Goal: Contribute content: Contribute content

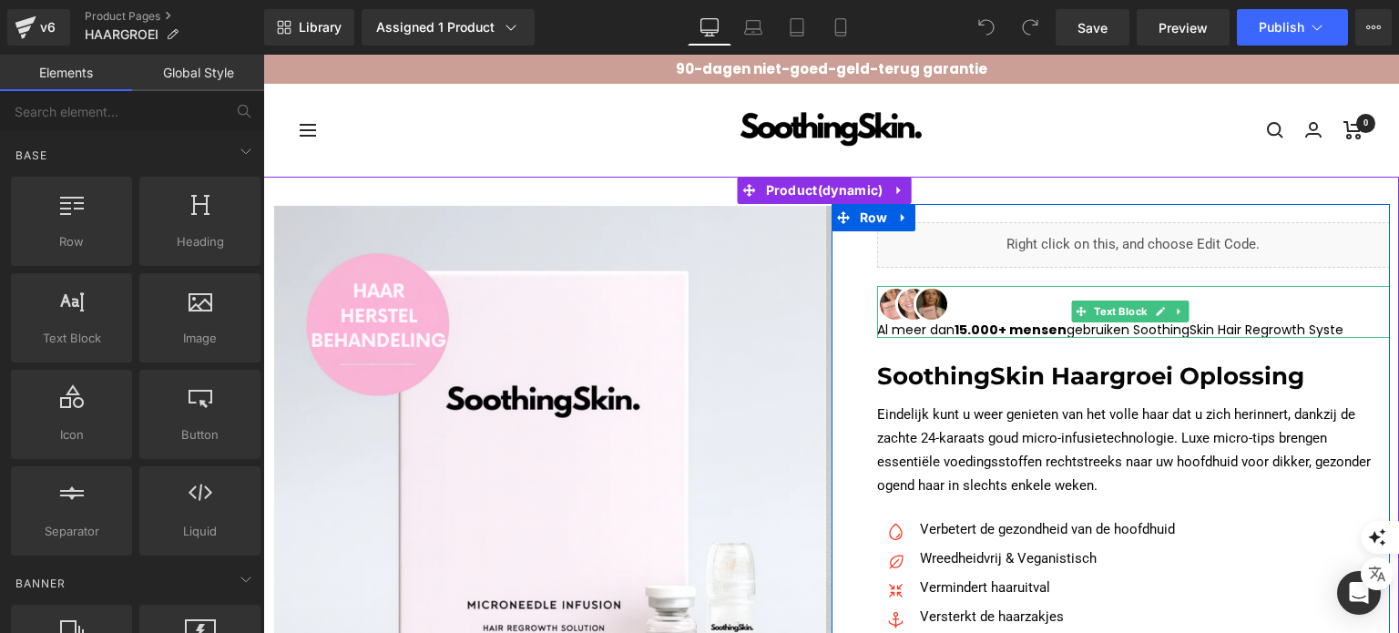
click at [908, 322] on p "Al meer dan 15.000+ mensen gebruiken SoothingSkin Hair Regrowth Syste" at bounding box center [1134, 329] width 514 height 15
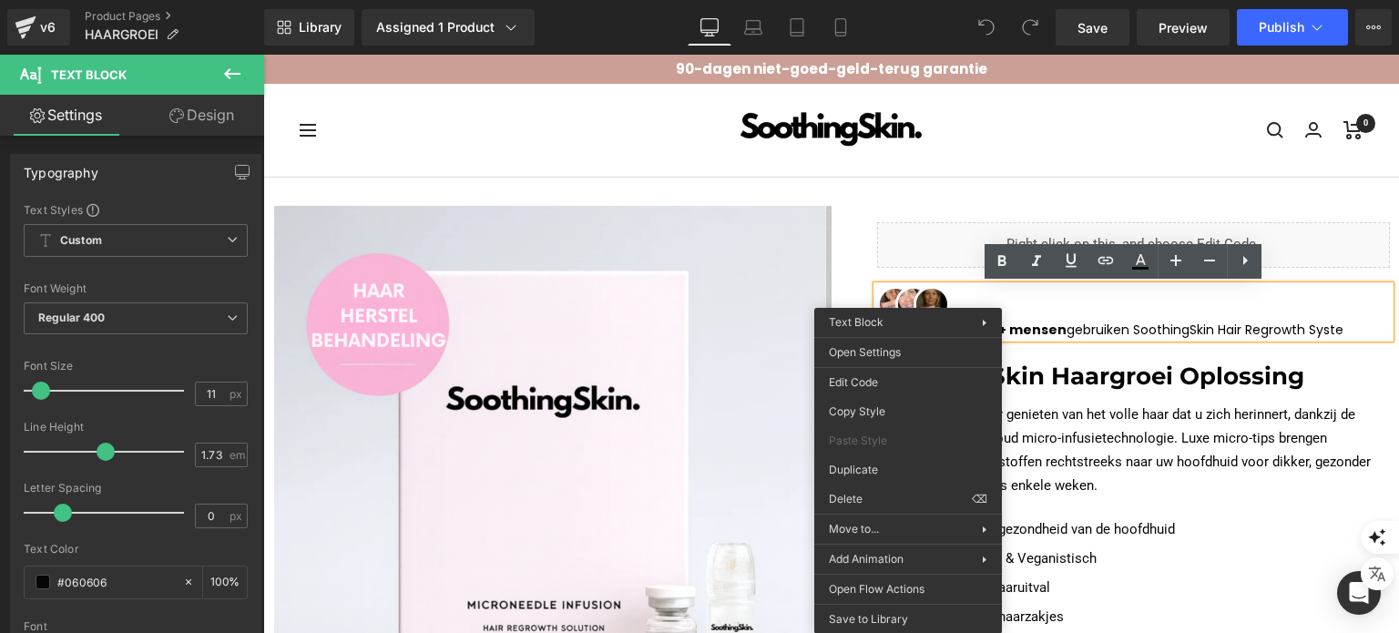
drag, startPoint x: 908, startPoint y: 322, endPoint x: 822, endPoint y: 290, distance: 91.3
click at [822, 290] on div "‹" at bounding box center [551, 538] width 559 height 668
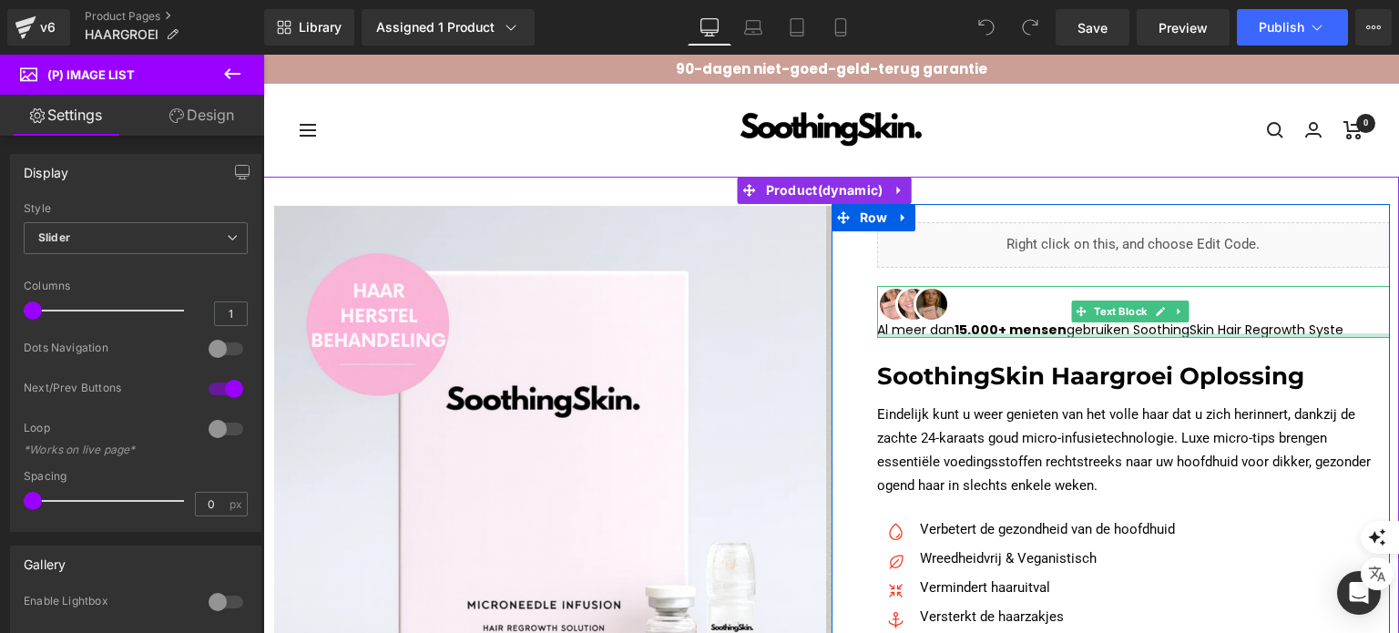
click at [923, 333] on div at bounding box center [1134, 335] width 514 height 5
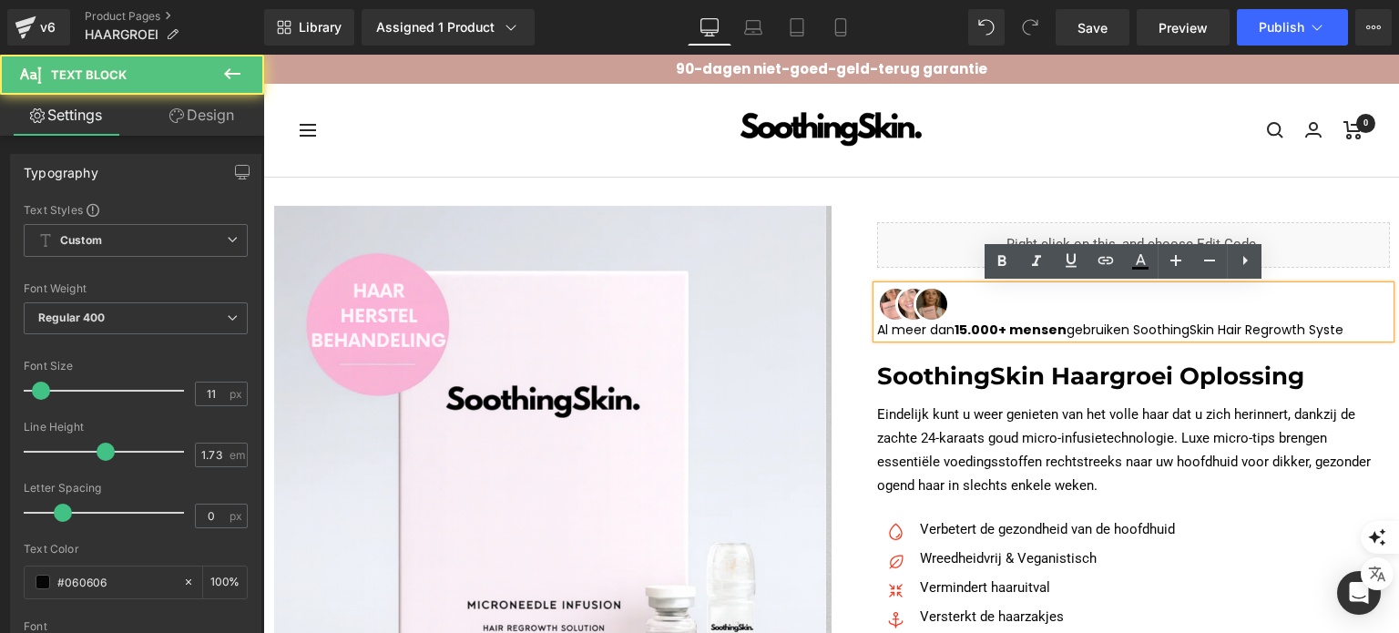
click at [932, 328] on p "Al meer dan 15.000+ mensen gebruiken SoothingSkin Hair Regrowth Syste" at bounding box center [1134, 329] width 514 height 15
copy p "Al meer dan 15.000+ mensen gebruiken SoothingSkin Hair Regrowth Syste"
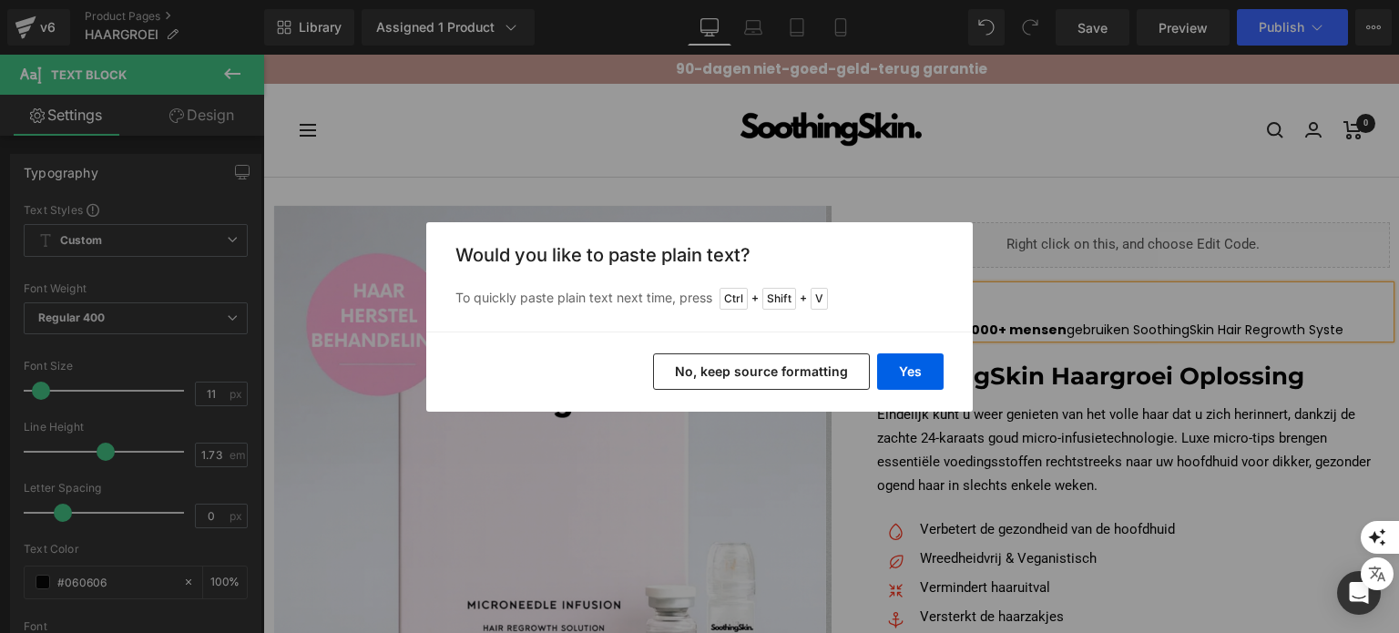
click at [750, 226] on div "Would you like to paste plain text? To quickly paste plain text next time, pres…" at bounding box center [699, 276] width 546 height 109
click at [684, 189] on div "Back to Library Insert Would you like to paste plain text? To quickly paste pla…" at bounding box center [699, 316] width 1399 height 633
click at [718, 371] on button "No, keep source formatting" at bounding box center [761, 371] width 217 height 36
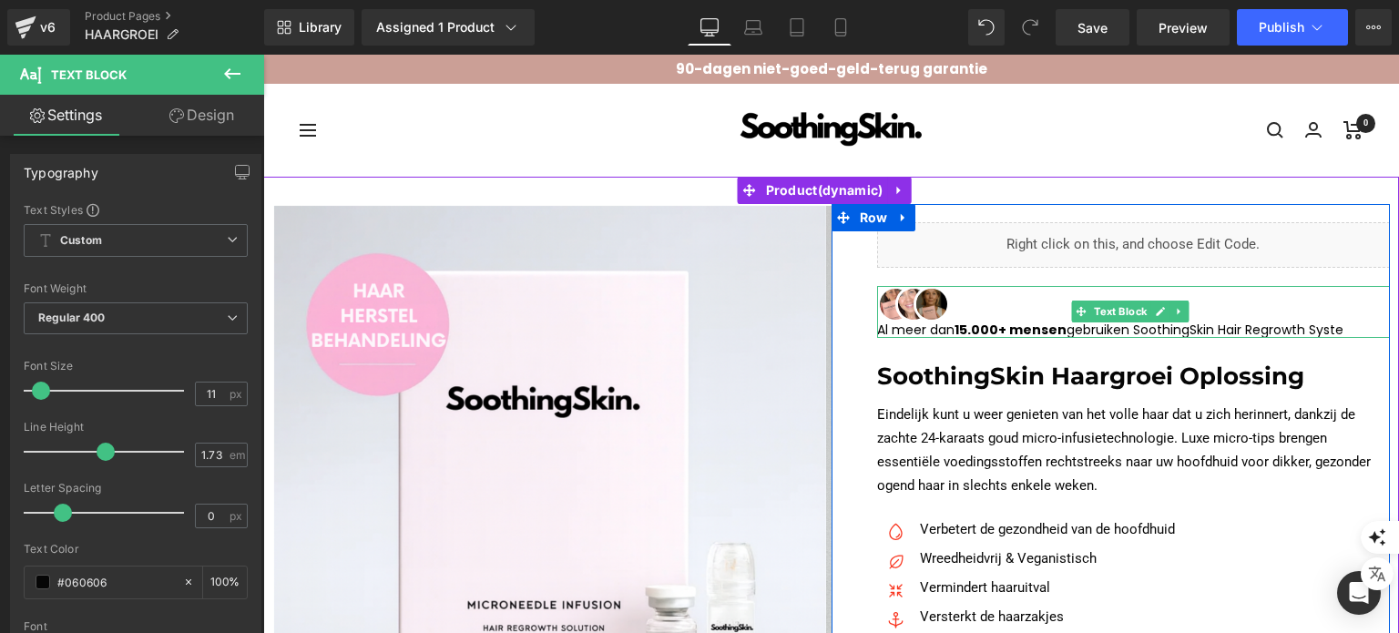
click at [939, 329] on p "Al meer dan 15.000+ mensen gebruiken SoothingSkin Hair Regrowth Syste" at bounding box center [1134, 329] width 514 height 15
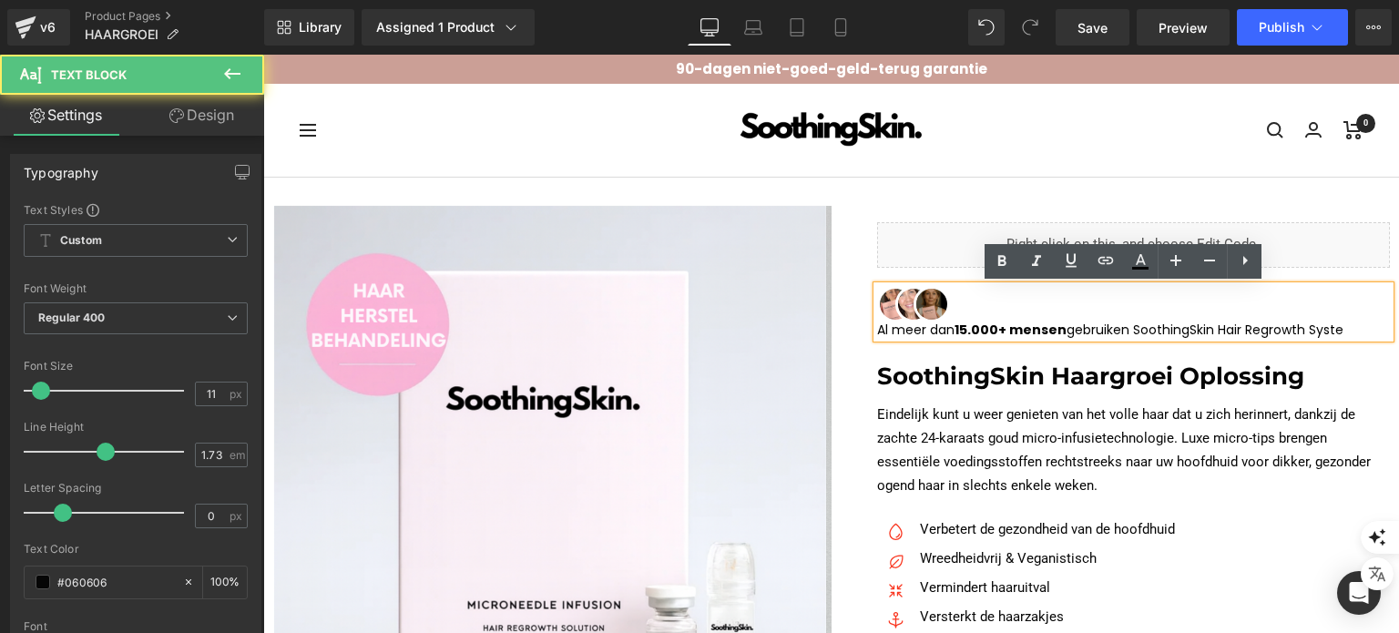
click at [939, 329] on p "Al meer dan 15.000+ mensen gebruiken SoothingSkin Hair Regrowth Syste" at bounding box center [1134, 329] width 514 height 15
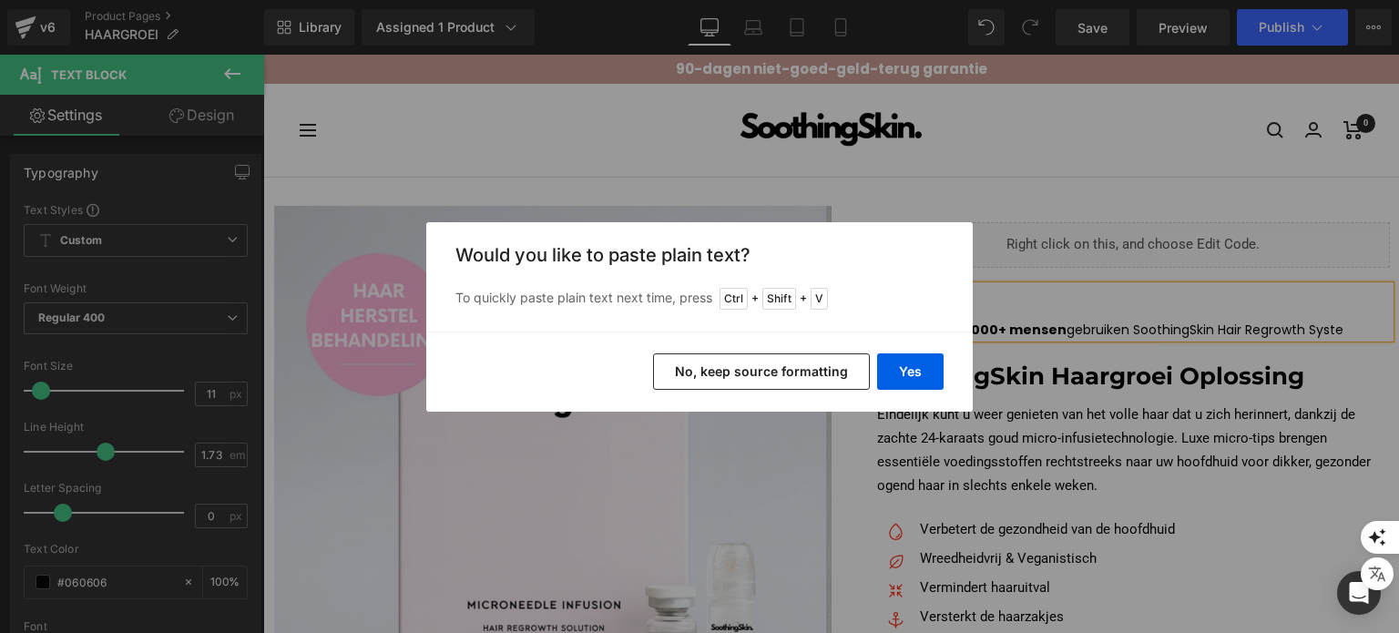
click at [809, 389] on button "No, keep source formatting" at bounding box center [761, 371] width 217 height 36
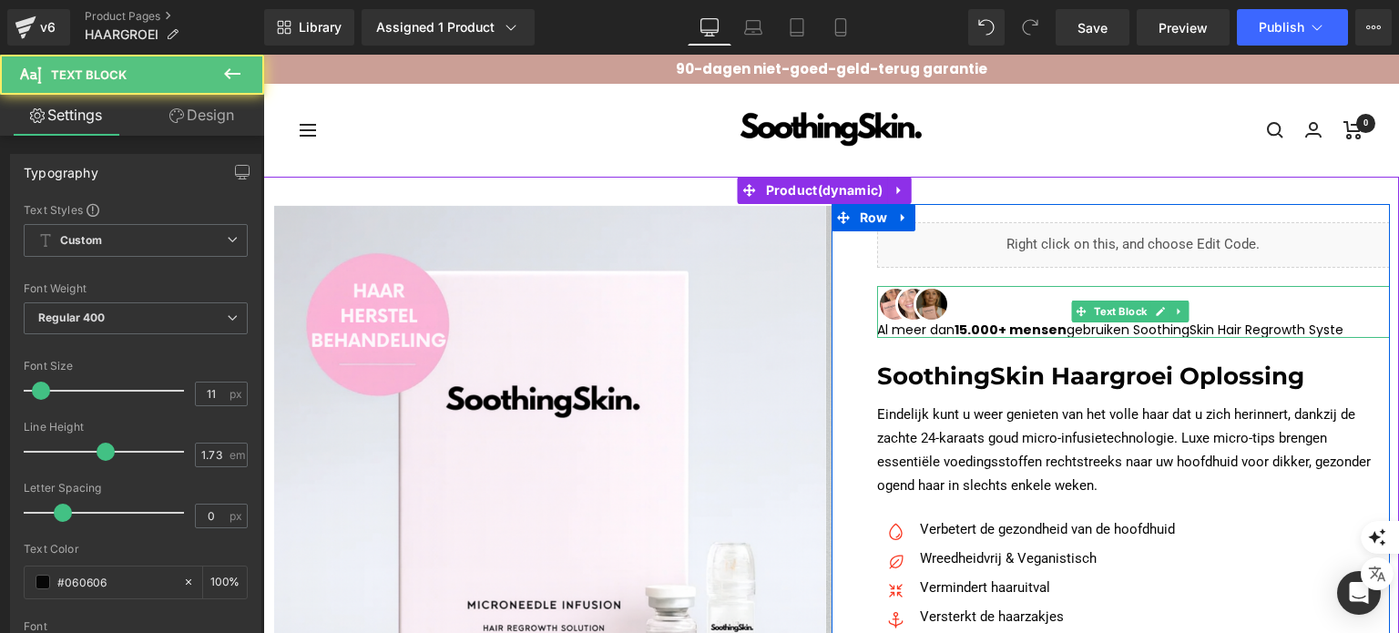
click at [955, 329] on span "15.000+ mensen" at bounding box center [1010, 330] width 112 height 18
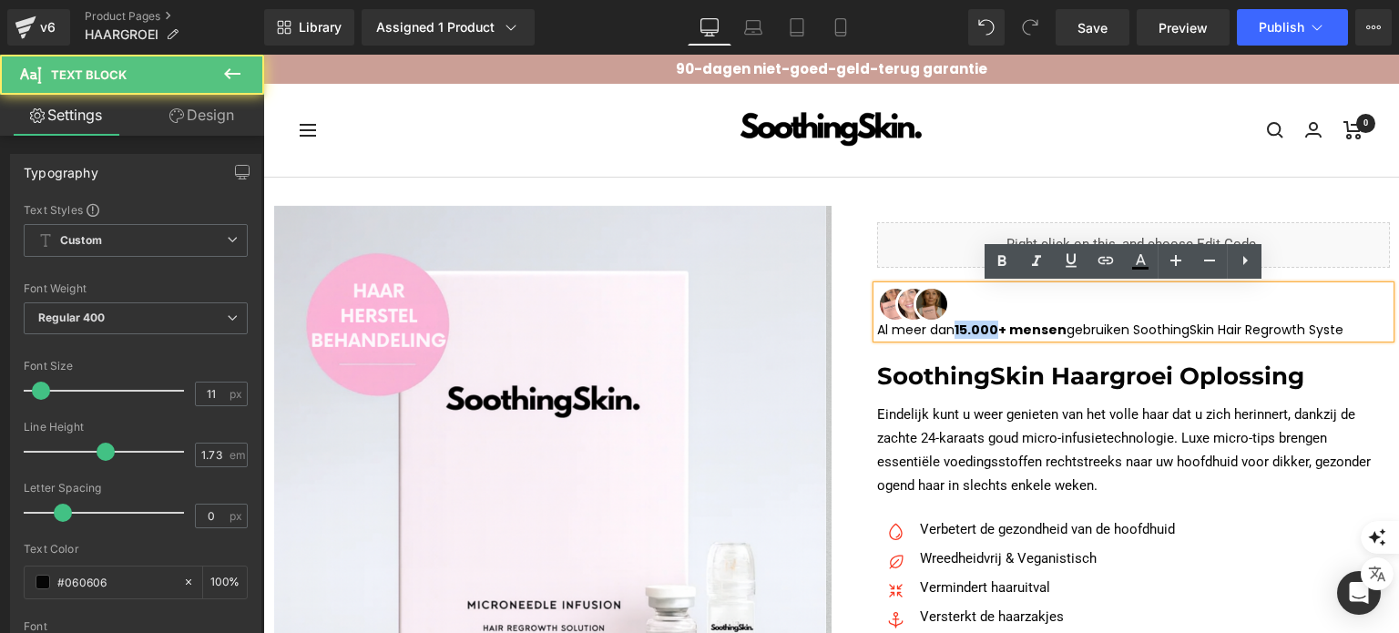
click at [955, 329] on span "15.000+ mensen" at bounding box center [1010, 330] width 112 height 18
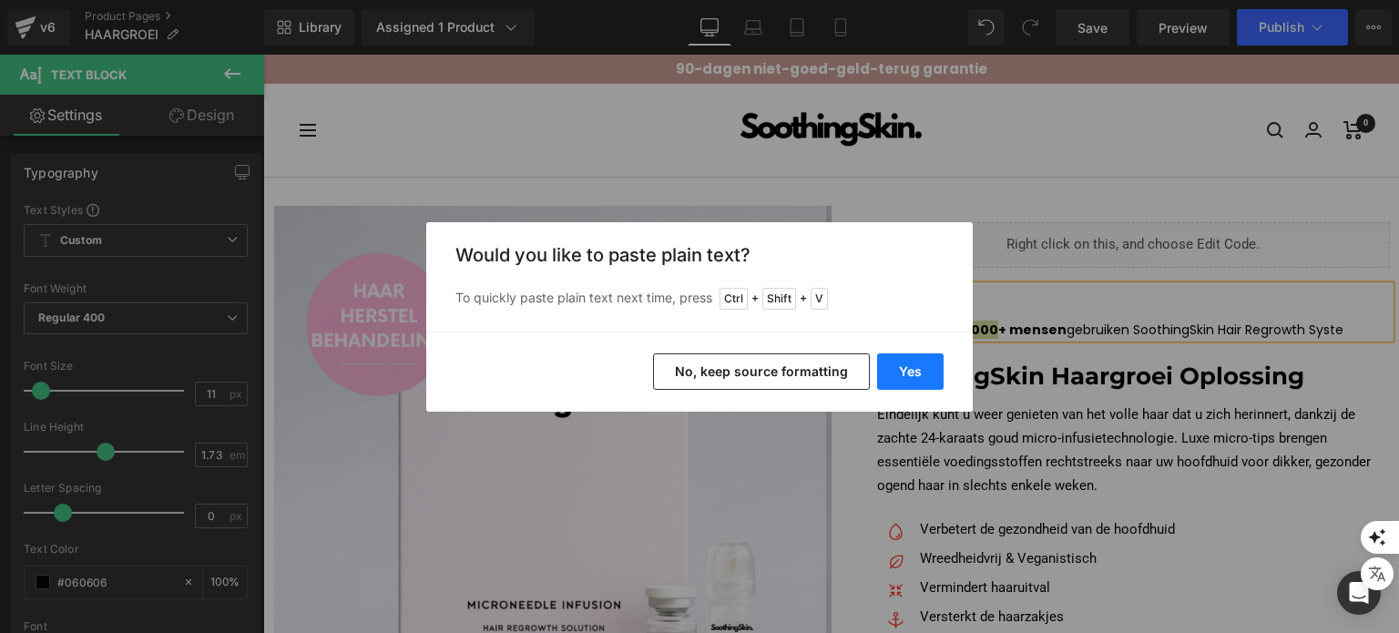
click at [896, 375] on button "Yes" at bounding box center [910, 371] width 66 height 36
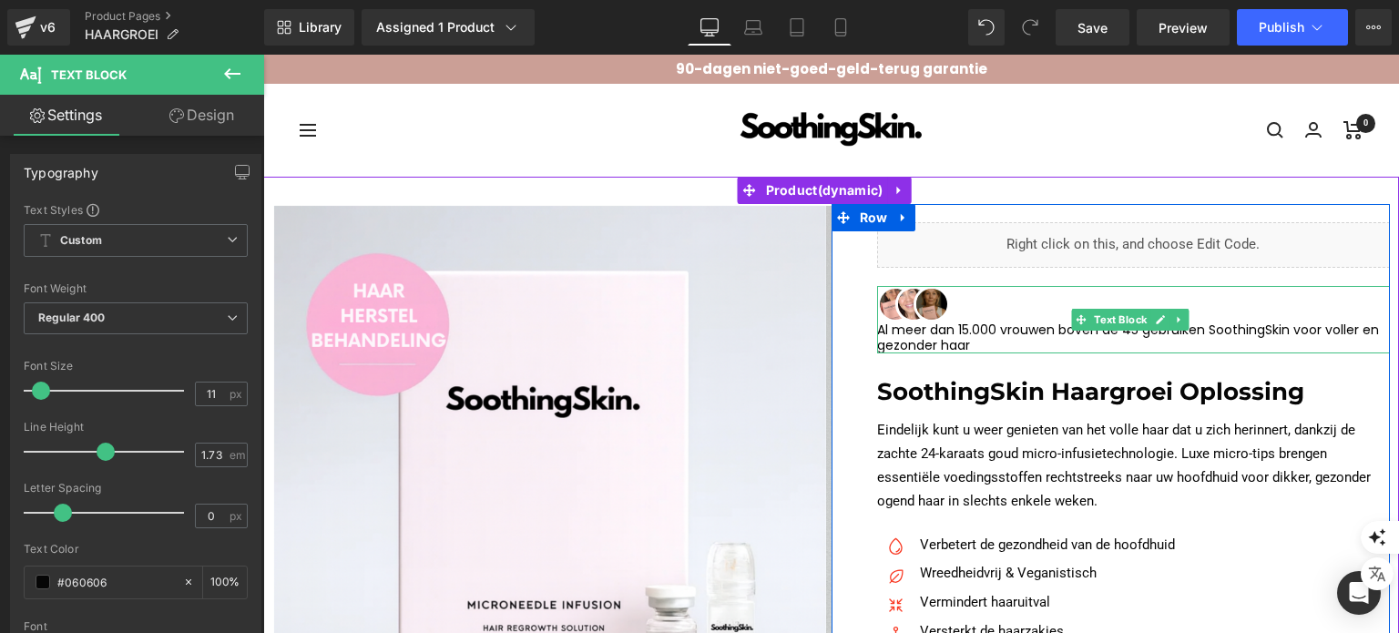
click at [969, 338] on p "Al meer dan 15.000 vrouwen boven de 45 gebruiken SoothingSkin voor voller en ge…" at bounding box center [1134, 337] width 514 height 31
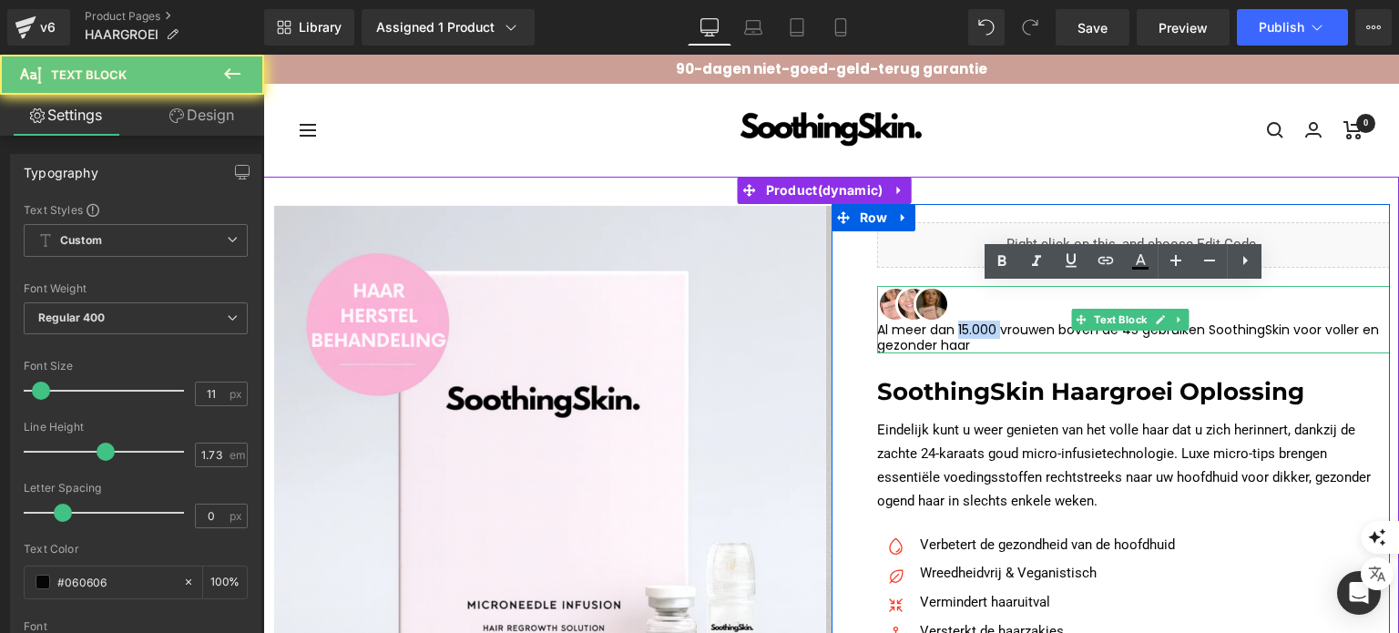
click at [969, 338] on p "Al meer dan 15.000 vrouwen boven de 45 gebruiken SoothingSkin voor voller en ge…" at bounding box center [1134, 337] width 514 height 31
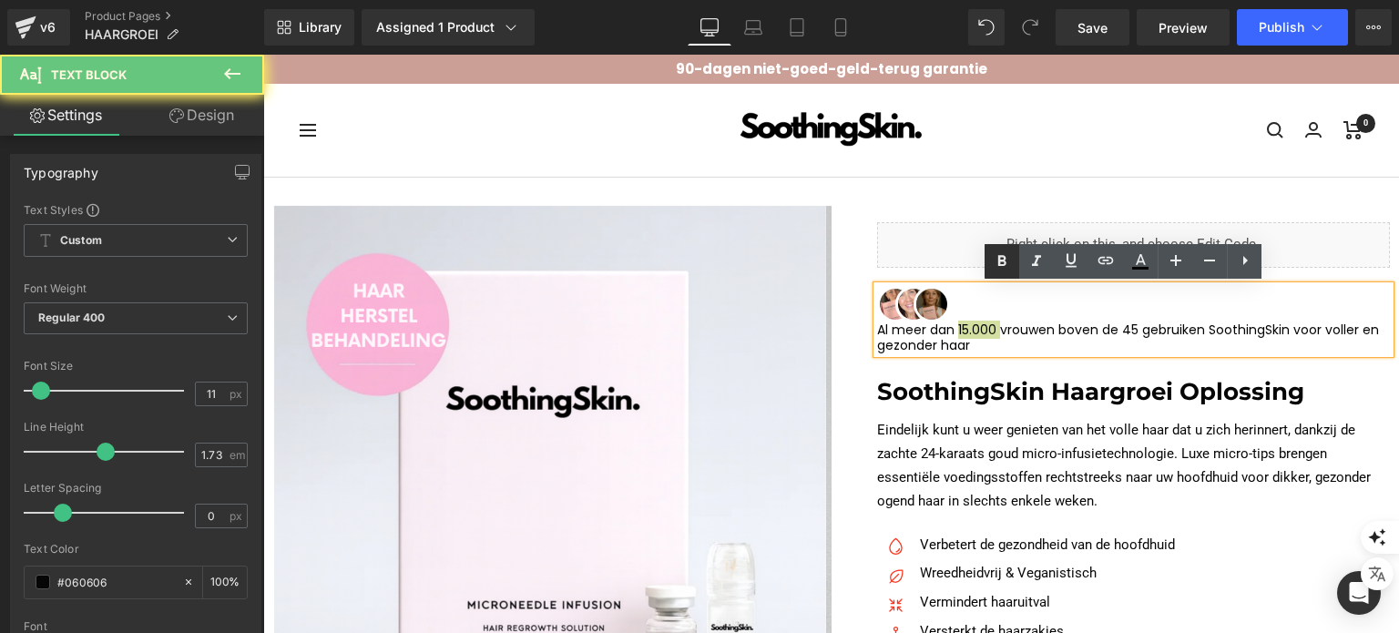
click at [1002, 270] on icon at bounding box center [1002, 261] width 22 height 22
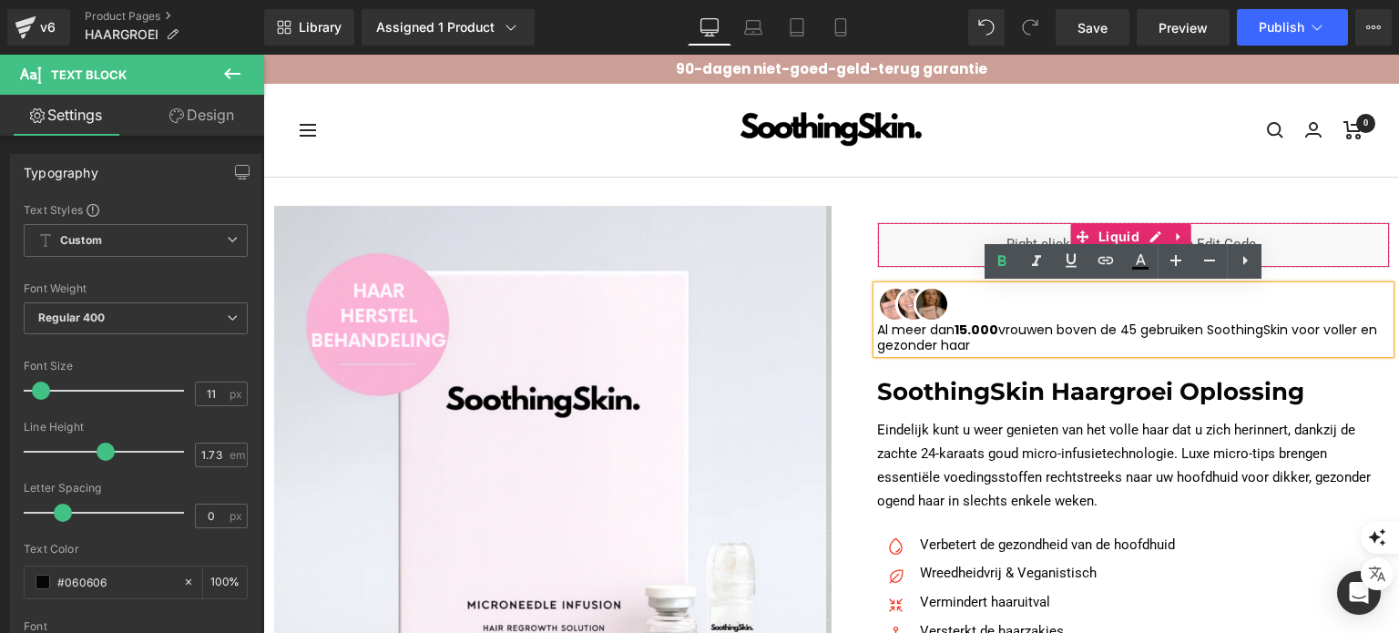
click at [918, 238] on div "Liquid" at bounding box center [1134, 245] width 514 height 46
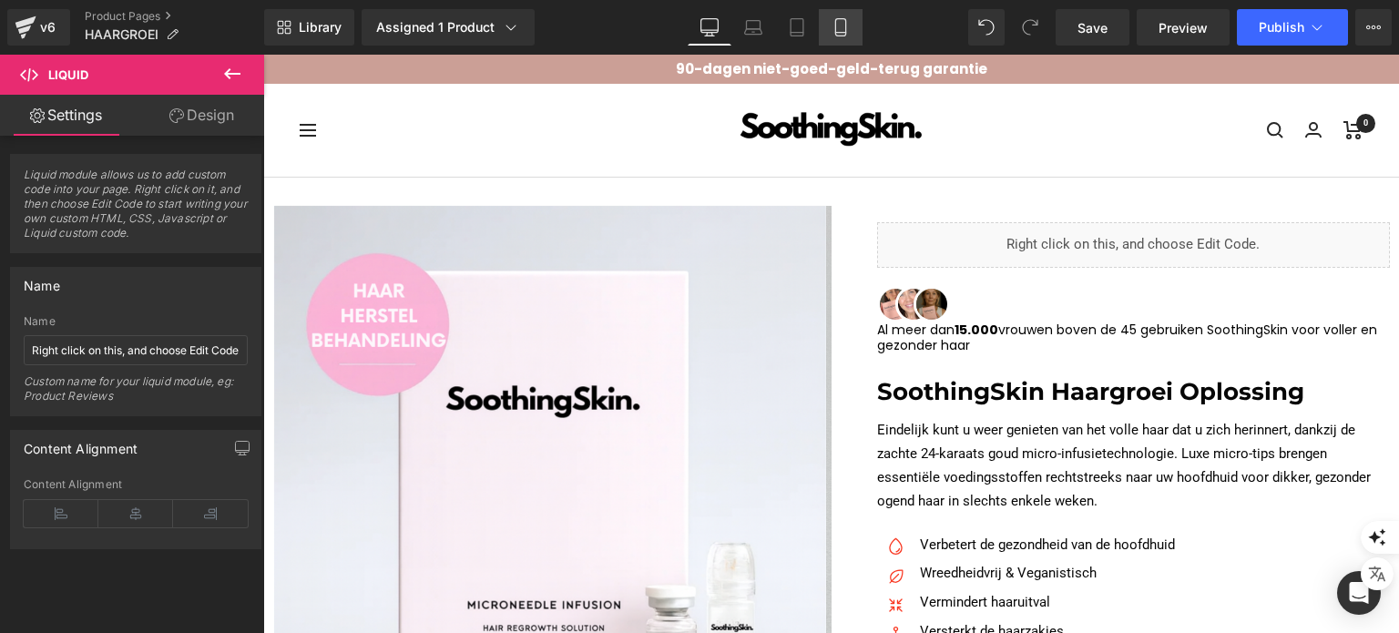
click at [851, 28] on link "Mobile" at bounding box center [841, 27] width 44 height 36
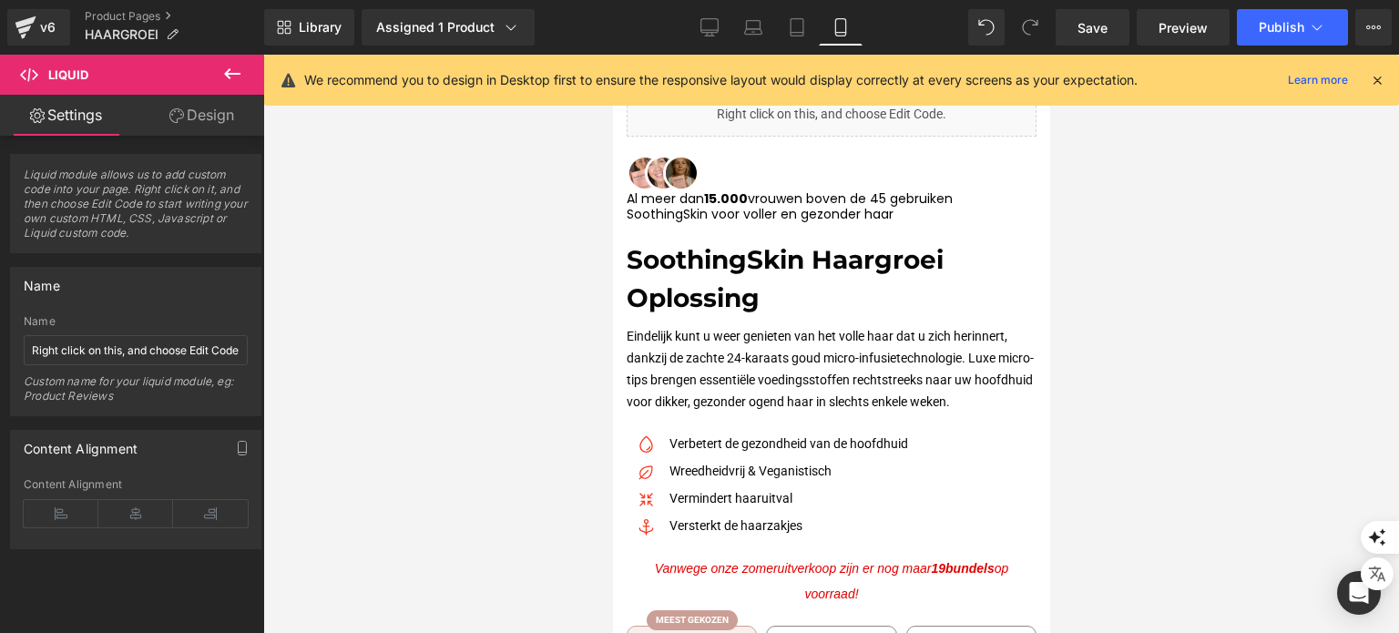
click at [851, 28] on link "Mobile" at bounding box center [841, 27] width 44 height 36
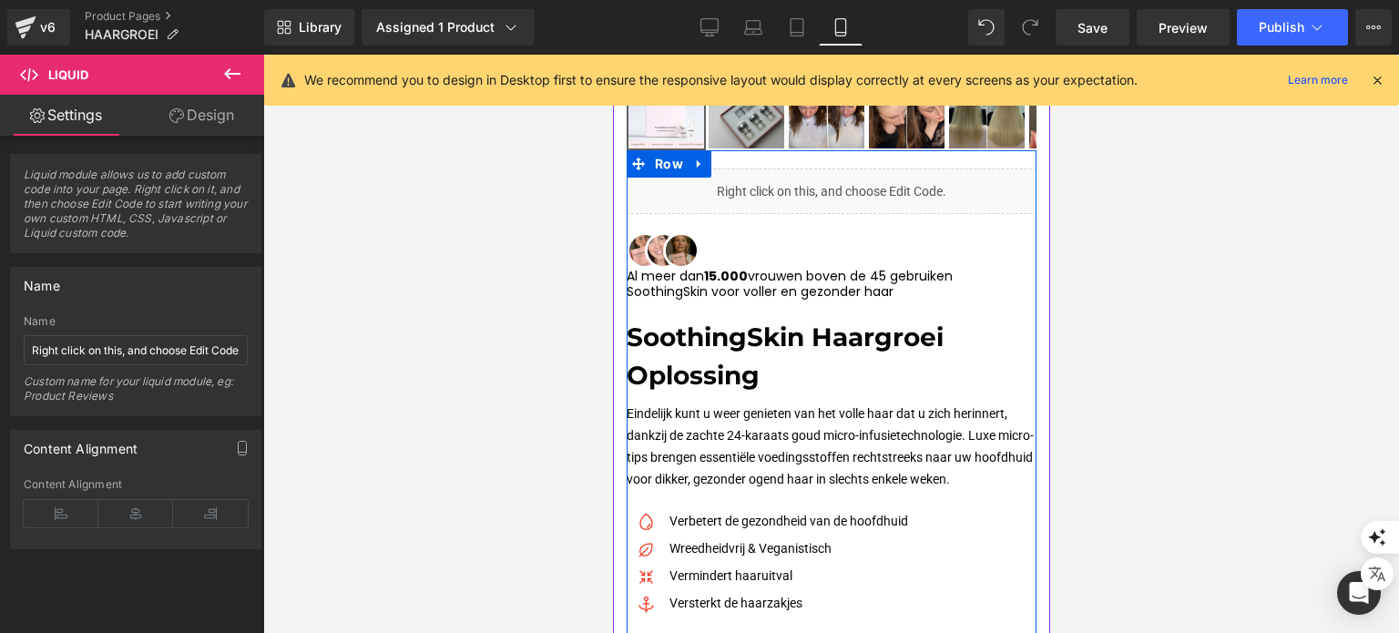
scroll to position [511, 0]
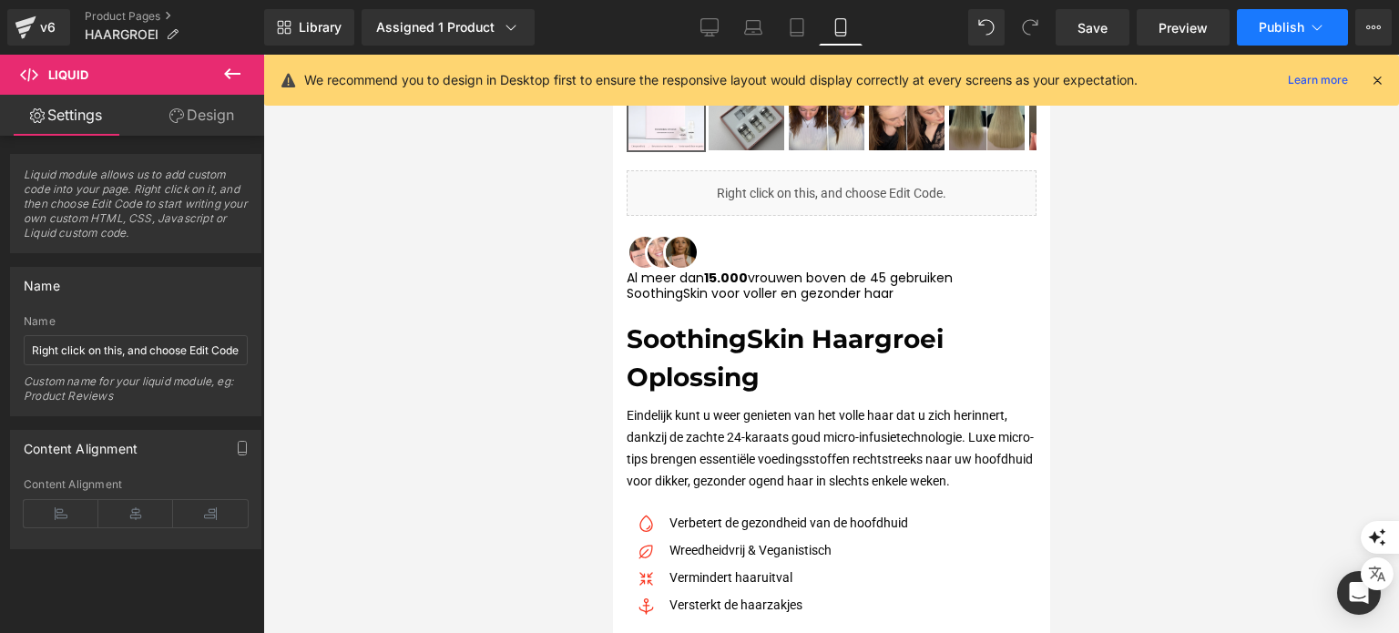
click at [1259, 33] on span "Publish" at bounding box center [1282, 27] width 46 height 15
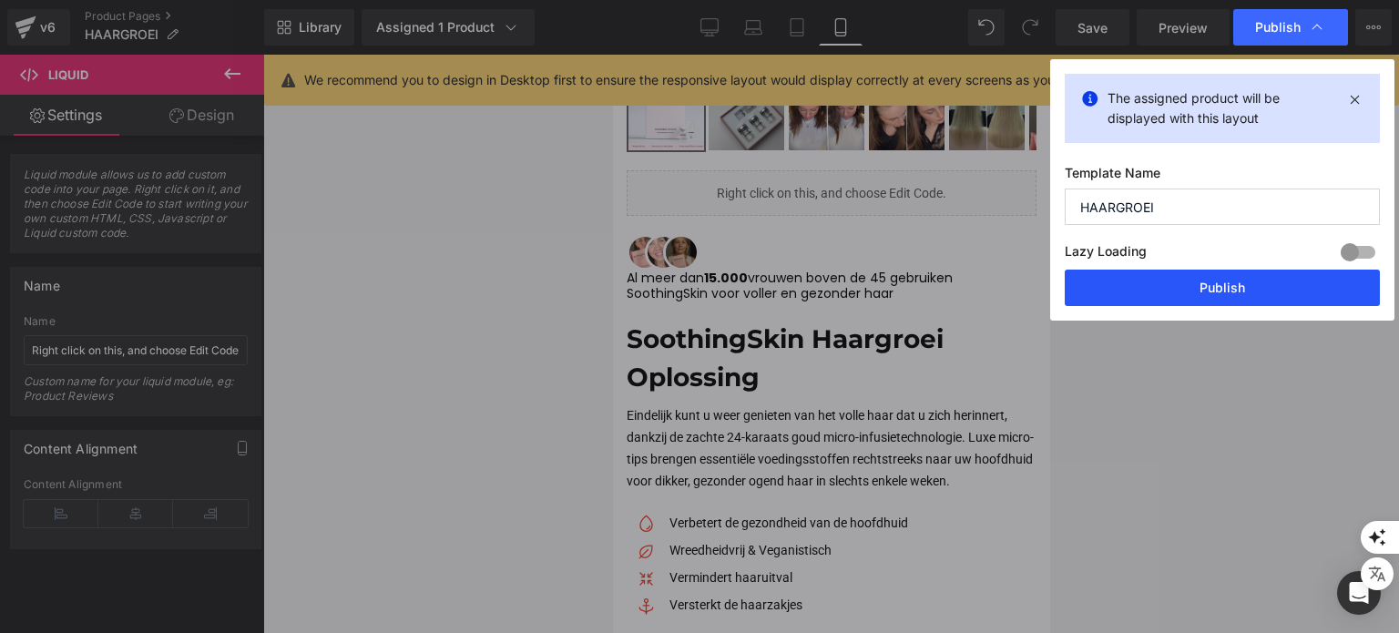
drag, startPoint x: 1107, startPoint y: 297, endPoint x: 296, endPoint y: 299, distance: 811.4
click at [1107, 297] on button "Publish" at bounding box center [1222, 288] width 315 height 36
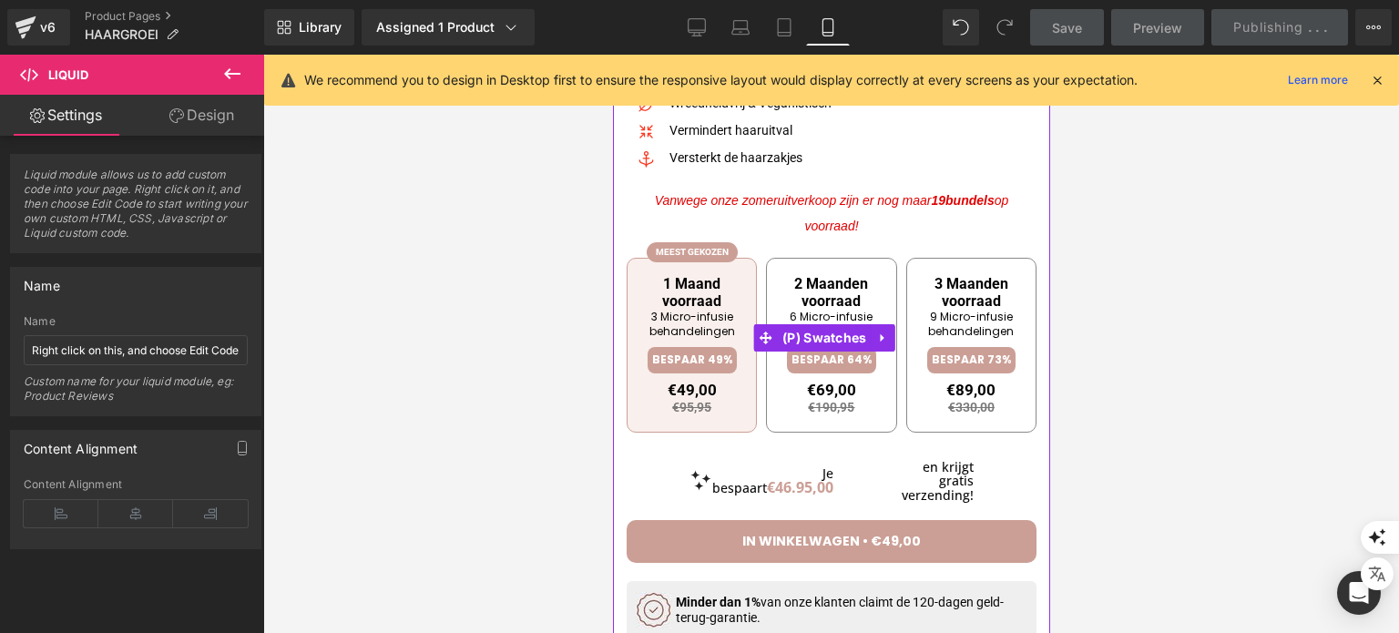
scroll to position [944, 0]
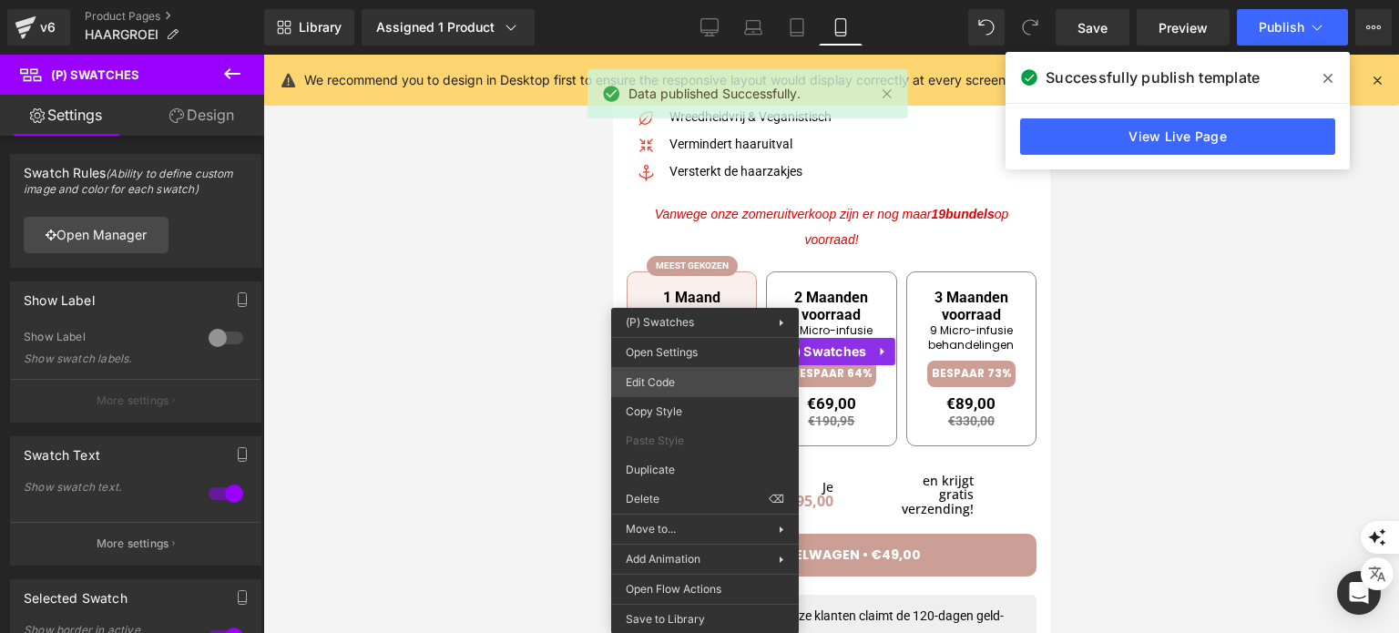
click at [703, 0] on div "You are previewing how the will restyle your page. You can not edit Elements in…" at bounding box center [699, 0] width 1399 height 0
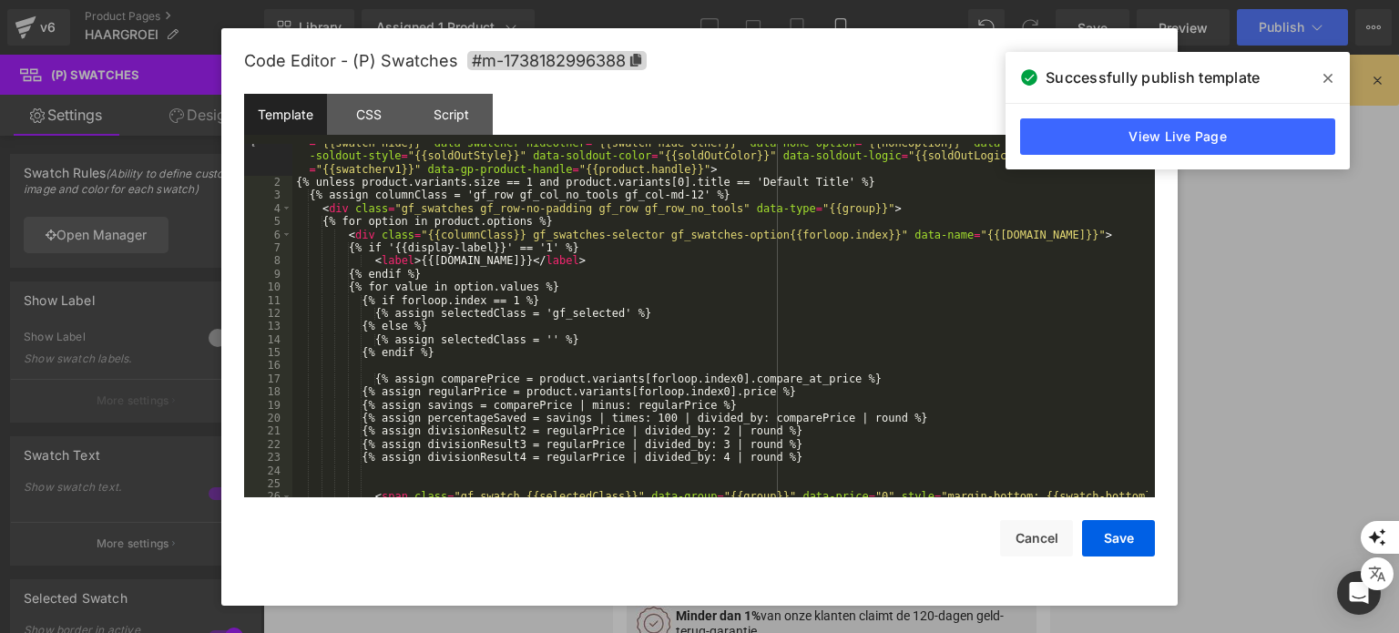
scroll to position [34, 0]
click at [1035, 536] on button "Cancel" at bounding box center [1036, 538] width 73 height 36
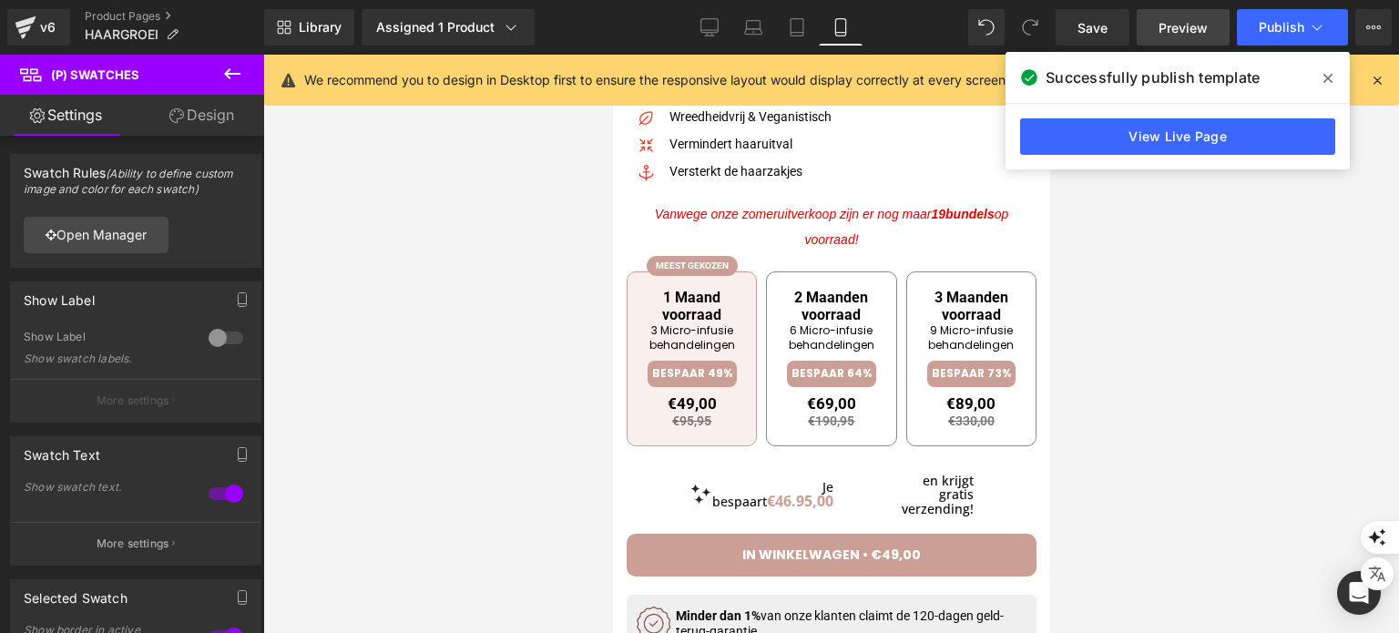
click at [1161, 25] on span "Preview" at bounding box center [1182, 27] width 49 height 19
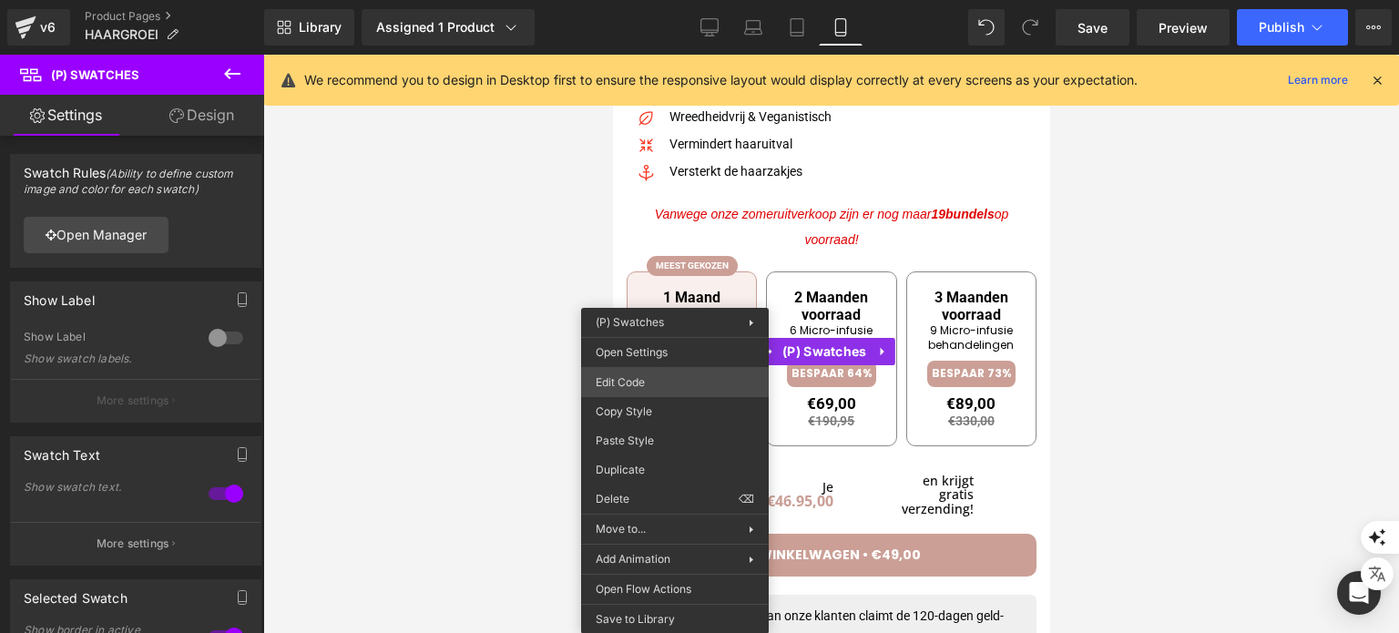
click at [652, 0] on div "You are previewing how the will restyle your page. You can not edit Elements in…" at bounding box center [699, 0] width 1399 height 0
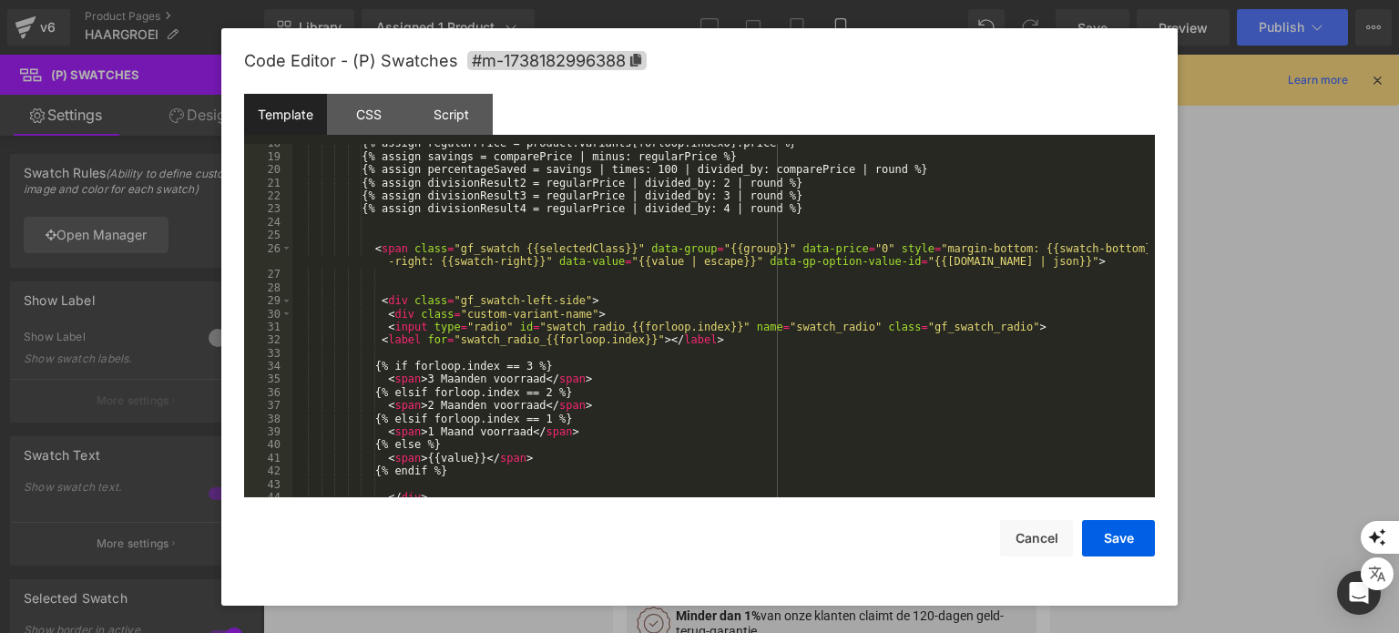
scroll to position [283, 0]
click at [523, 369] on div "{% assign regularPrice = product.variants[forloop.index0].price %} {% assign sa…" at bounding box center [719, 325] width 855 height 381
click at [537, 425] on div "{% assign regularPrice = product.variants[forloop.index0].price %} {% assign sa…" at bounding box center [719, 325] width 855 height 381
click at [542, 421] on div "{% assign regularPrice = product.variants[forloop.index0].price %} {% assign sa…" at bounding box center [719, 325] width 855 height 381
click at [421, 426] on div "{% assign regularPrice = product.variants[forloop.index0].price %} {% assign sa…" at bounding box center [719, 325] width 855 height 381
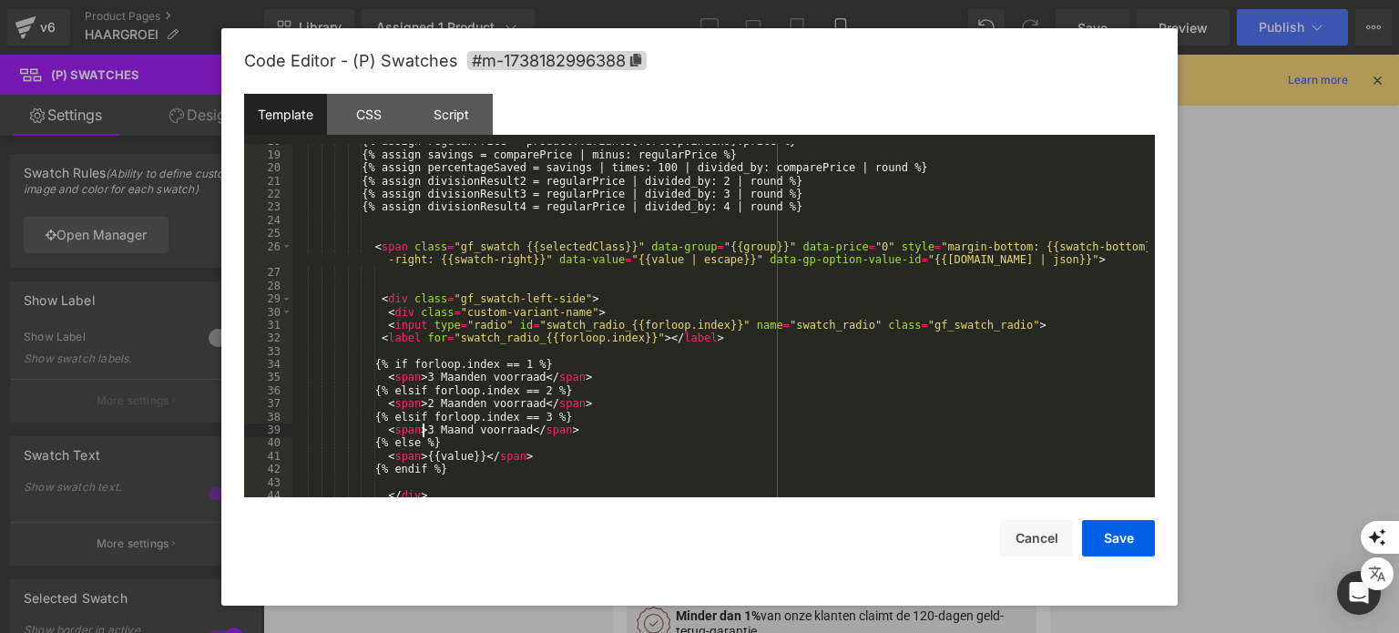
click at [422, 378] on div "{% assign regularPrice = product.variants[forloop.index0].price %} {% assign sa…" at bounding box center [719, 325] width 855 height 381
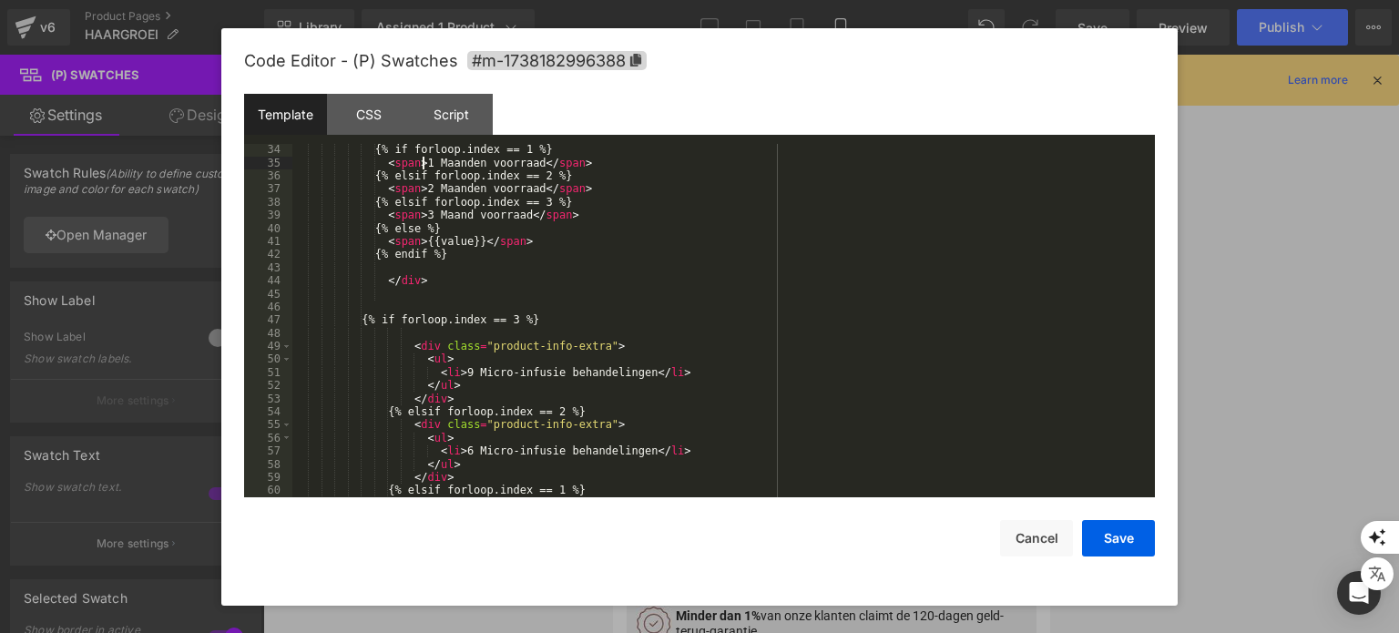
scroll to position [499, 0]
click at [459, 371] on div "{% if forloop.index == 1 %} < span > 1 Maanden voorraad </ span > {% elsif forl…" at bounding box center [719, 332] width 855 height 381
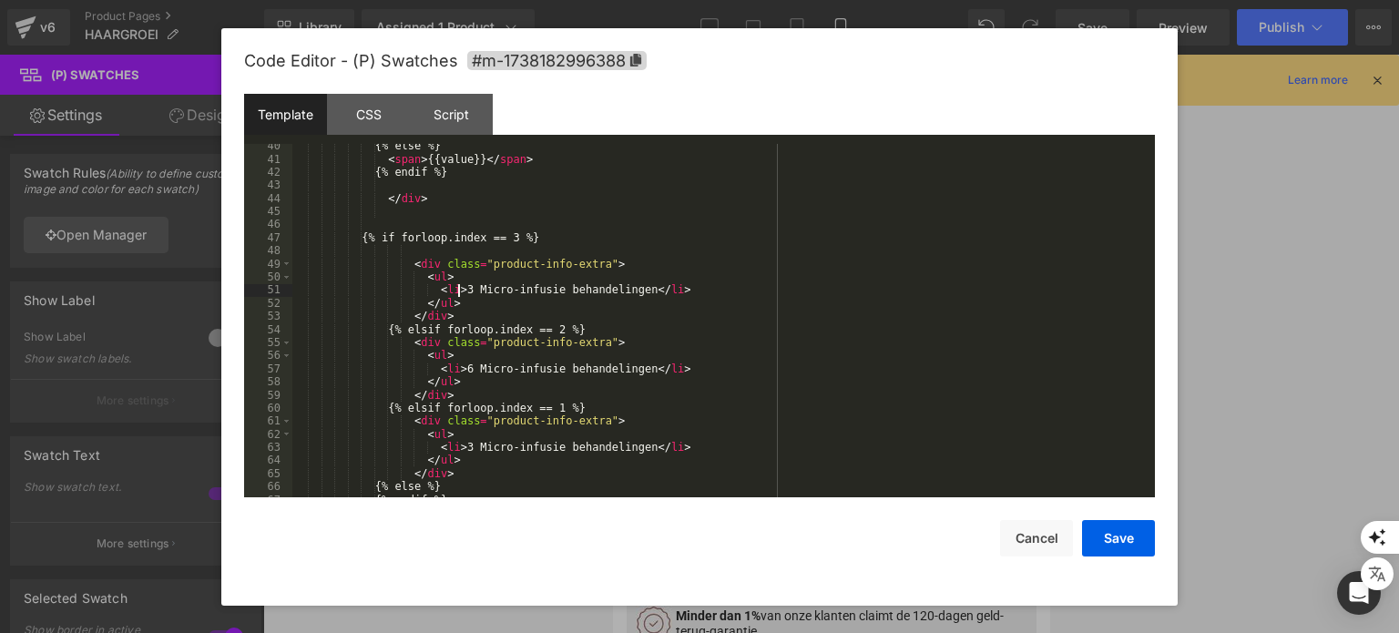
scroll to position [626, 0]
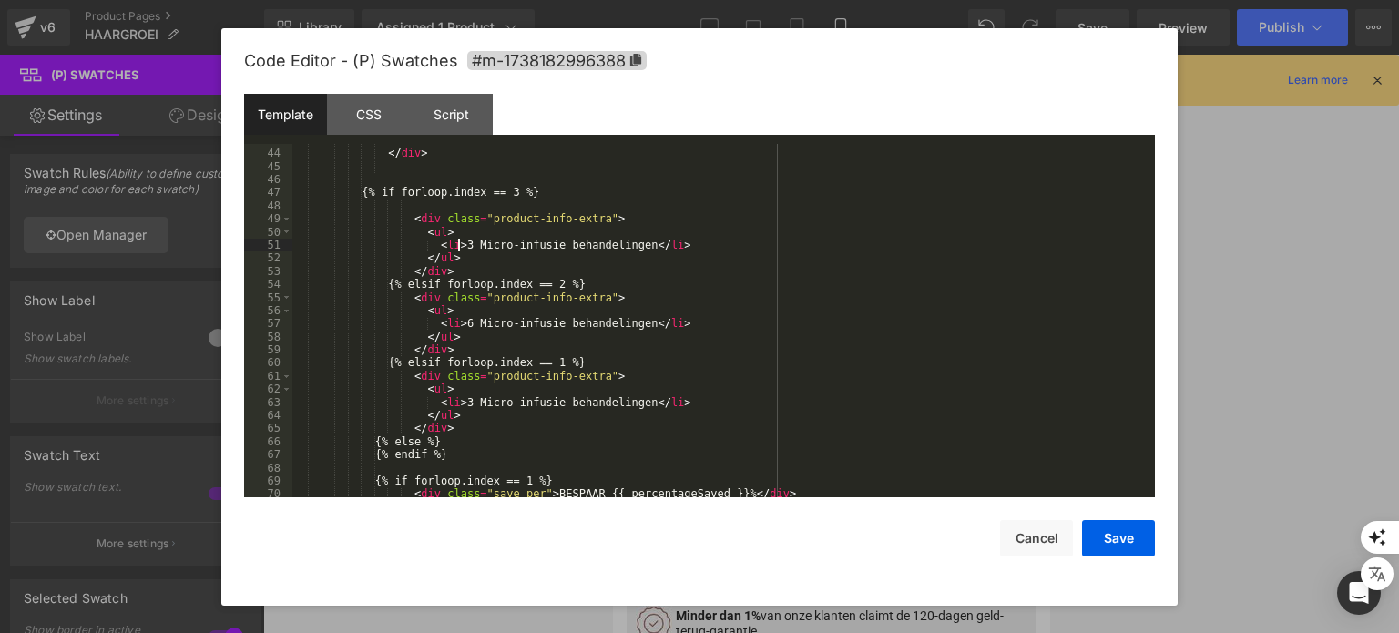
click at [456, 404] on div "</ div > {% if forloop.index == 3 %} < div class = "product-info-extra" > < ul …" at bounding box center [719, 324] width 855 height 381
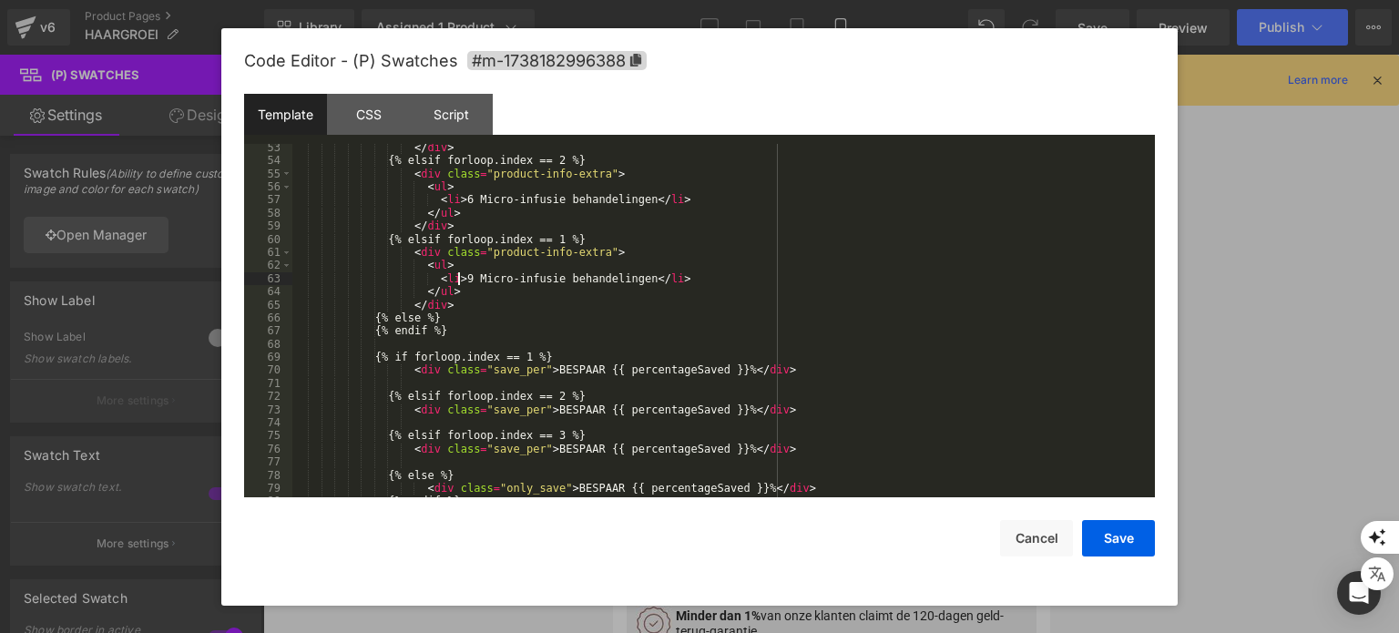
scroll to position [756, 0]
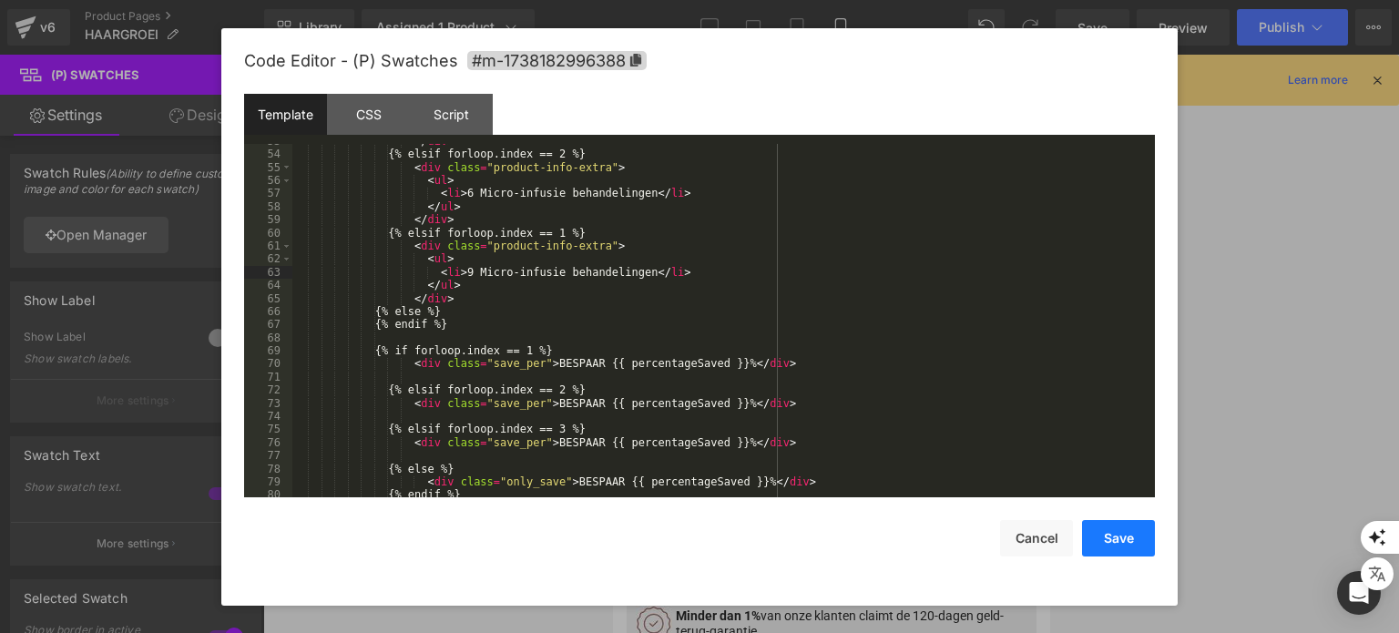
click at [1106, 530] on button "Save" at bounding box center [1118, 538] width 73 height 36
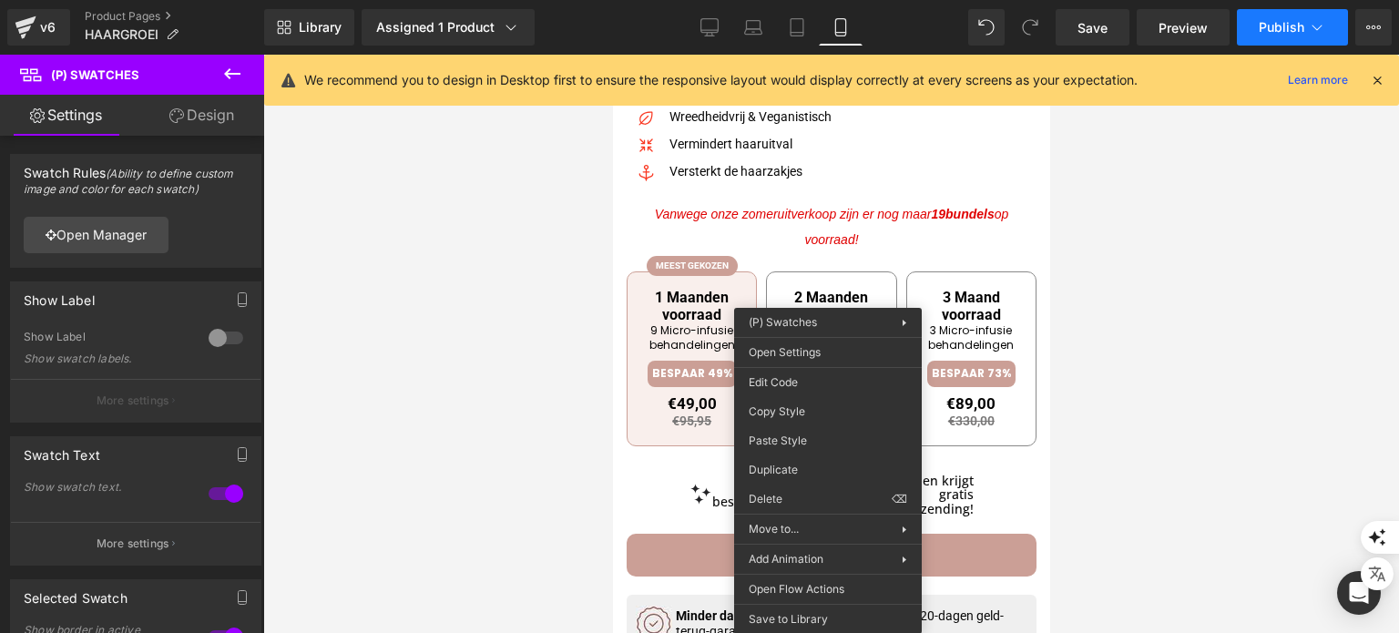
click at [1265, 37] on button "Publish" at bounding box center [1292, 27] width 111 height 36
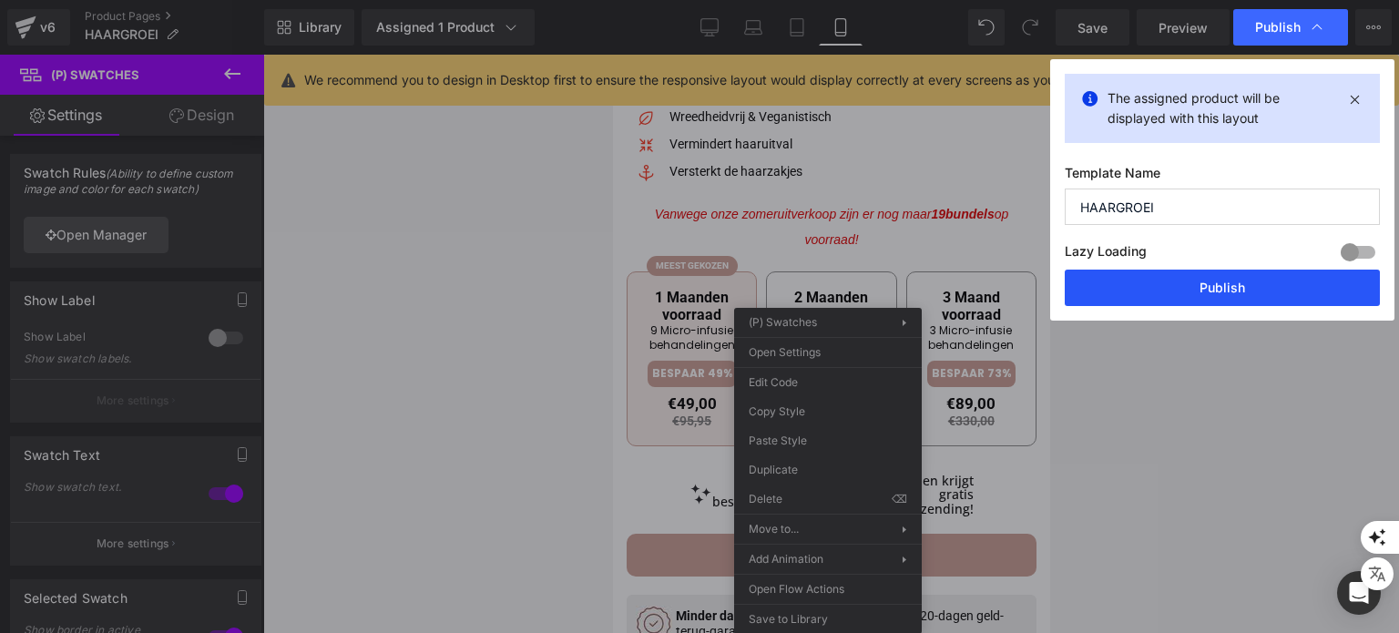
drag, startPoint x: 1138, startPoint y: 294, endPoint x: 52, endPoint y: 72, distance: 1108.9
click at [1138, 294] on button "Publish" at bounding box center [1222, 288] width 315 height 36
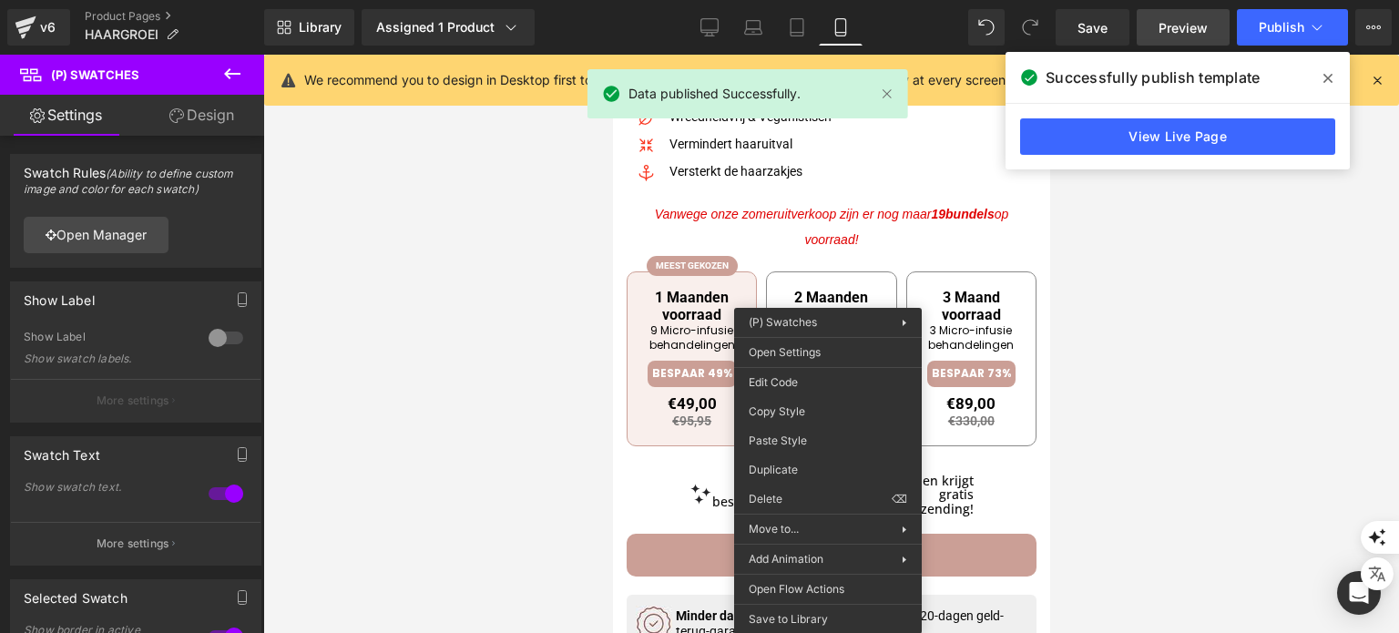
click at [1187, 32] on span "Preview" at bounding box center [1182, 27] width 49 height 19
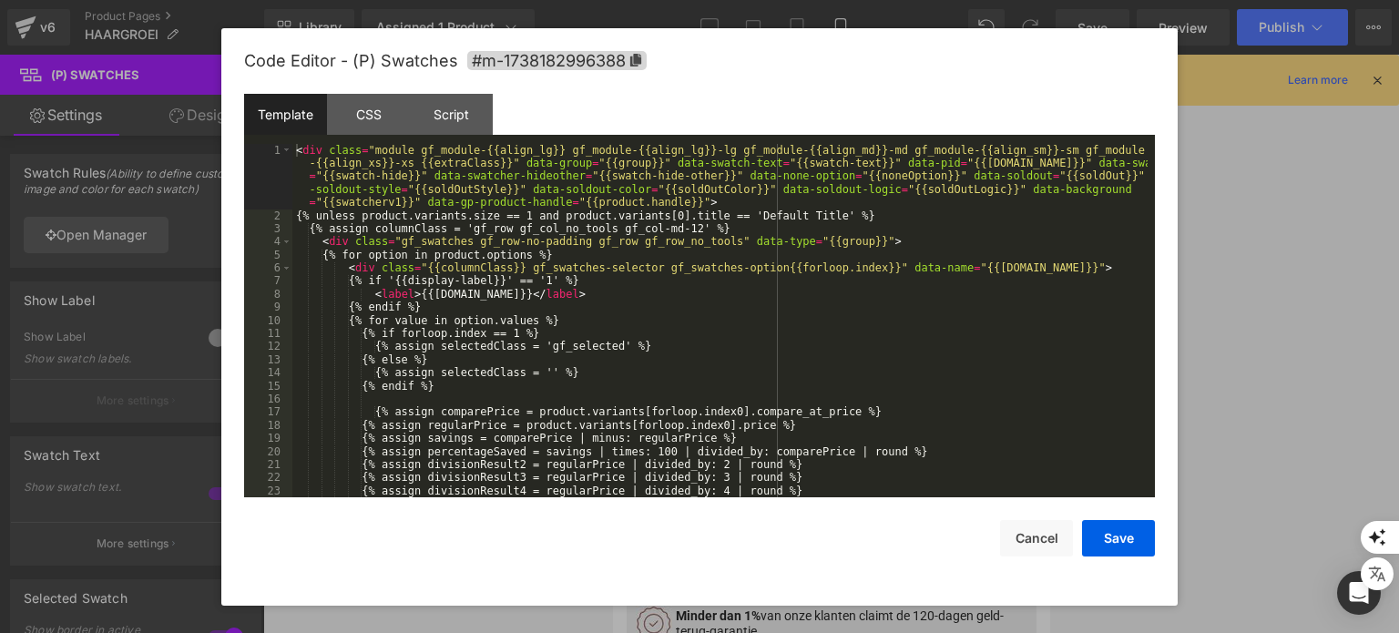
click at [790, 0] on div "You are previewing how the will restyle your page. You can not edit Elements in…" at bounding box center [699, 0] width 1399 height 0
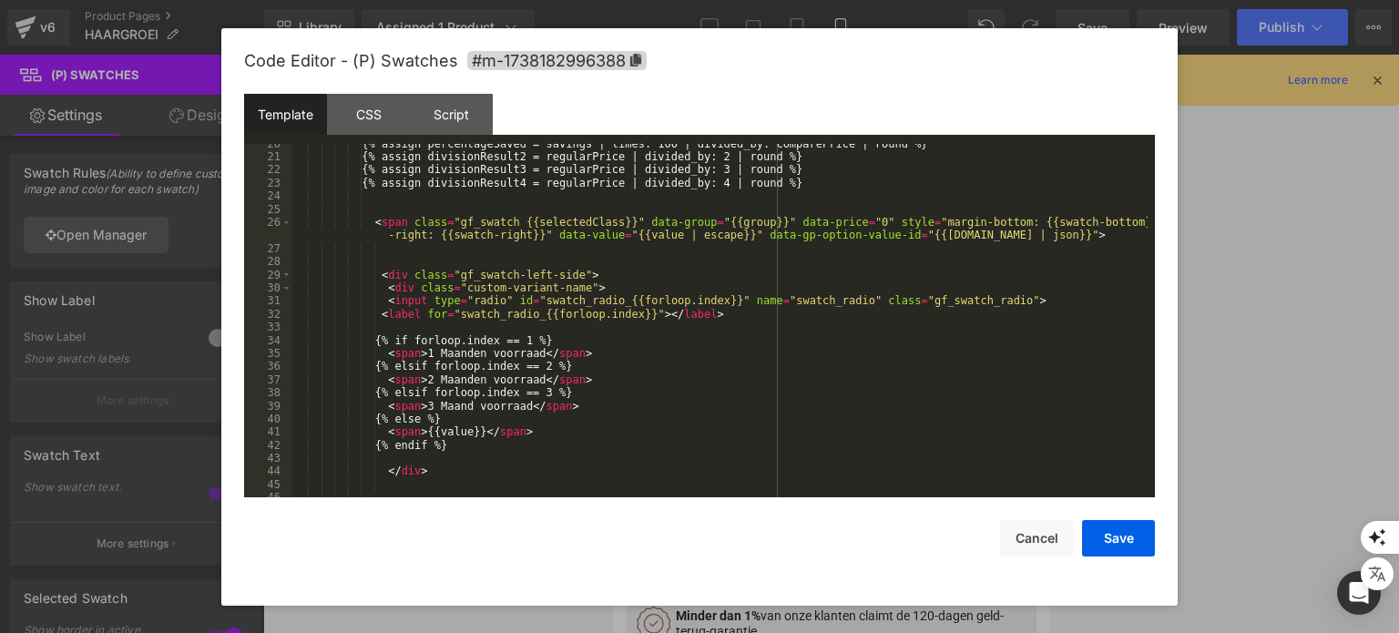
scroll to position [308, 0]
click at [525, 341] on div "{% assign percentageSaved = savings | times: 100 | divided_by: comparePrice | r…" at bounding box center [719, 328] width 855 height 381
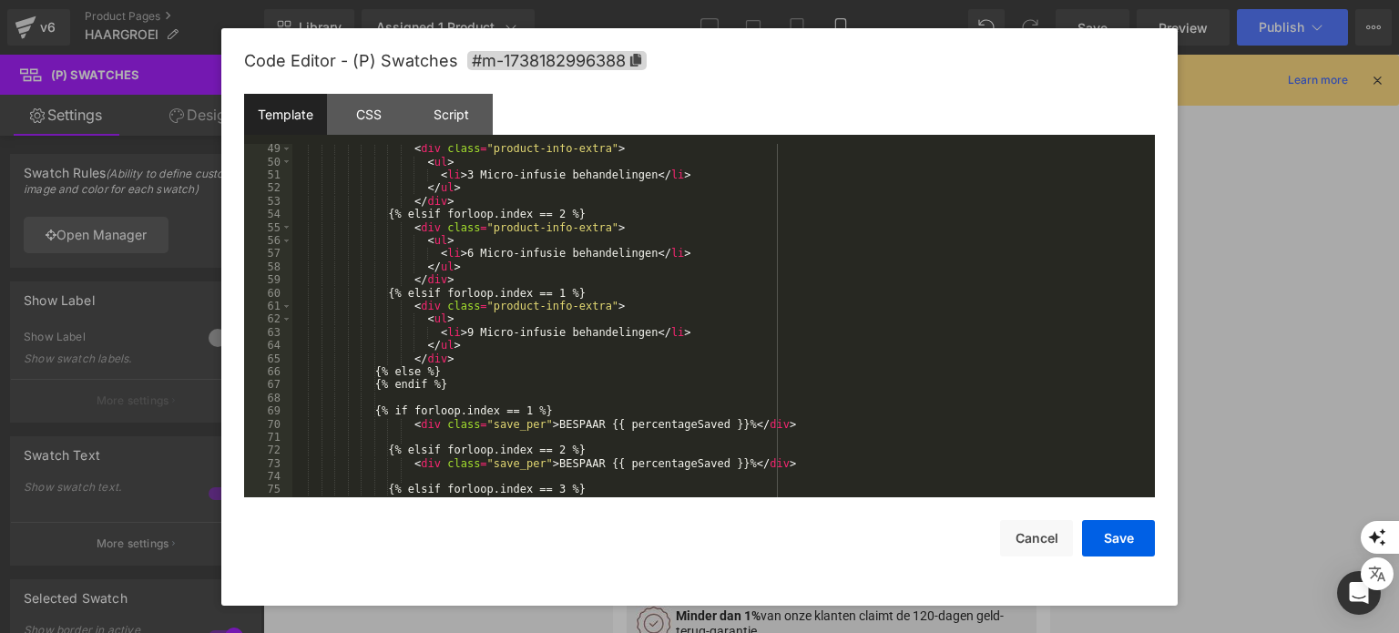
scroll to position [690, 0]
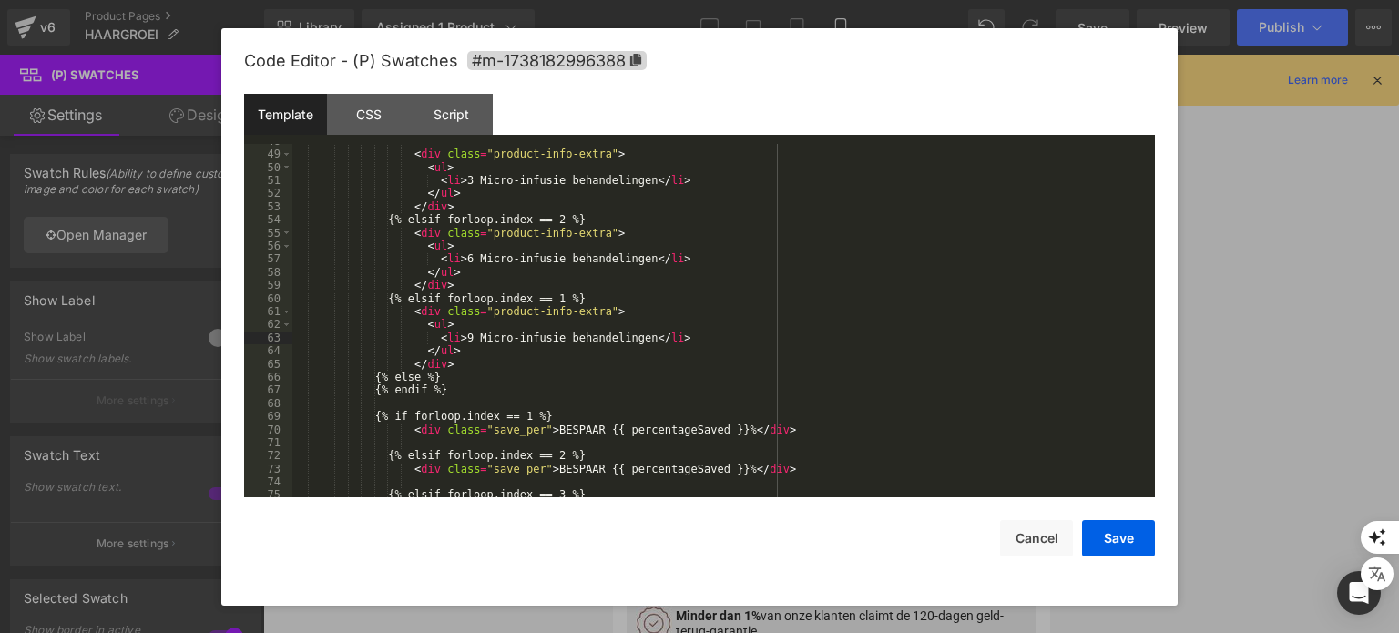
click at [461, 338] on div "< div class = "product-info-extra" > < ul > < li > 3 Micro-infusie behandelinge…" at bounding box center [719, 325] width 855 height 381
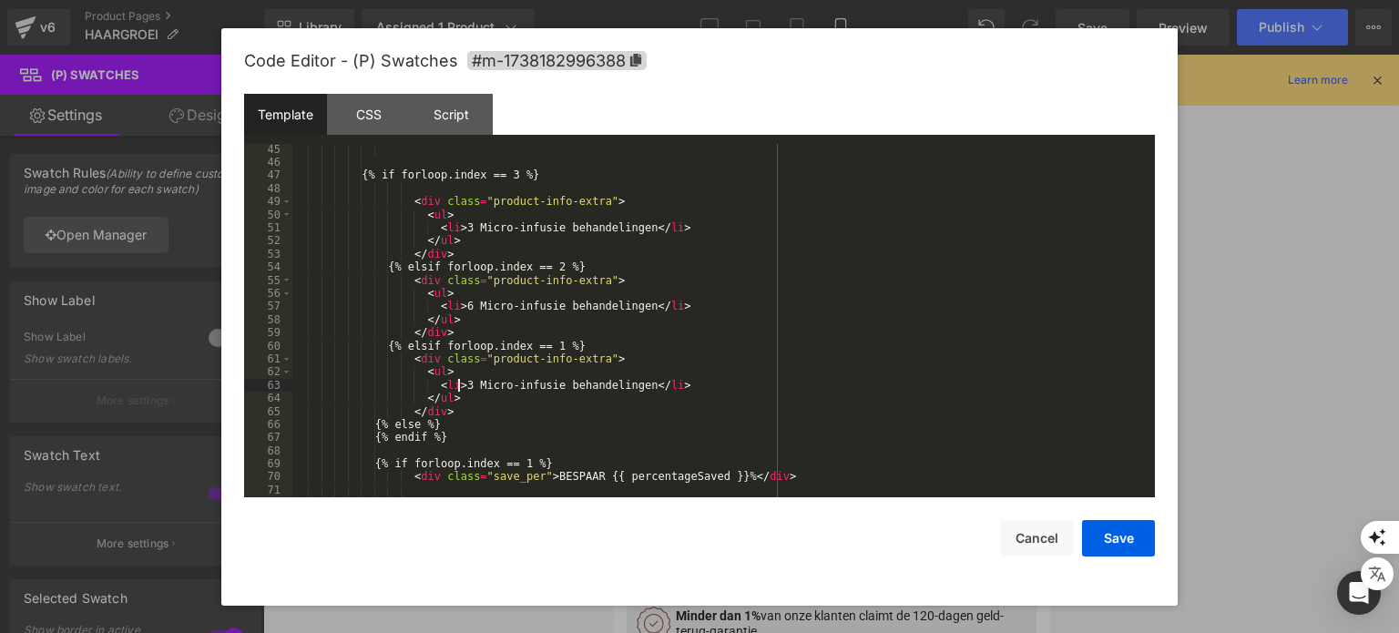
scroll to position [637, 0]
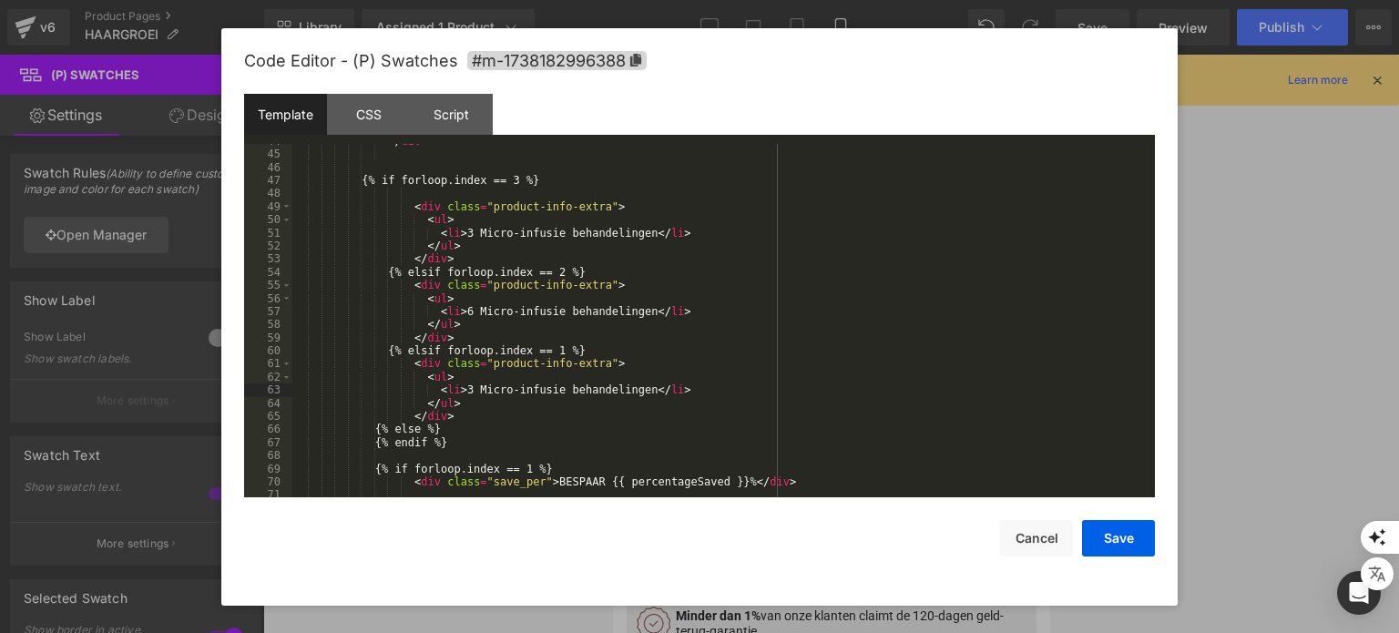
click at [455, 241] on div "</ div > {% if forloop.index == 3 %} < div class = "product-info-extra" > < ul …" at bounding box center [719, 325] width 855 height 381
click at [457, 232] on div "</ div > {% if forloop.index == 3 %} < div class = "product-info-extra" > < ul …" at bounding box center [719, 325] width 855 height 381
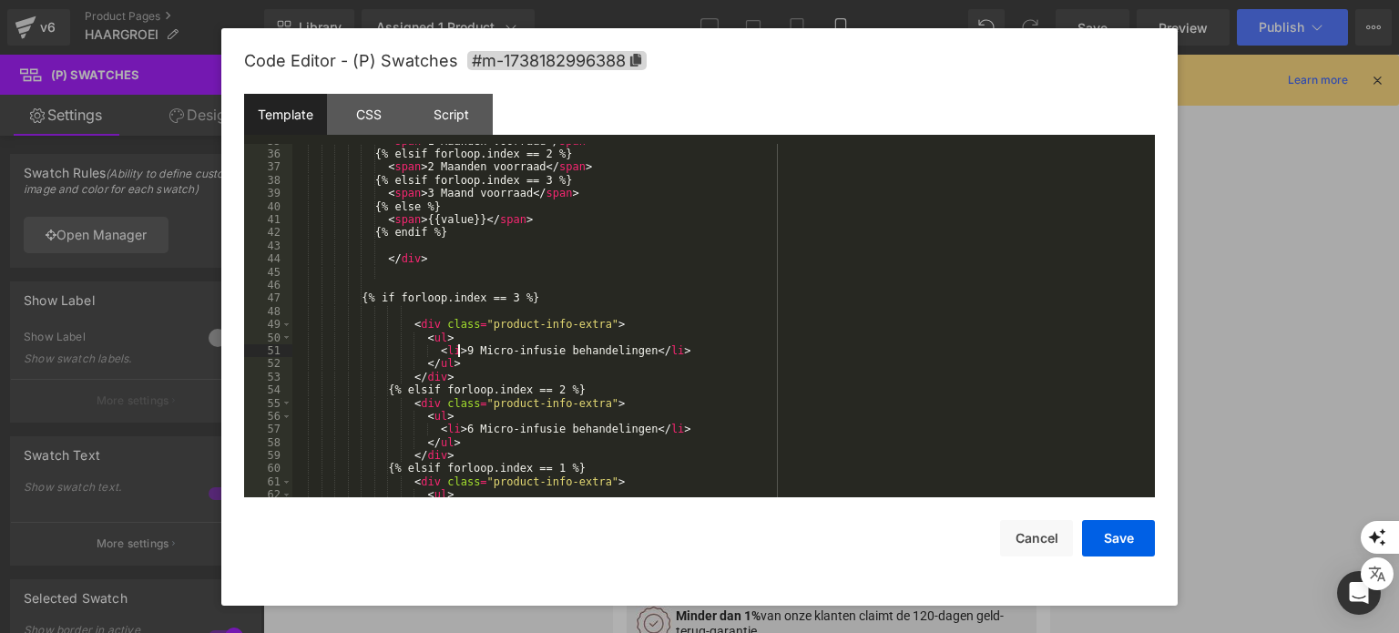
scroll to position [519, 0]
click at [1110, 554] on button "Save" at bounding box center [1118, 538] width 73 height 36
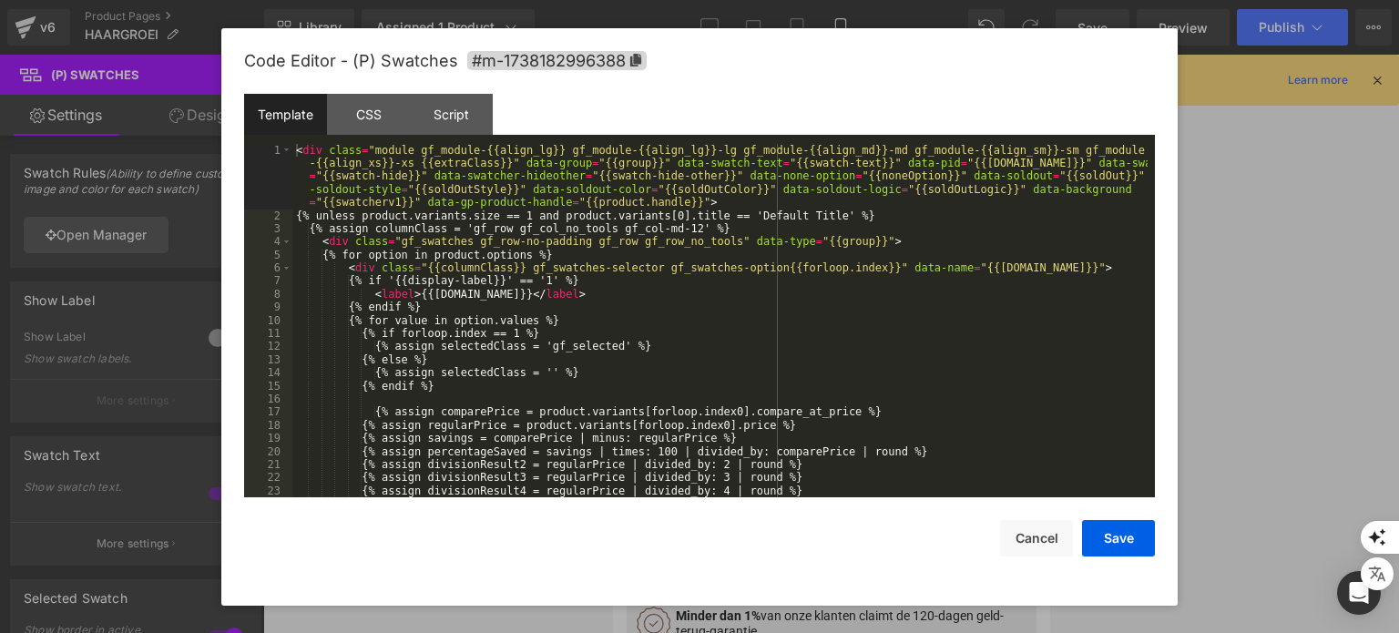
click at [674, 0] on div "You are previewing how the will restyle your page. You can not edit Elements in…" at bounding box center [699, 0] width 1399 height 0
click at [525, 221] on div "< div class = "module gf_module-{{align_lg}} gf_module-{{align_lg}}-lg gf_modul…" at bounding box center [719, 360] width 855 height 433
click at [1115, 551] on button "Save" at bounding box center [1118, 538] width 73 height 36
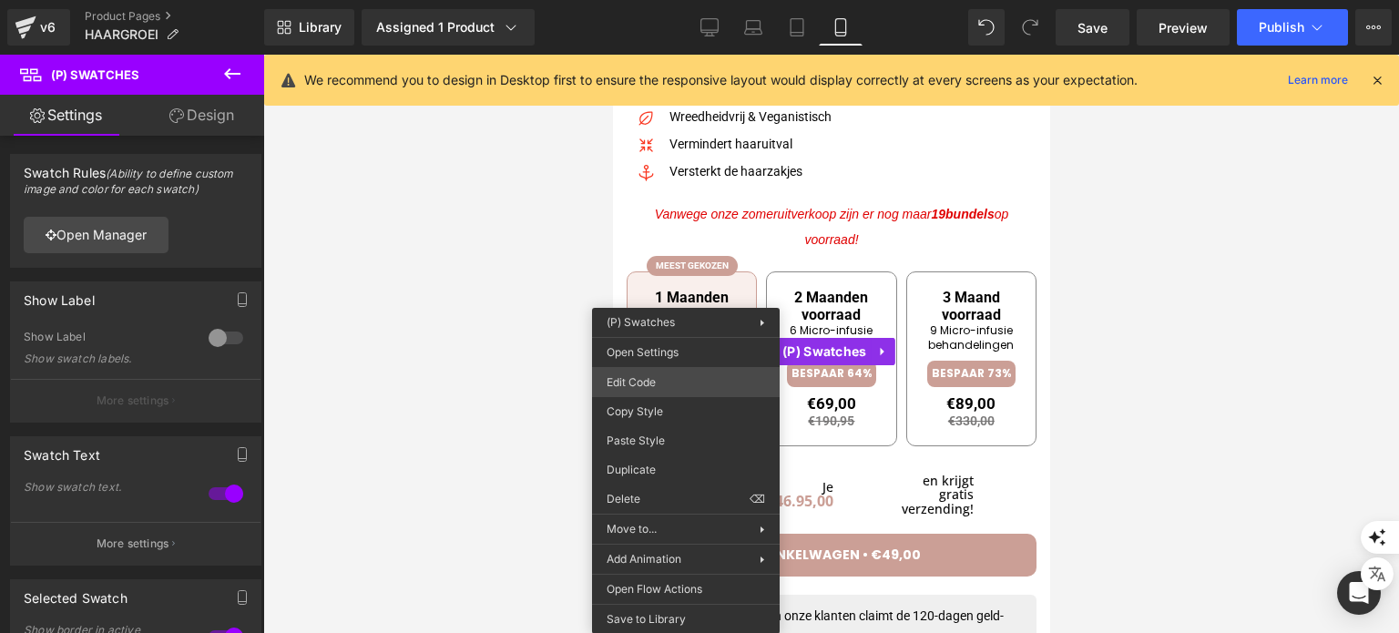
click at [688, 0] on div "You are previewing how the will restyle your page. You can not edit Elements in…" at bounding box center [699, 0] width 1399 height 0
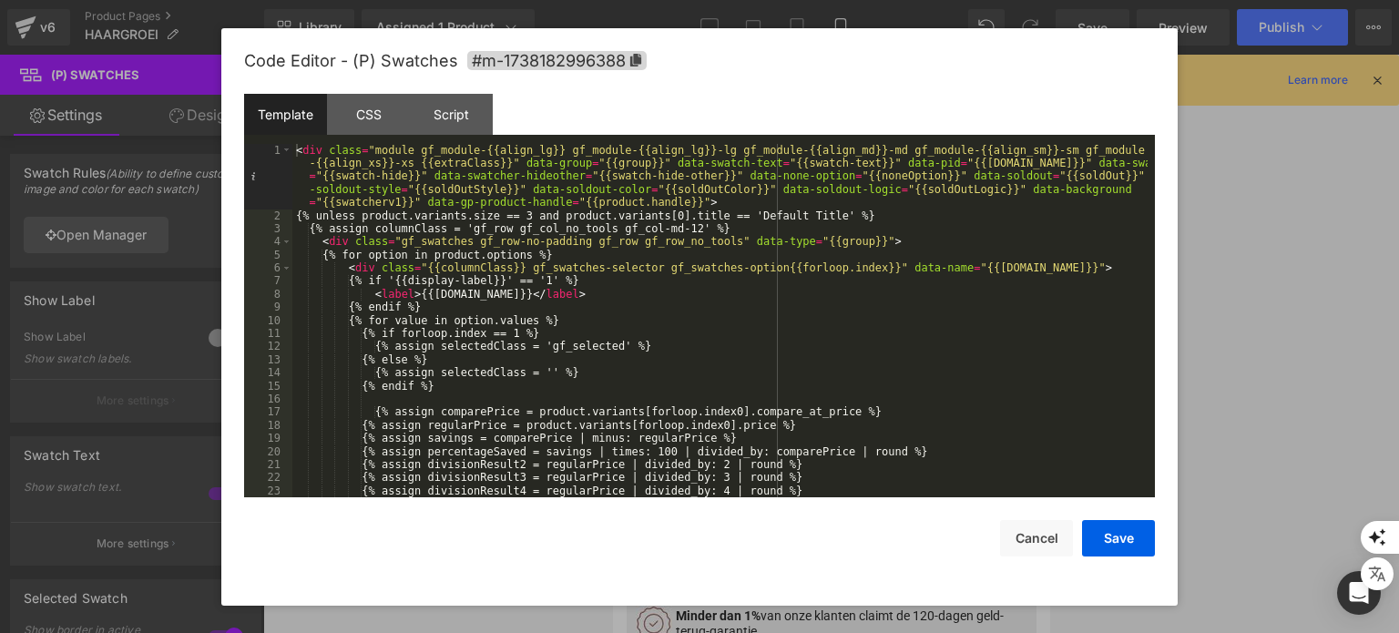
click at [525, 209] on div "< div class = "module gf_module-{{align_lg}} gf_module-{{align_lg}}-lg gf_modul…" at bounding box center [719, 360] width 855 height 433
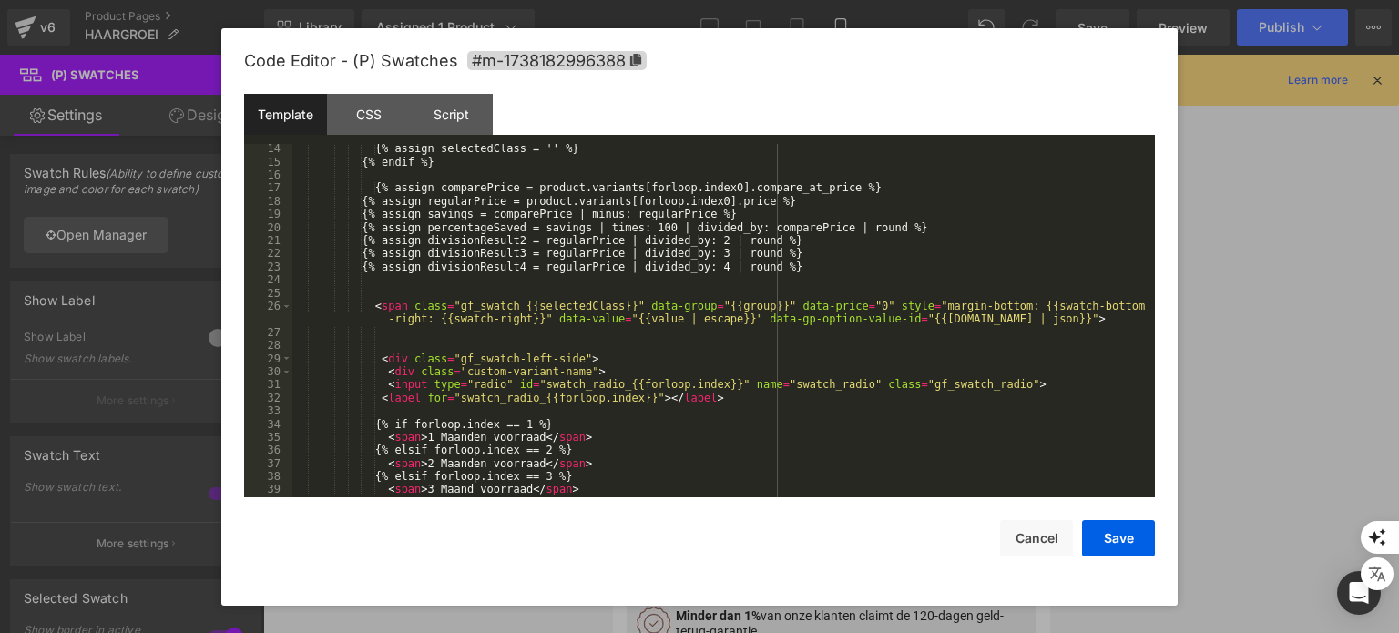
scroll to position [288, 0]
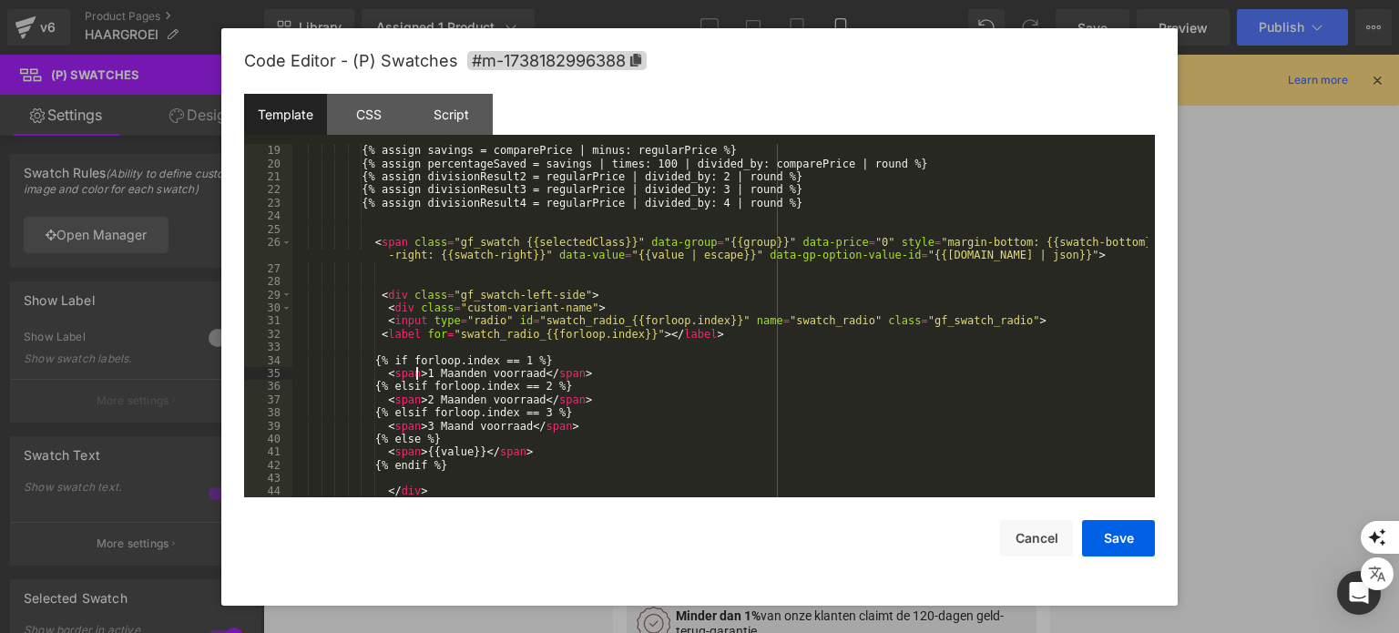
click at [418, 377] on div "{% assign regularPrice = product.variants[forloop.index0].price %} {% assign sa…" at bounding box center [719, 321] width 855 height 381
click at [422, 422] on div "{% assign regularPrice = product.variants[forloop.index0].price %} {% assign sa…" at bounding box center [719, 321] width 855 height 381
click at [1107, 549] on button "Save" at bounding box center [1118, 538] width 73 height 36
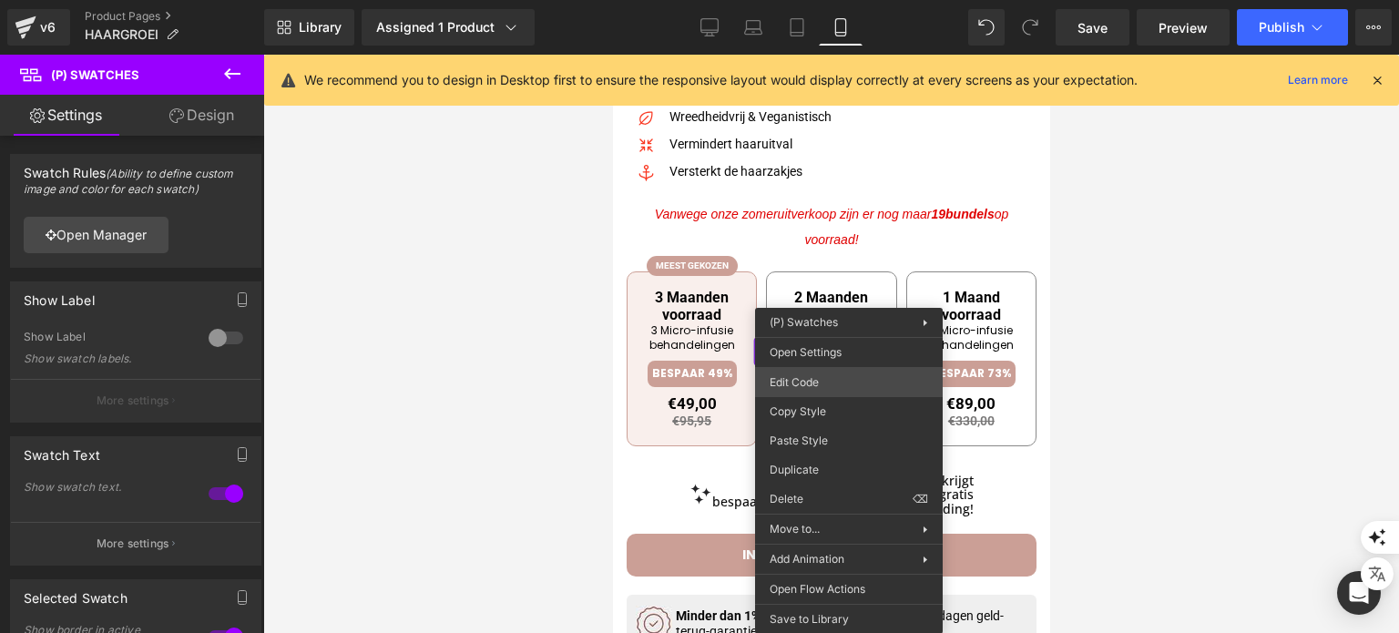
click at [827, 0] on div "You are previewing how the will restyle your page. You can not edit Elements in…" at bounding box center [699, 0] width 1399 height 0
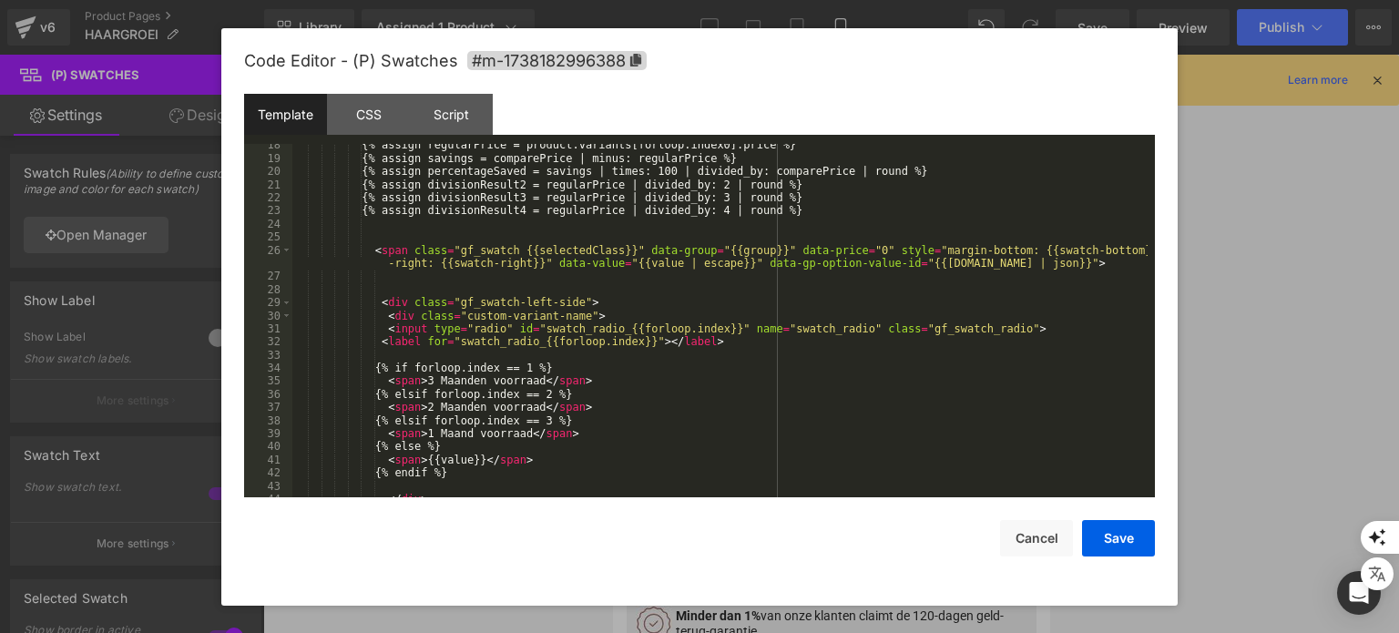
scroll to position [280, 0]
click at [421, 376] on div "{% assign regularPrice = product.variants[forloop.index0].price %} {% assign sa…" at bounding box center [719, 328] width 855 height 381
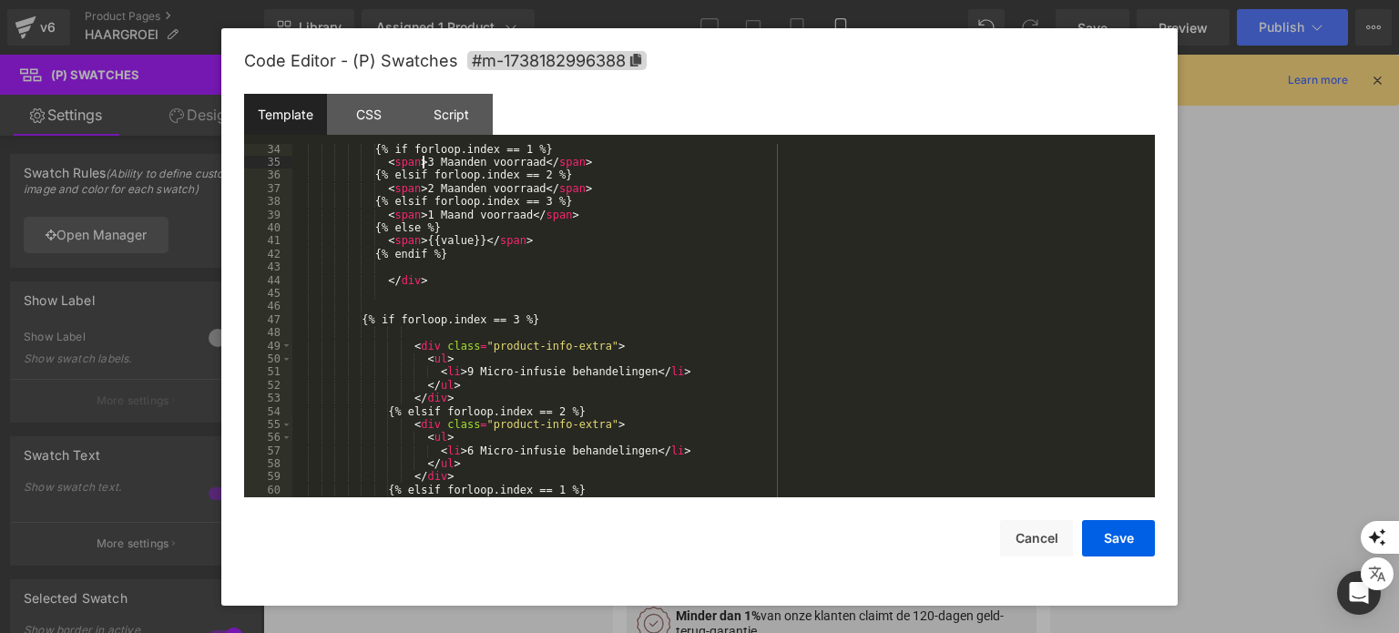
scroll to position [499, 0]
click at [457, 370] on div "{% if forloop.index == 1 %} < span > 3 Maanden voorraad </ span > {% elsif forl…" at bounding box center [719, 333] width 855 height 381
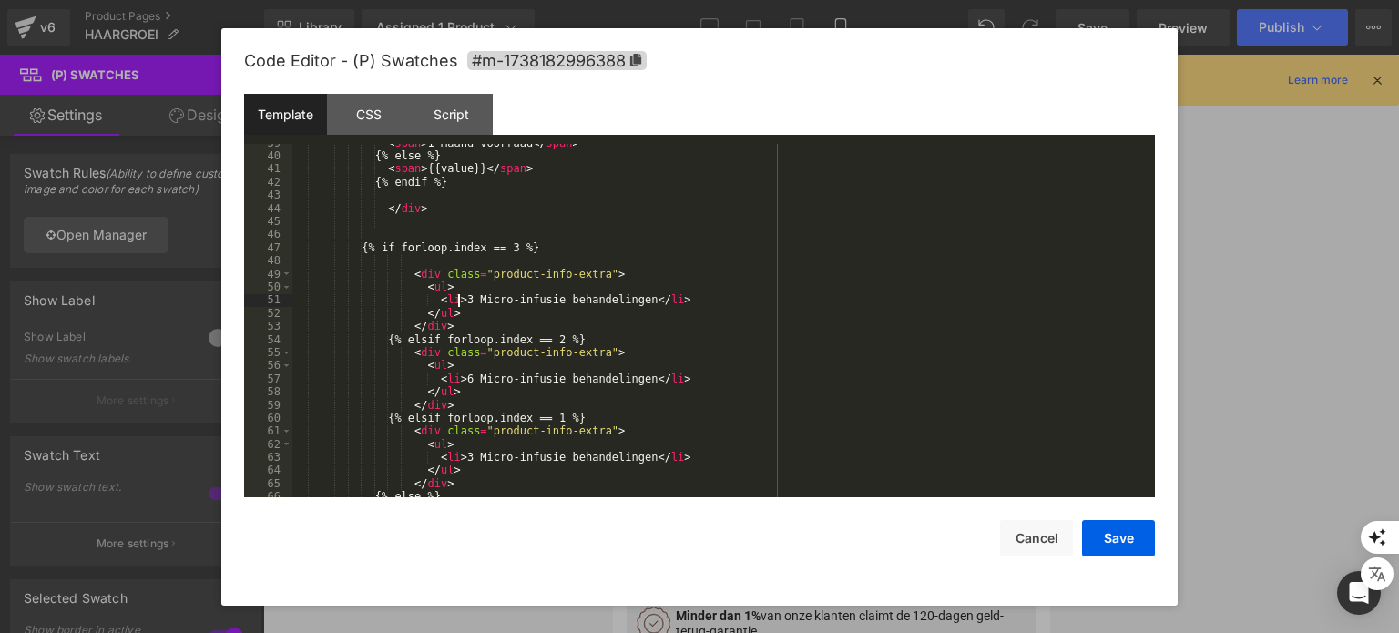
scroll to position [573, 0]
click at [555, 420] on div "< span > 1 Maand voorraad </ span > {% else %} < span > {{value}} </ span > {% …" at bounding box center [719, 324] width 855 height 381
click at [1104, 538] on button "Save" at bounding box center [1118, 538] width 73 height 36
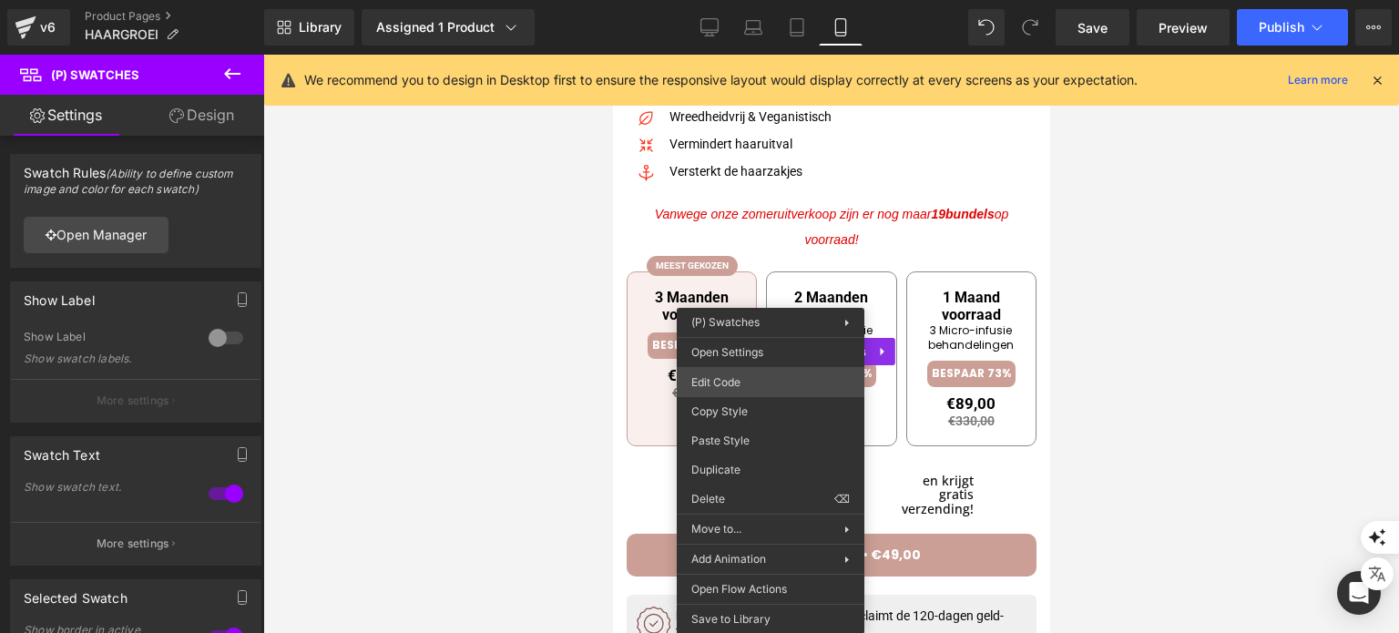
click at [740, 0] on div "You are previewing how the will restyle your page. You can not edit Elements in…" at bounding box center [699, 0] width 1399 height 0
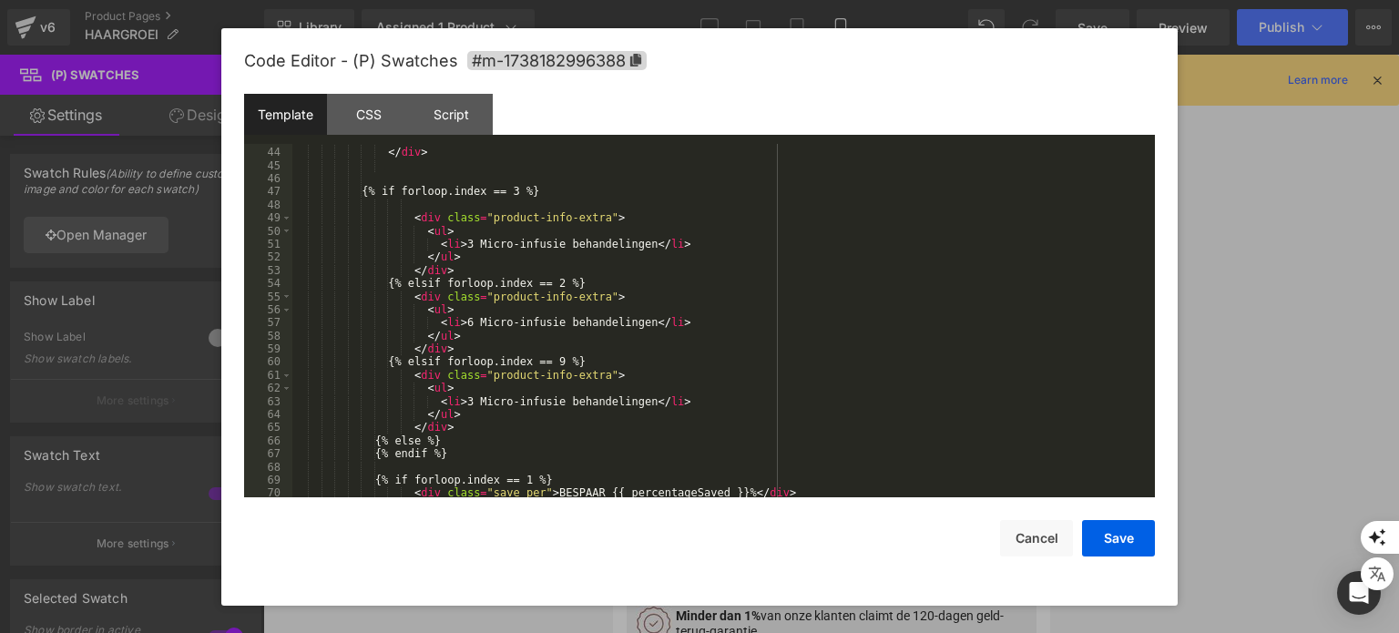
scroll to position [627, 0]
click at [462, 400] on div "</ div > {% if forloop.index == 3 %} < div class = "product-info-extra" > < ul …" at bounding box center [719, 323] width 855 height 381
click at [1129, 524] on button "Save" at bounding box center [1118, 538] width 73 height 36
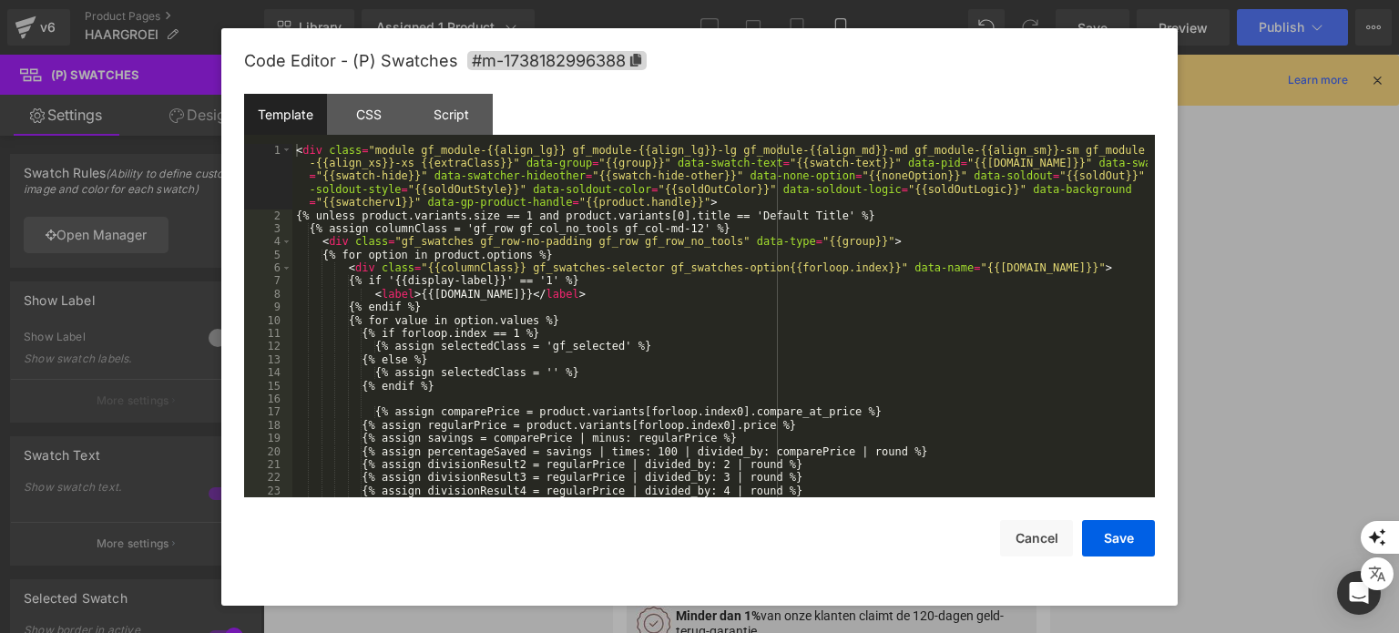
click at [656, 0] on div "You are previewing how the will restyle your page. You can not edit Elements in…" at bounding box center [699, 0] width 1399 height 0
click at [1029, 520] on button "Cancel" at bounding box center [1036, 538] width 73 height 36
click at [780, 0] on div "You are previewing how the will restyle your page. You can not edit Elements in…" at bounding box center [699, 0] width 1399 height 0
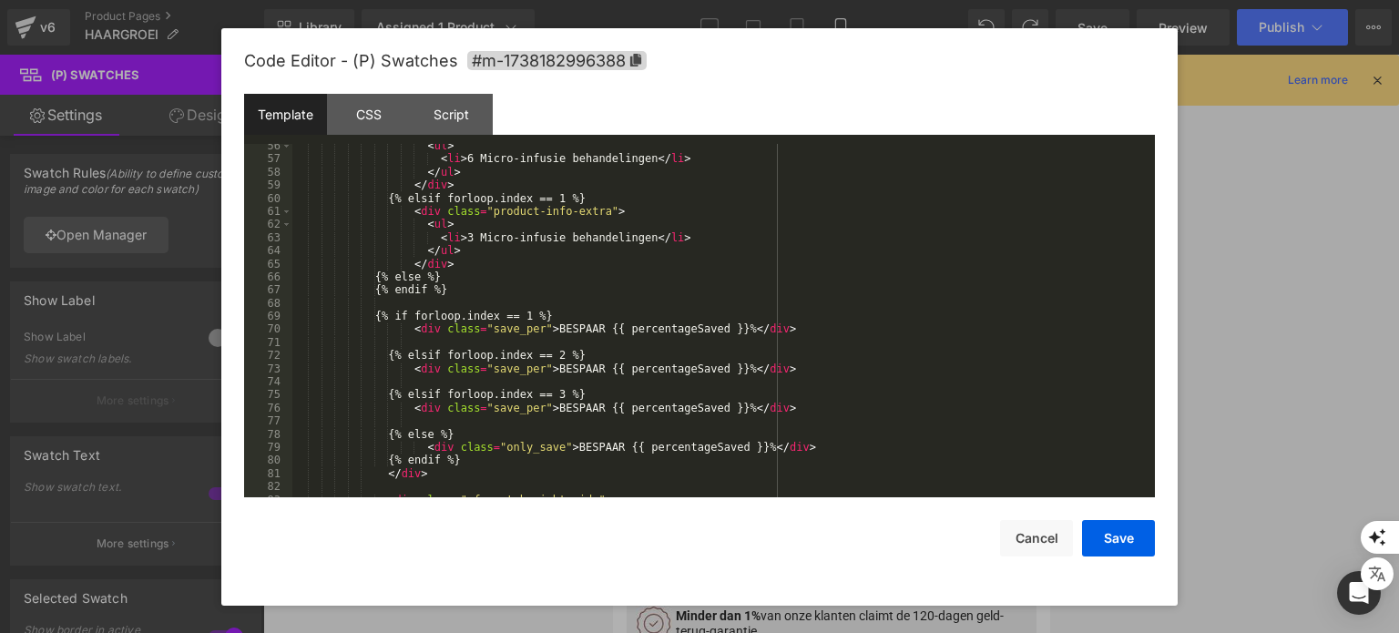
scroll to position [810, 0]
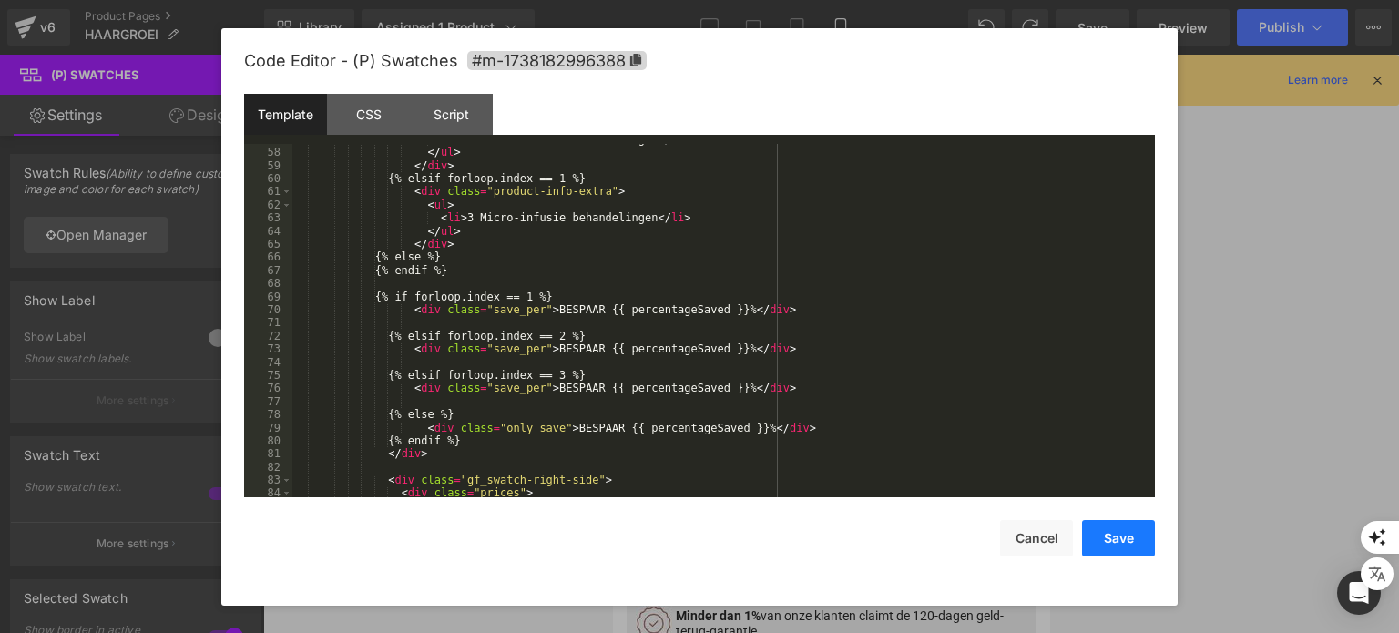
click at [1111, 538] on button "Save" at bounding box center [1118, 538] width 73 height 36
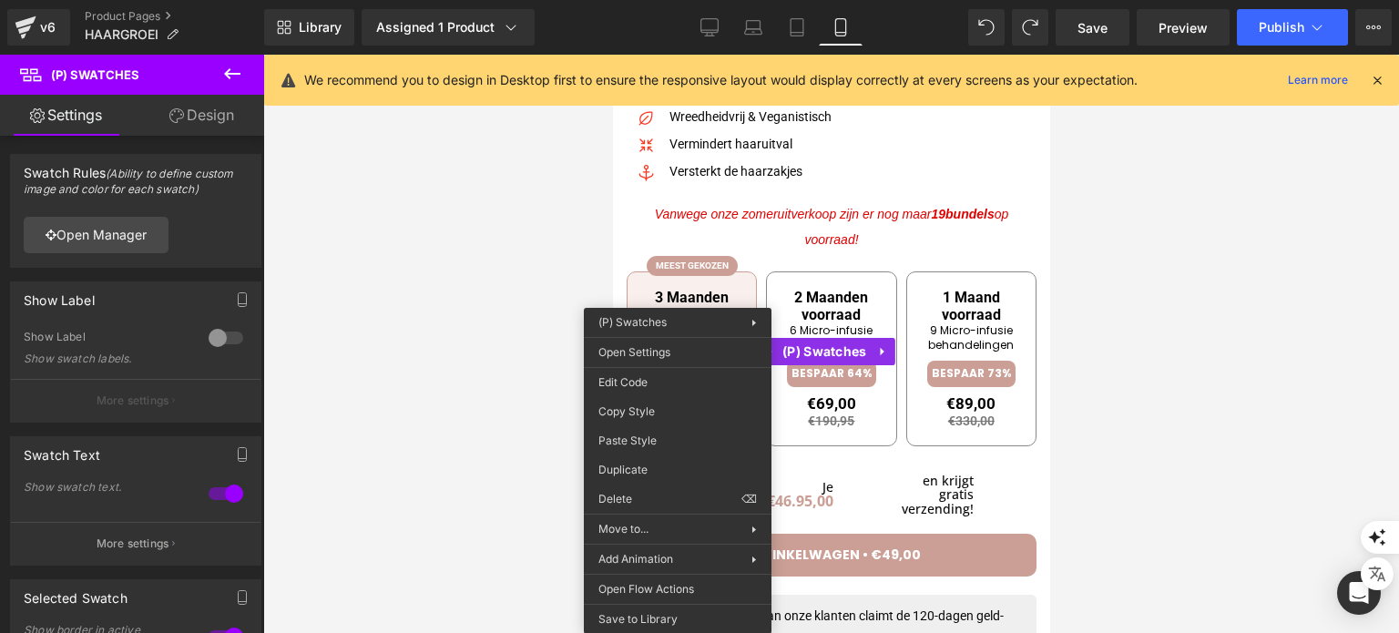
click at [554, 294] on div at bounding box center [831, 344] width 1136 height 578
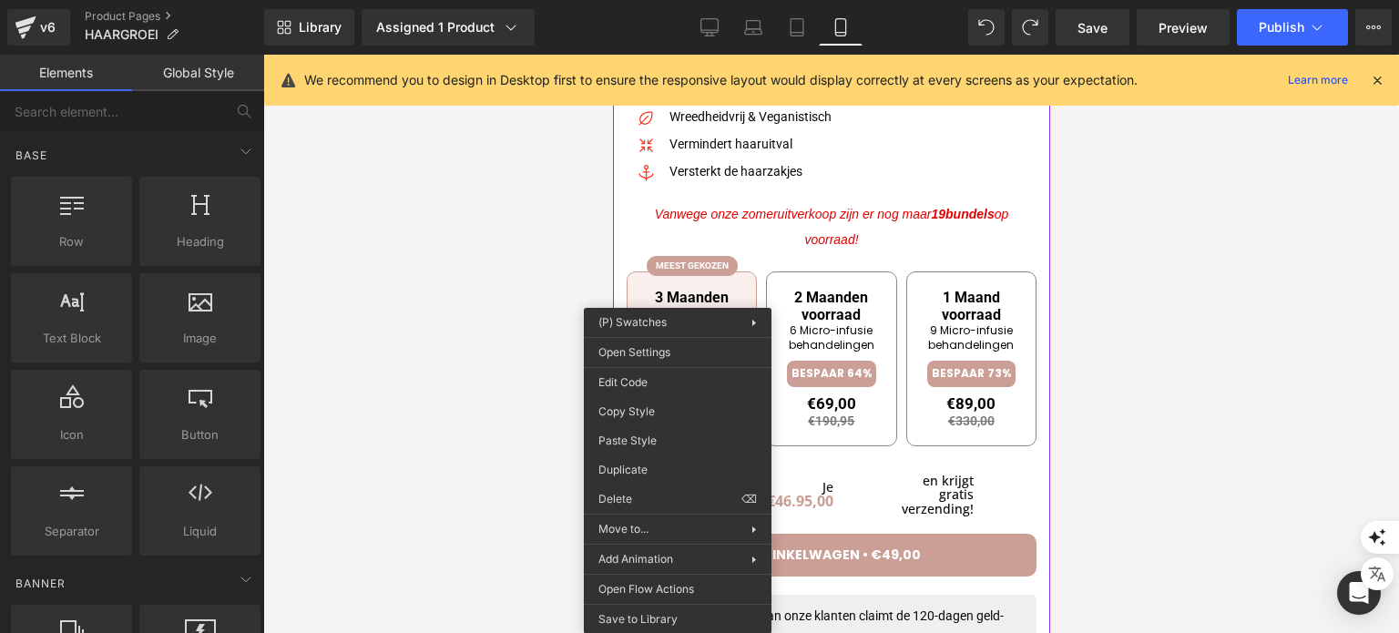
click at [730, 279] on span "3 Maanden voorraad 3 Micro-infusie behandelingen BESPAAR 49% €49,00 €95,95 Incl…" at bounding box center [691, 358] width 130 height 175
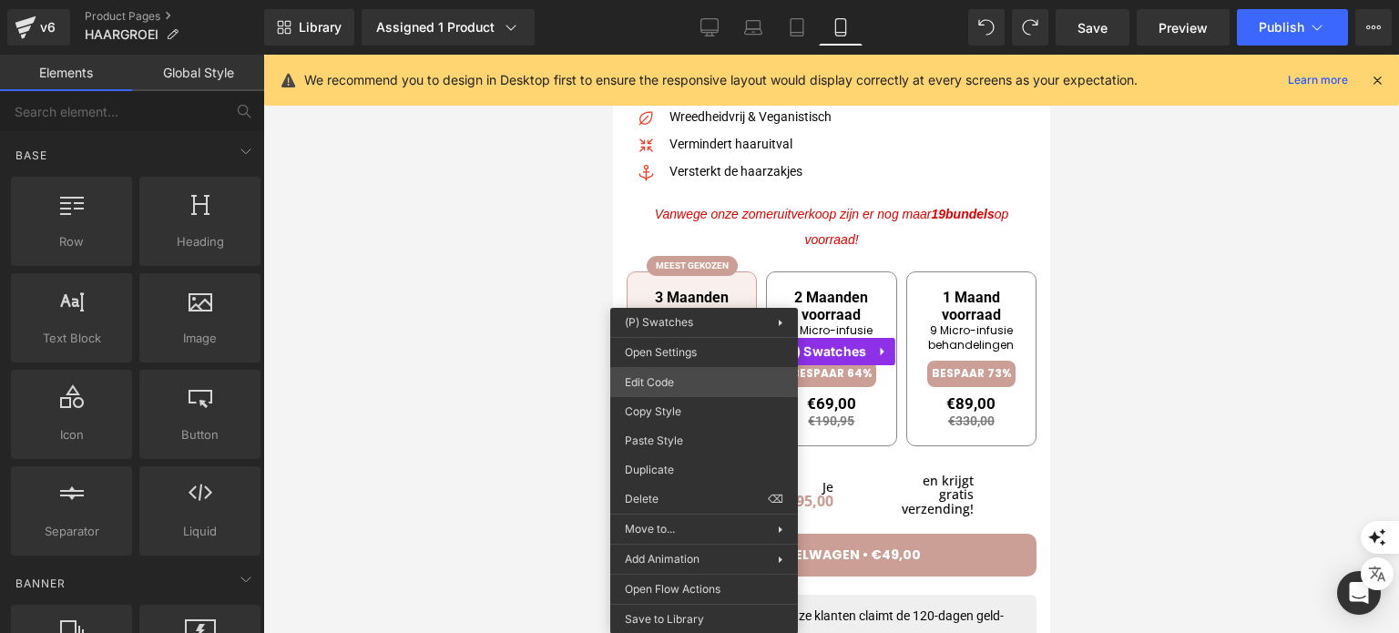
click at [692, 0] on div "You are previewing how the will restyle your page. You can not edit Elements in…" at bounding box center [699, 0] width 1399 height 0
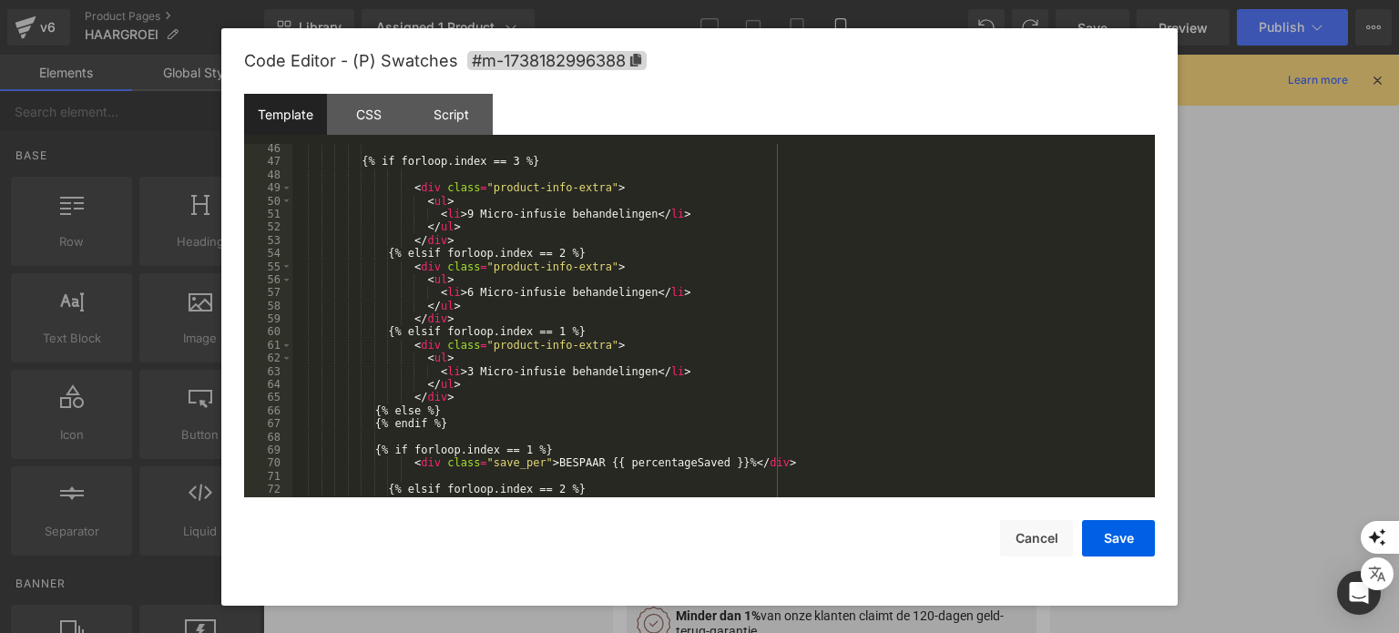
scroll to position [626, 0]
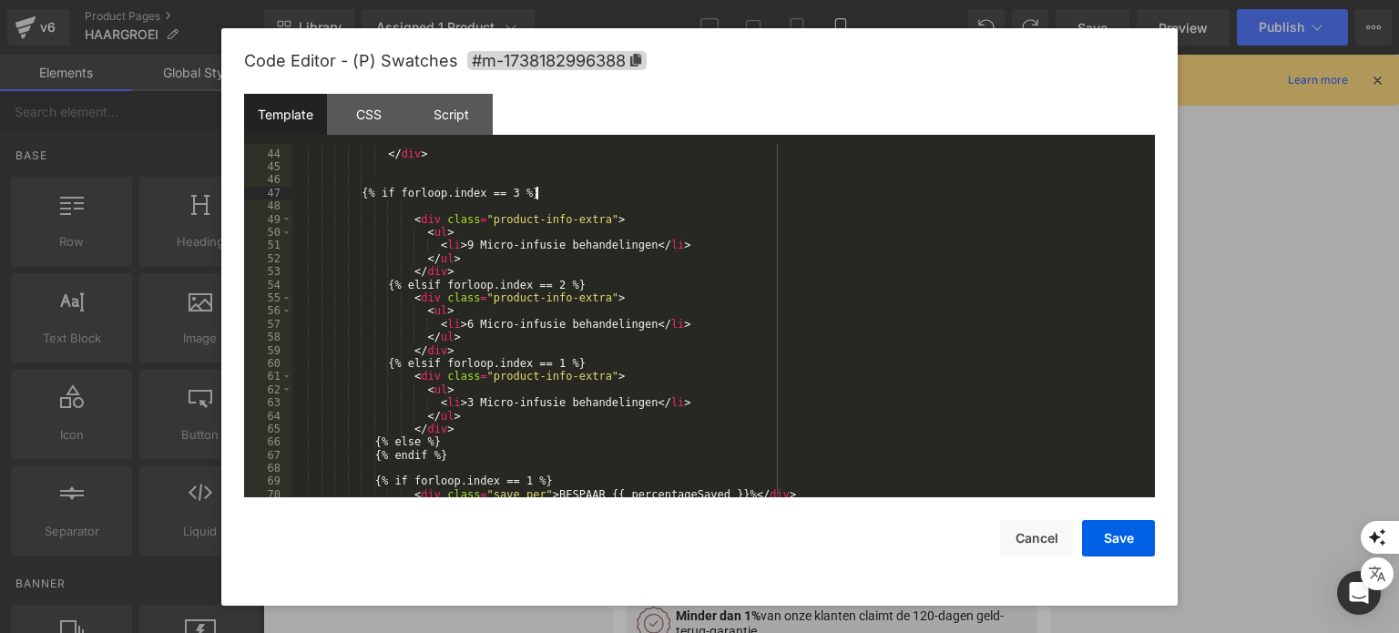
click at [535, 196] on div "</ div > {% if forloop.index == 3 %} < div class = "product-info-extra" > < ul …" at bounding box center [719, 324] width 855 height 381
click at [554, 364] on div "</ div > {% if forloop.index == 1 %} < div class = "product-info-extra" > < ul …" at bounding box center [719, 324] width 855 height 381
click at [1116, 535] on button "Save" at bounding box center [1118, 538] width 73 height 36
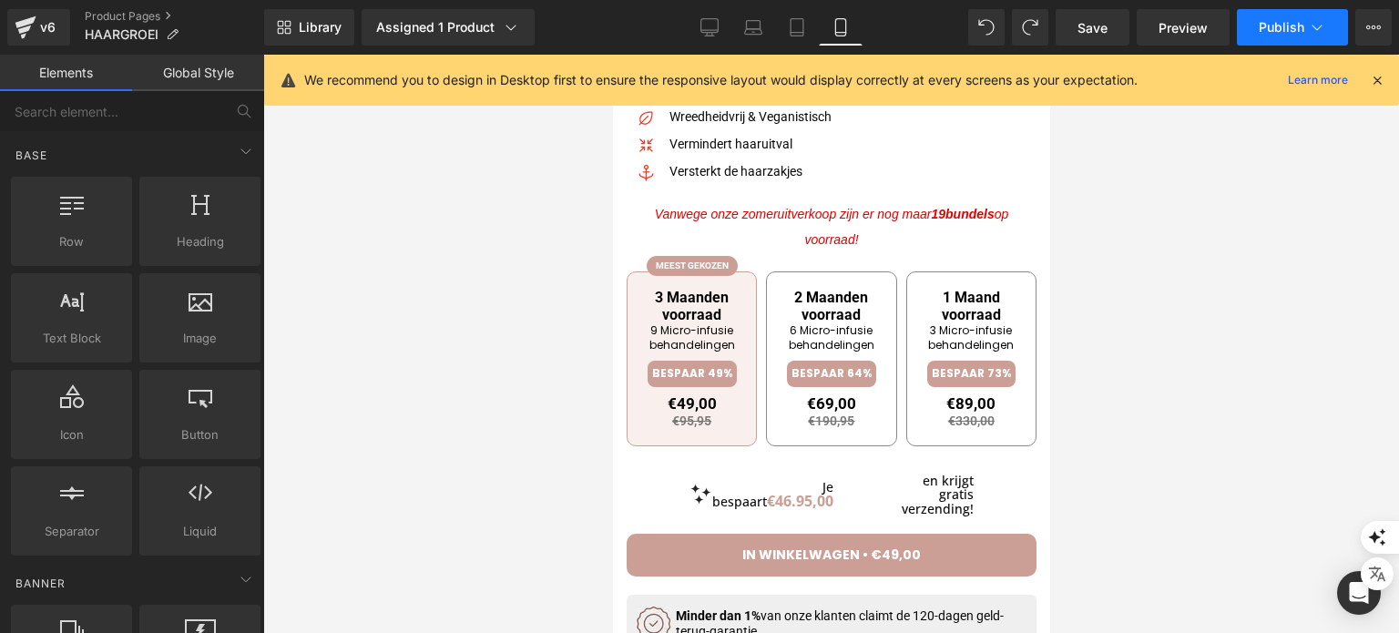
click at [1248, 36] on button "Publish" at bounding box center [1292, 27] width 111 height 36
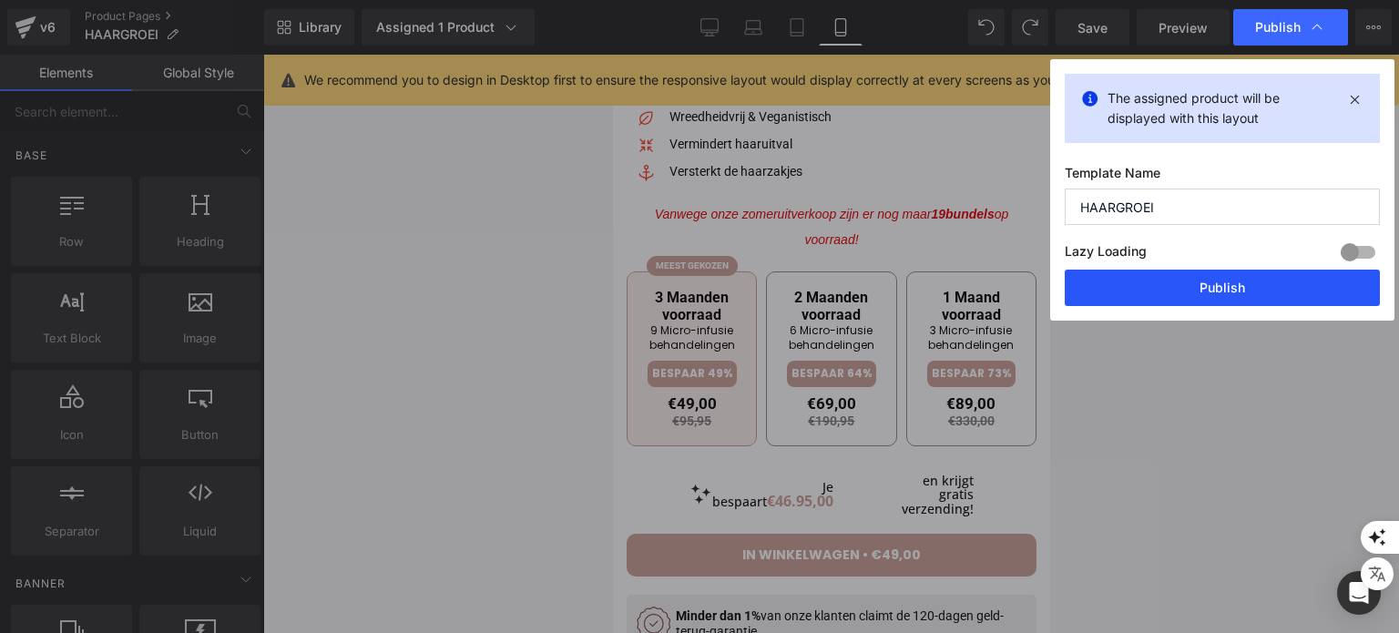
click at [1116, 270] on button "Publish" at bounding box center [1222, 288] width 315 height 36
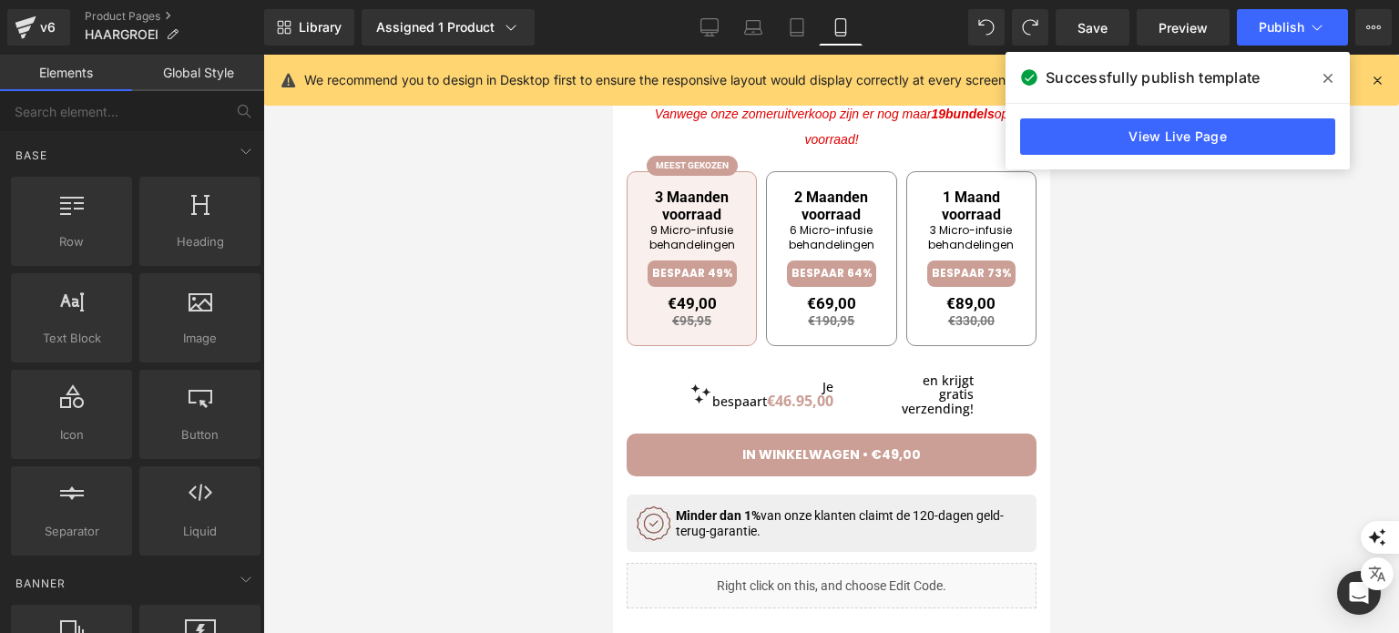
scroll to position [1055, 0]
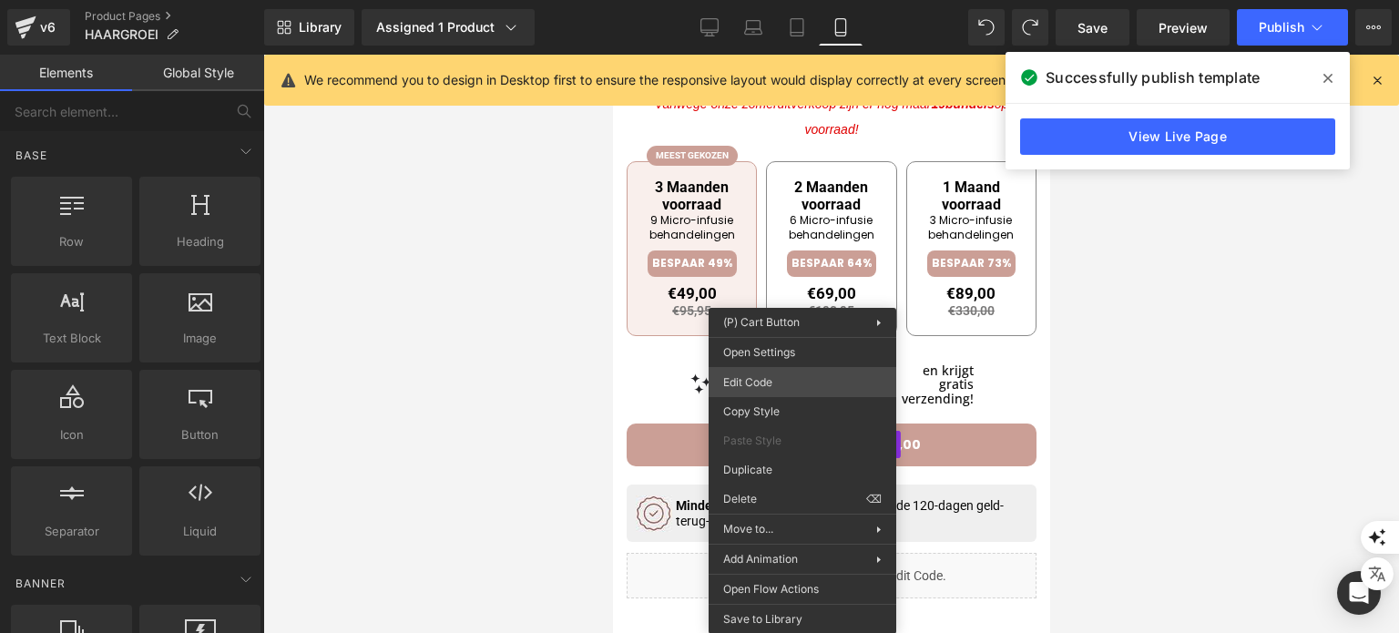
click at [778, 0] on div "You are previewing how the will restyle your page. You can not edit Elements in…" at bounding box center [699, 0] width 1399 height 0
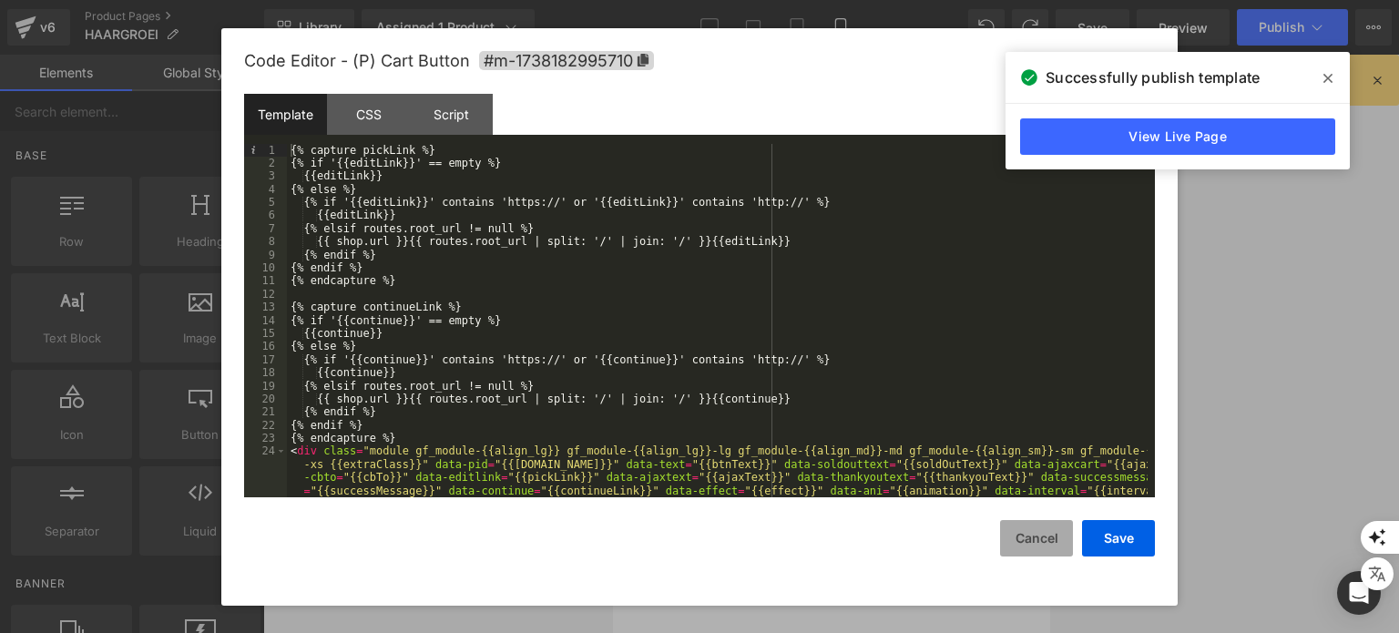
click at [1042, 551] on button "Cancel" at bounding box center [1036, 538] width 73 height 36
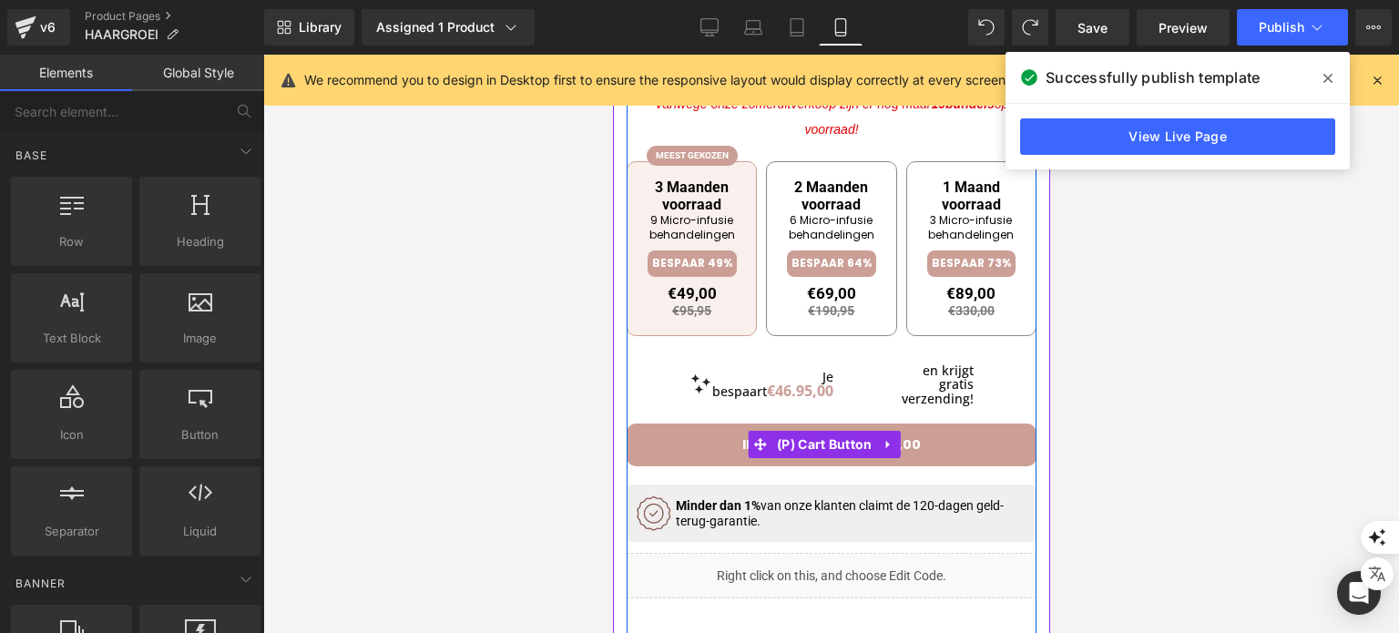
click at [718, 440] on button "IN WINKELWAGEN • €49,00" at bounding box center [831, 444] width 410 height 43
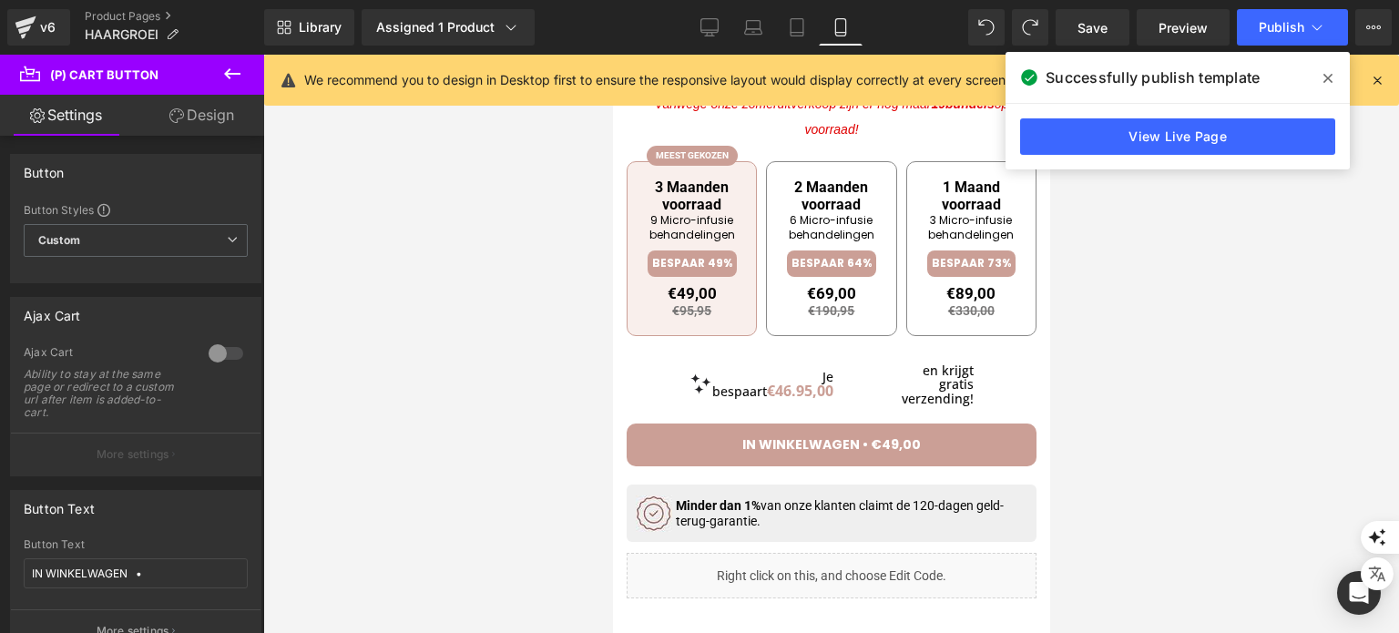
click at [196, 114] on link "Design" at bounding box center [202, 115] width 132 height 41
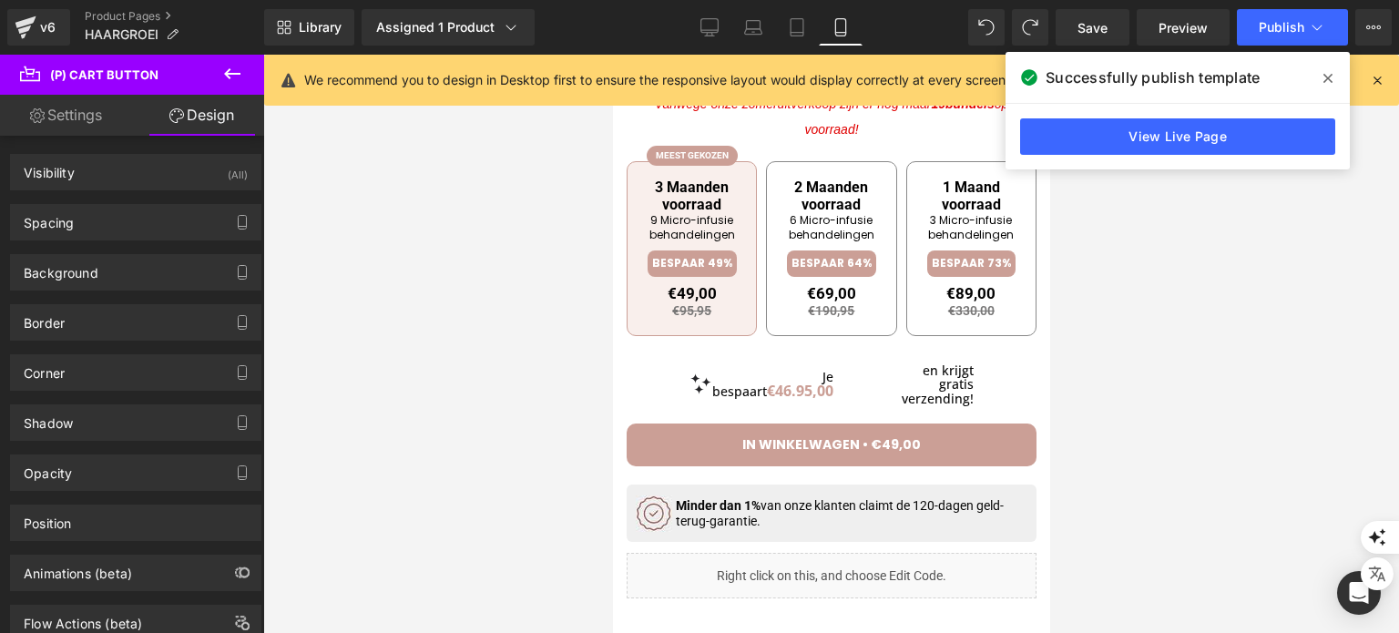
click at [64, 106] on link "Settings" at bounding box center [66, 115] width 132 height 41
type input "100"
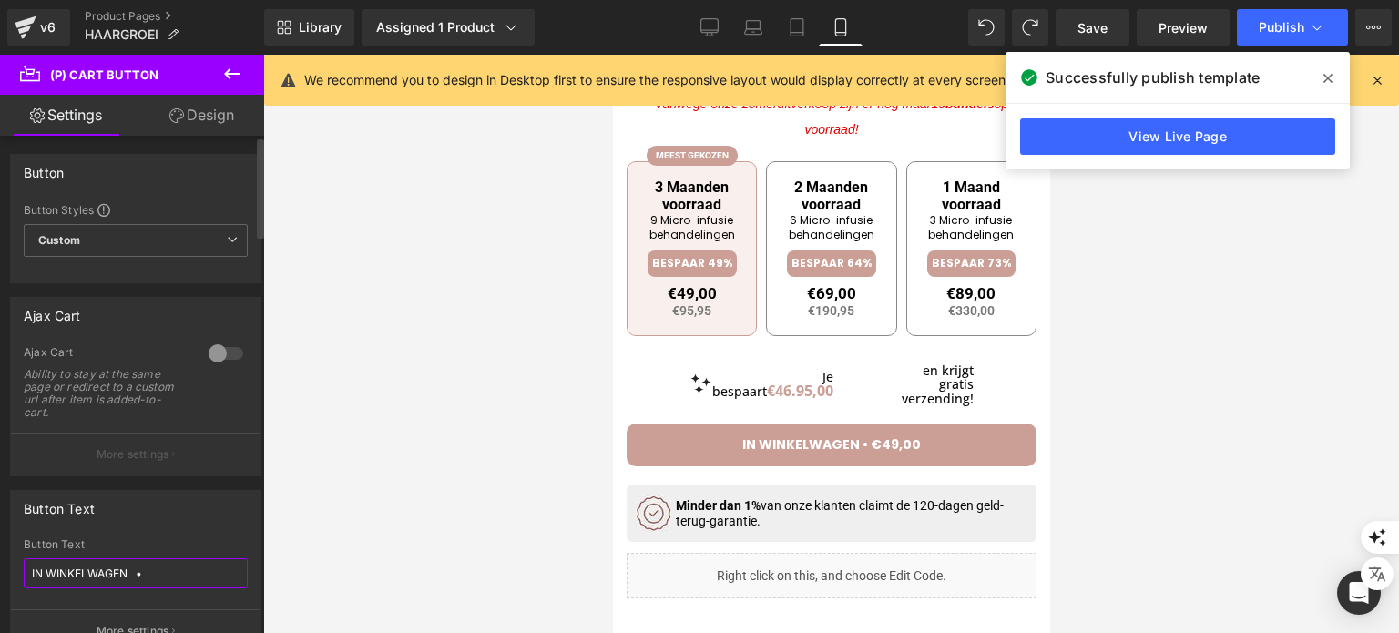
click at [150, 571] on input "IN WINKELWAGEN •" at bounding box center [136, 573] width 224 height 30
click at [79, 575] on input "IN WINKELWAGEN •" at bounding box center [136, 573] width 224 height 30
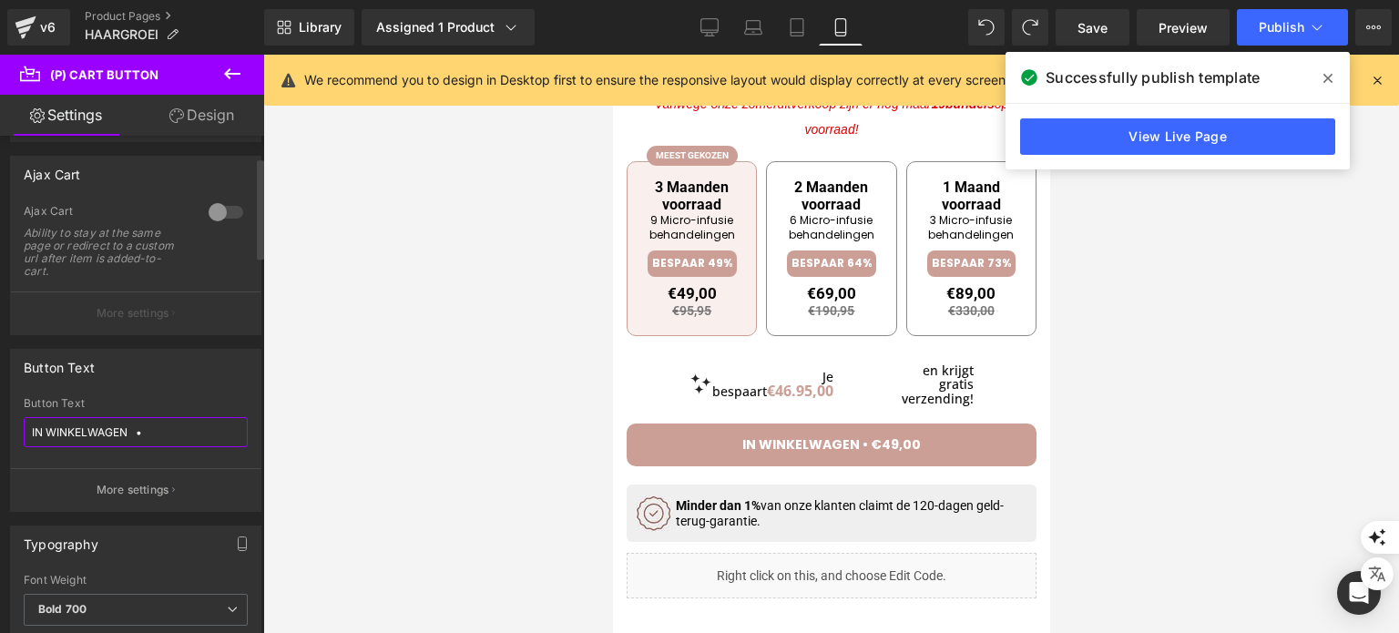
scroll to position [153, 0]
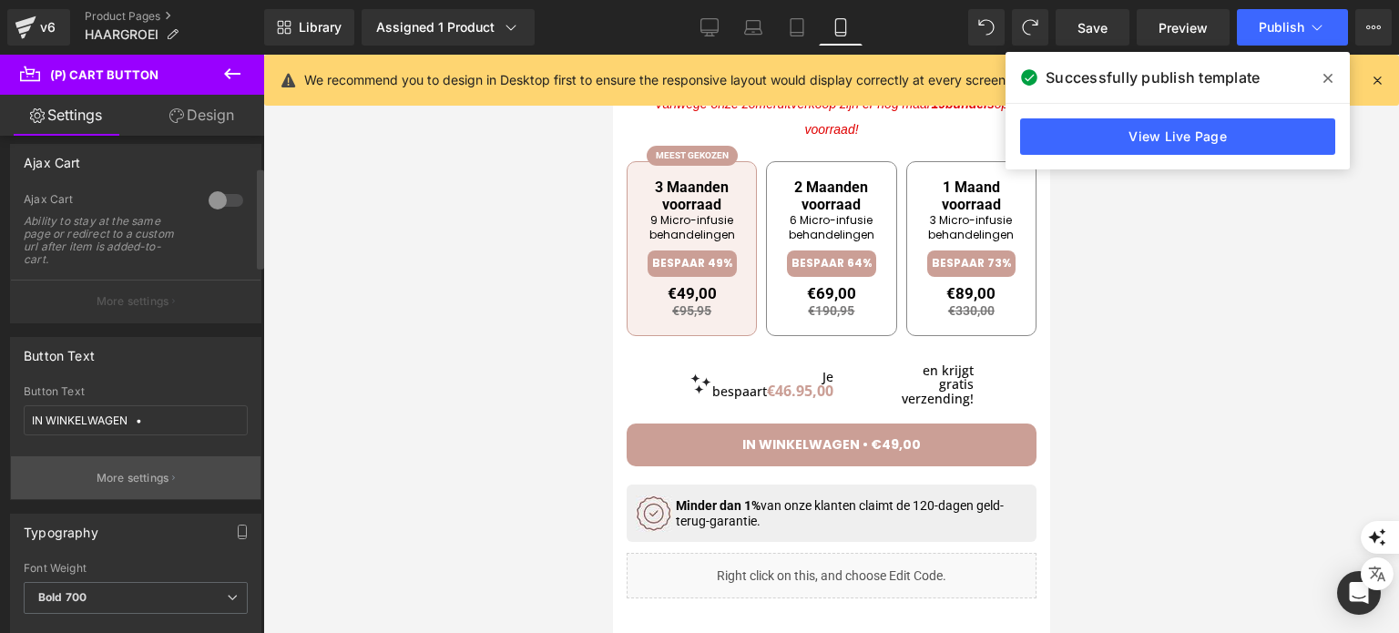
click at [163, 473] on p "More settings" at bounding box center [133, 478] width 73 height 16
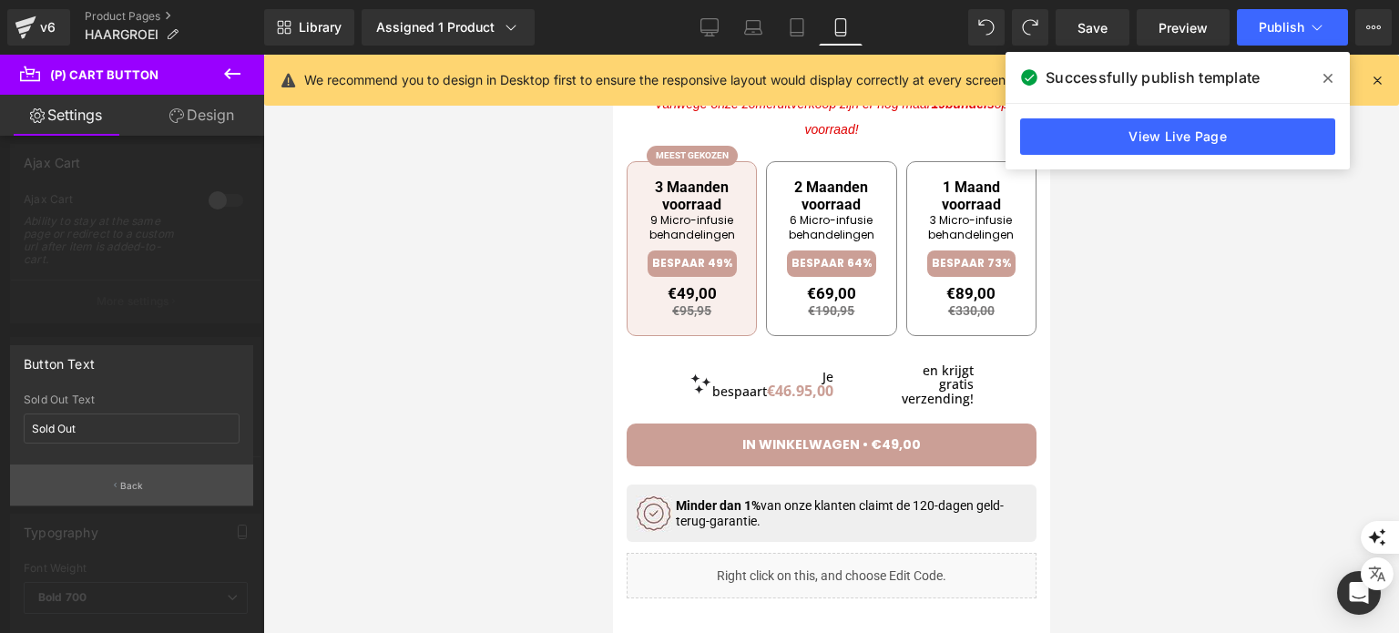
click at [118, 484] on button "Back" at bounding box center [131, 484] width 243 height 41
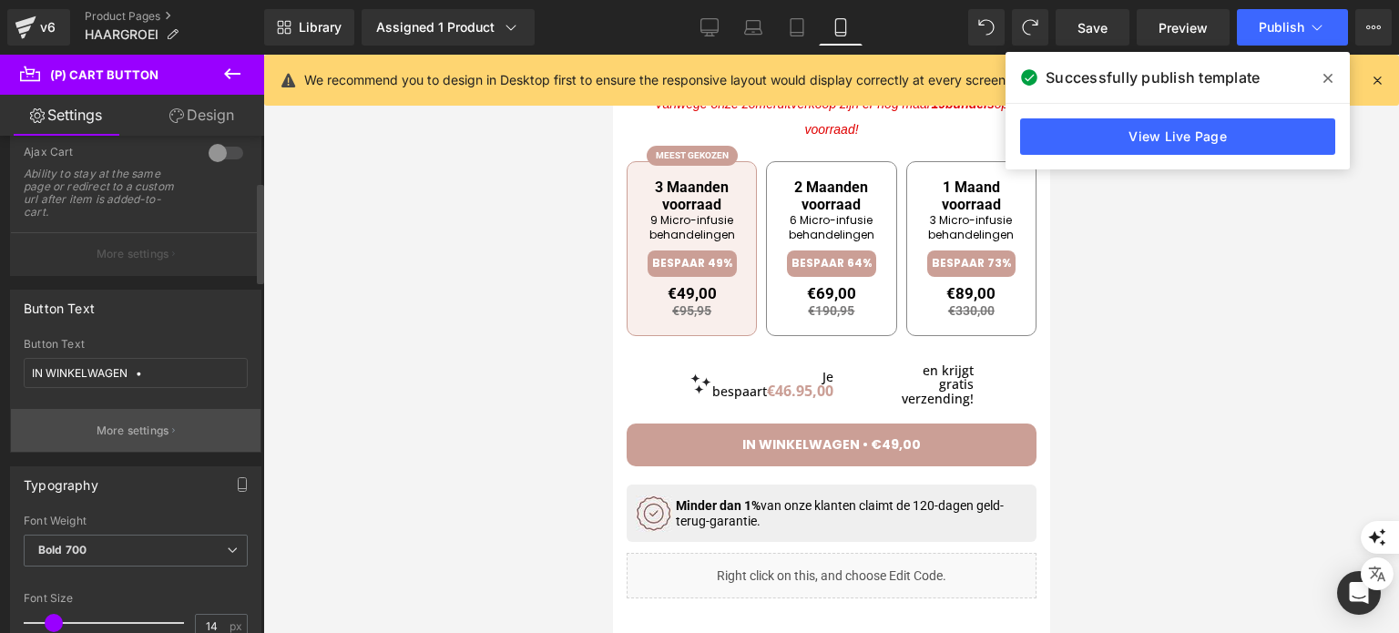
scroll to position [229, 0]
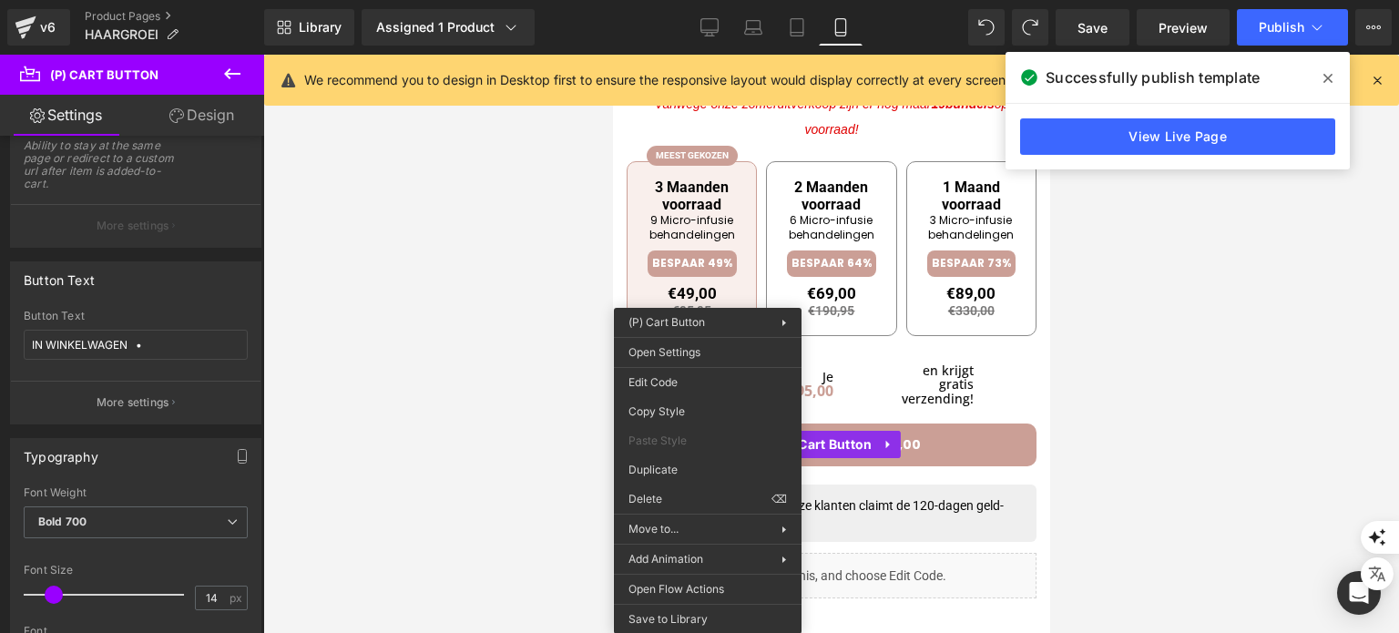
click at [552, 441] on div at bounding box center [831, 344] width 1136 height 578
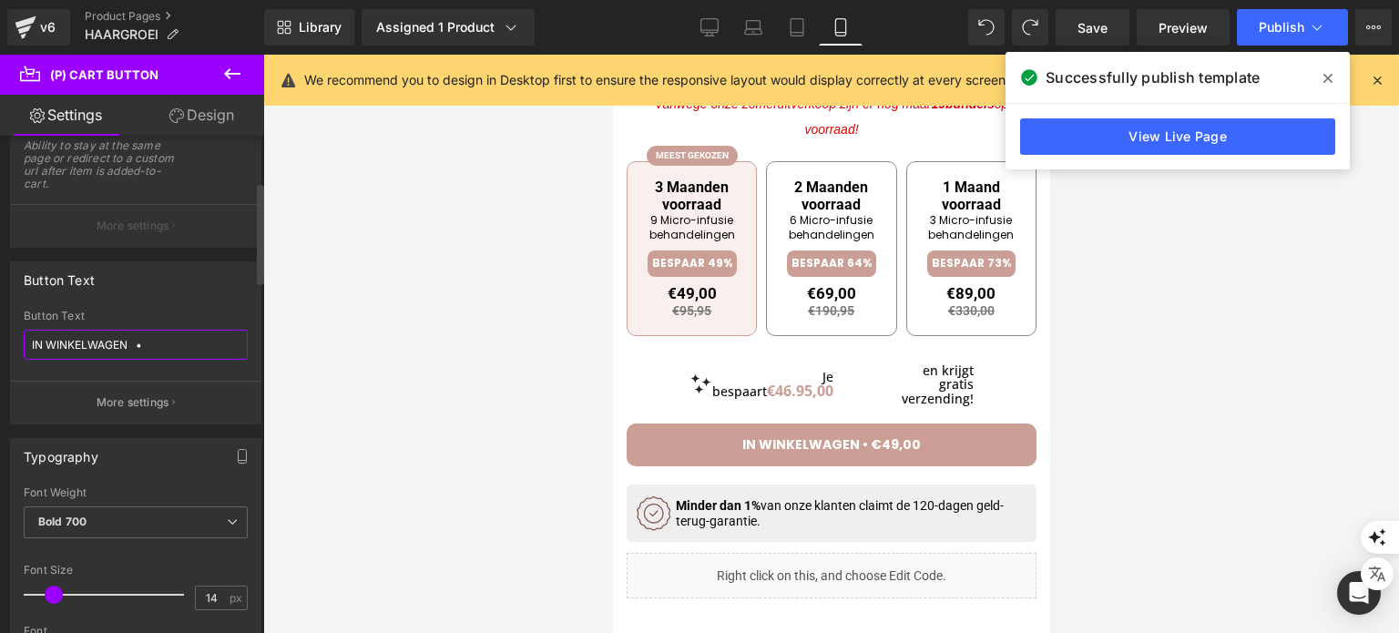
click at [94, 341] on input "IN WINKELWAGEN •" at bounding box center [136, 345] width 224 height 30
click at [36, 346] on input "ja ik wil voller haar•" at bounding box center [136, 345] width 224 height 30
click at [73, 352] on input "ja, ik wil voller haar•" at bounding box center [136, 345] width 224 height 30
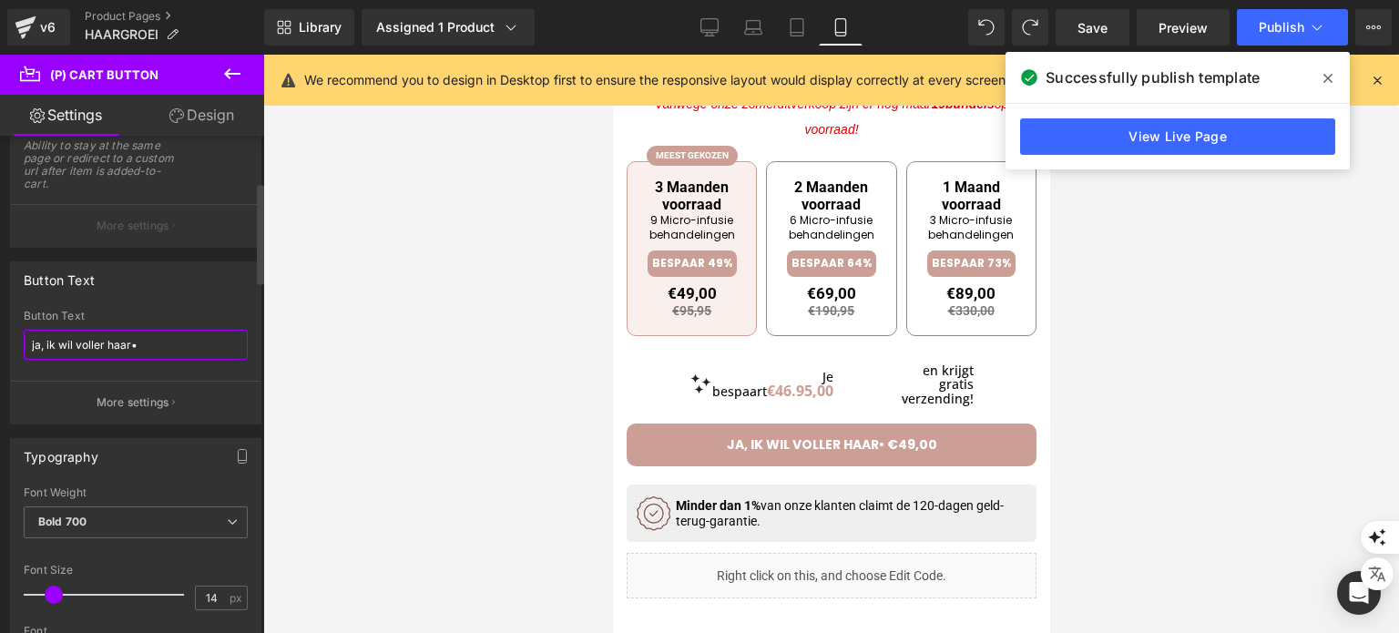
click at [73, 352] on input "ja, ik wil voller haar•" at bounding box center [136, 345] width 224 height 30
type input "ja, ik wil voller haar•"
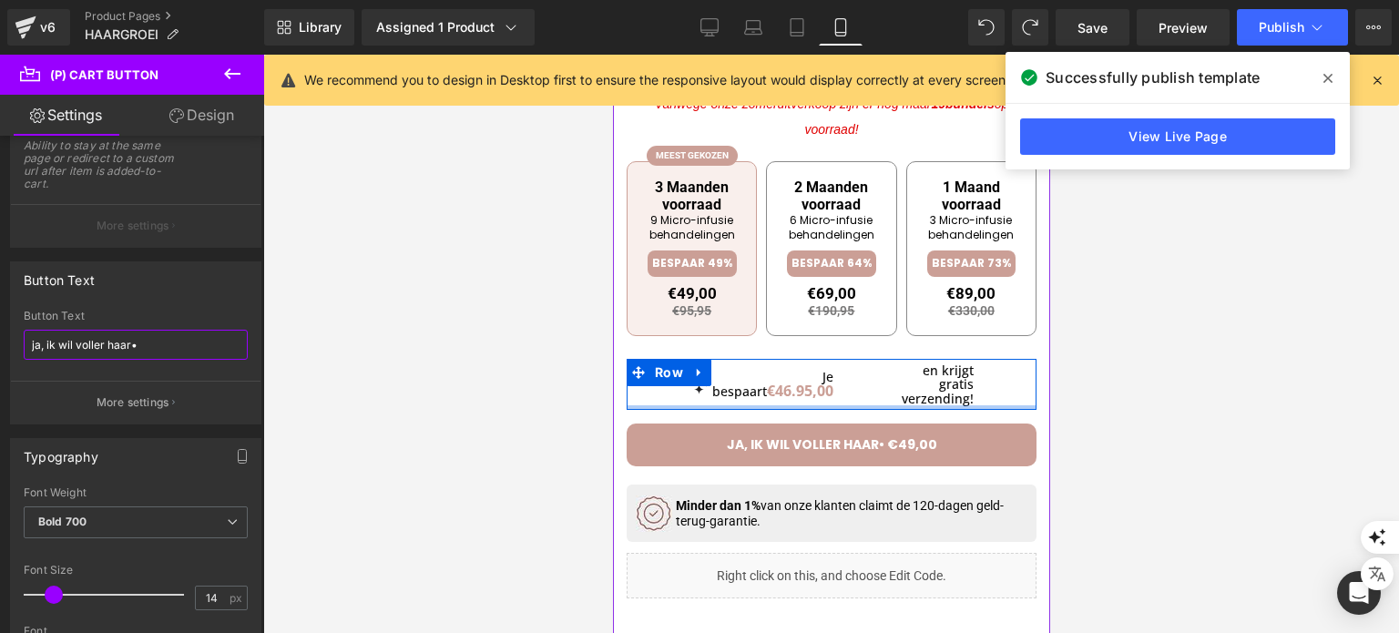
scroll to position [920, 0]
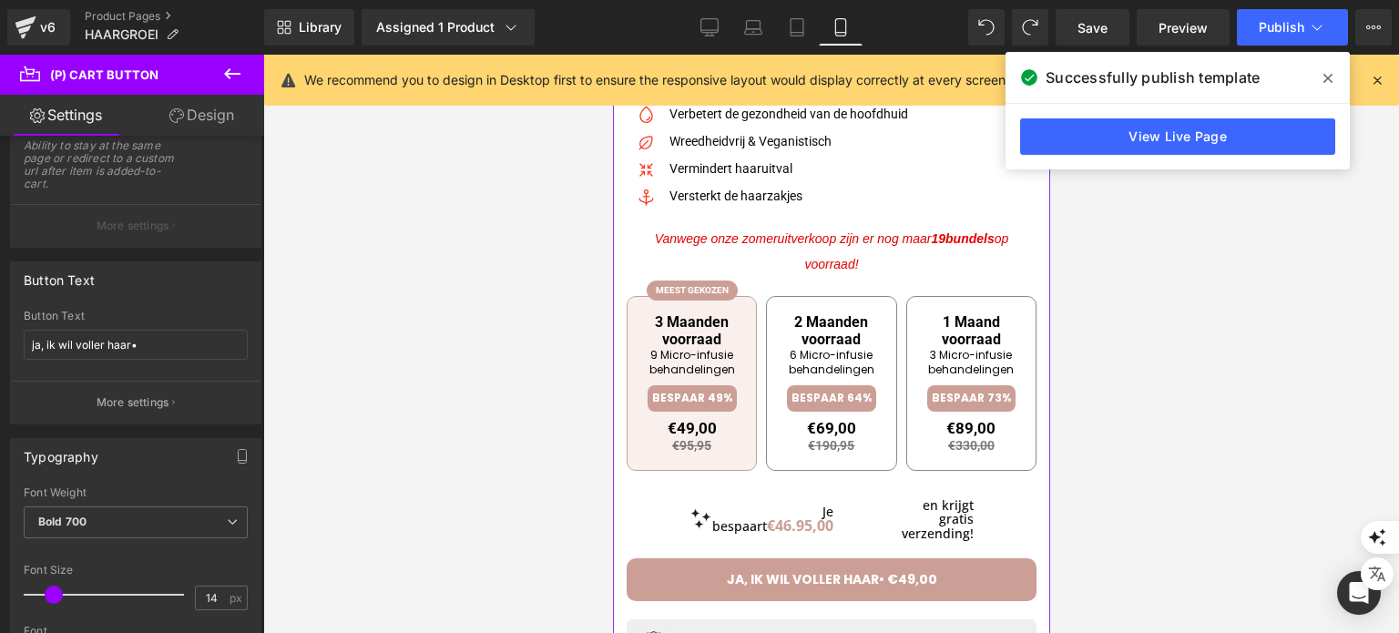
click at [795, 237] on span "Vanwege onze zomeruitverkoop zijn er nog maar 19" at bounding box center [799, 238] width 290 height 15
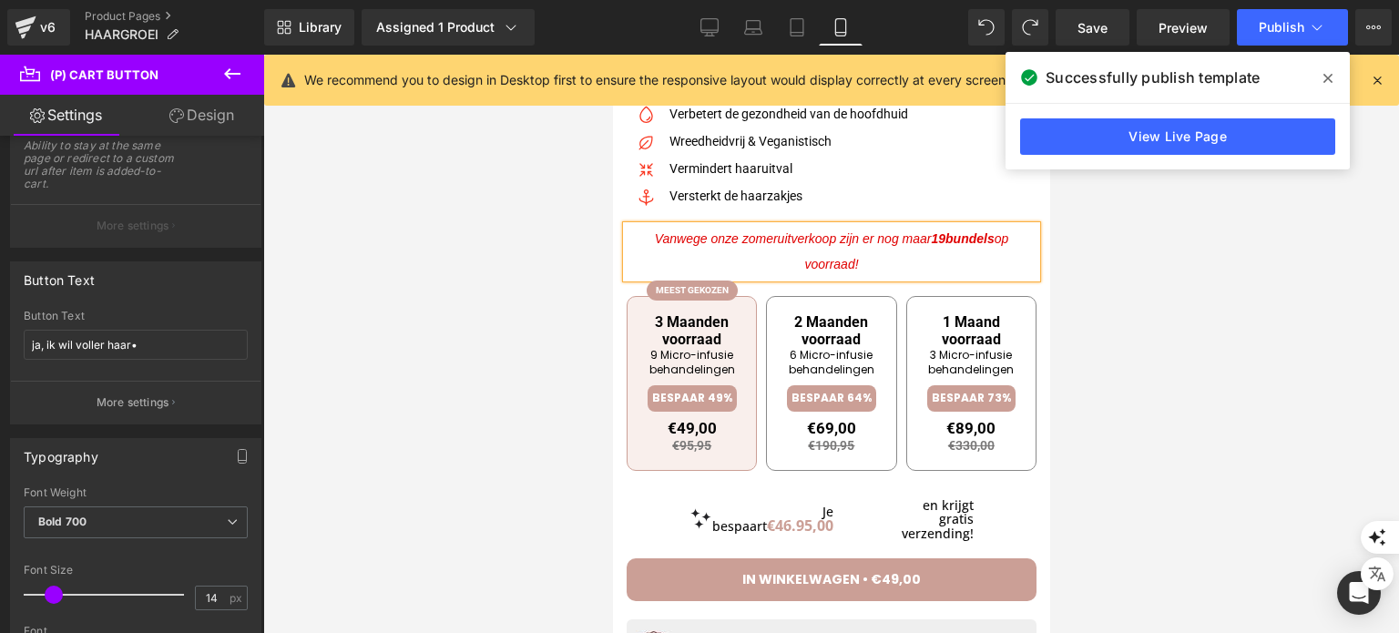
click at [795, 237] on span "Vanwege onze zomeruitverkoop zijn er nog maar 19" at bounding box center [799, 238] width 290 height 15
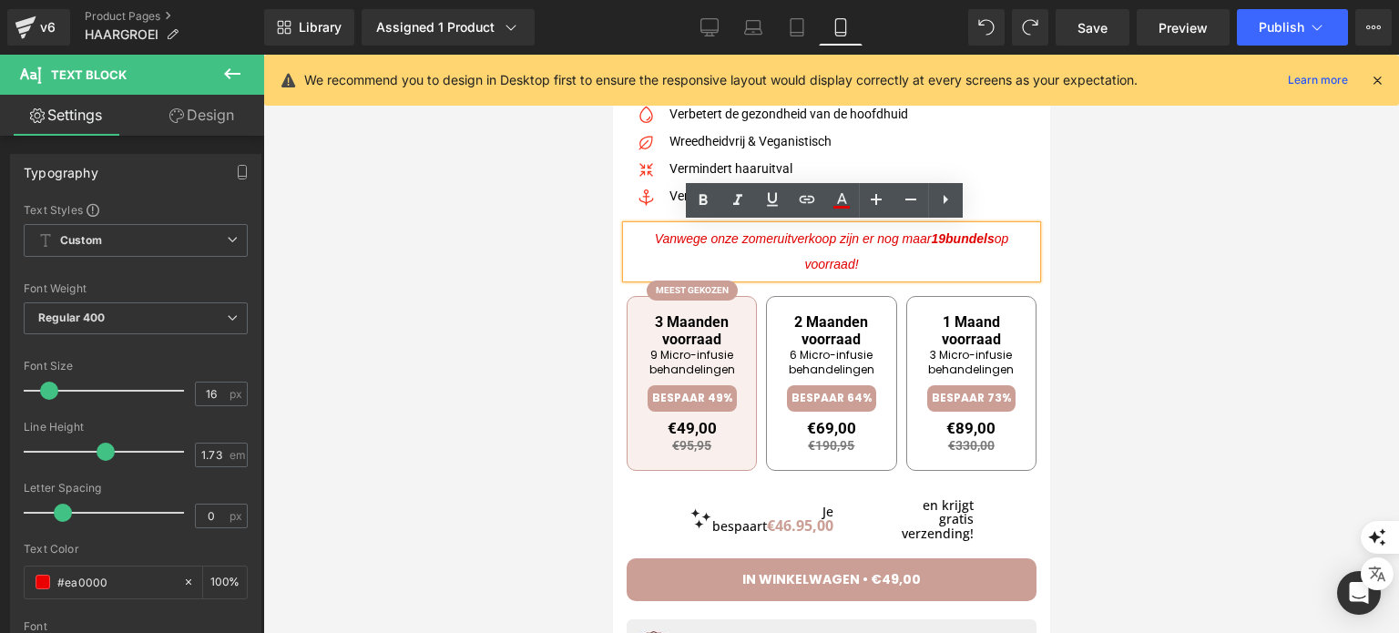
click at [831, 251] on p "Vanwege onze zomeruitverkoop zijn er nog maar 19 bundels op voorraad!" at bounding box center [831, 252] width 410 height 52
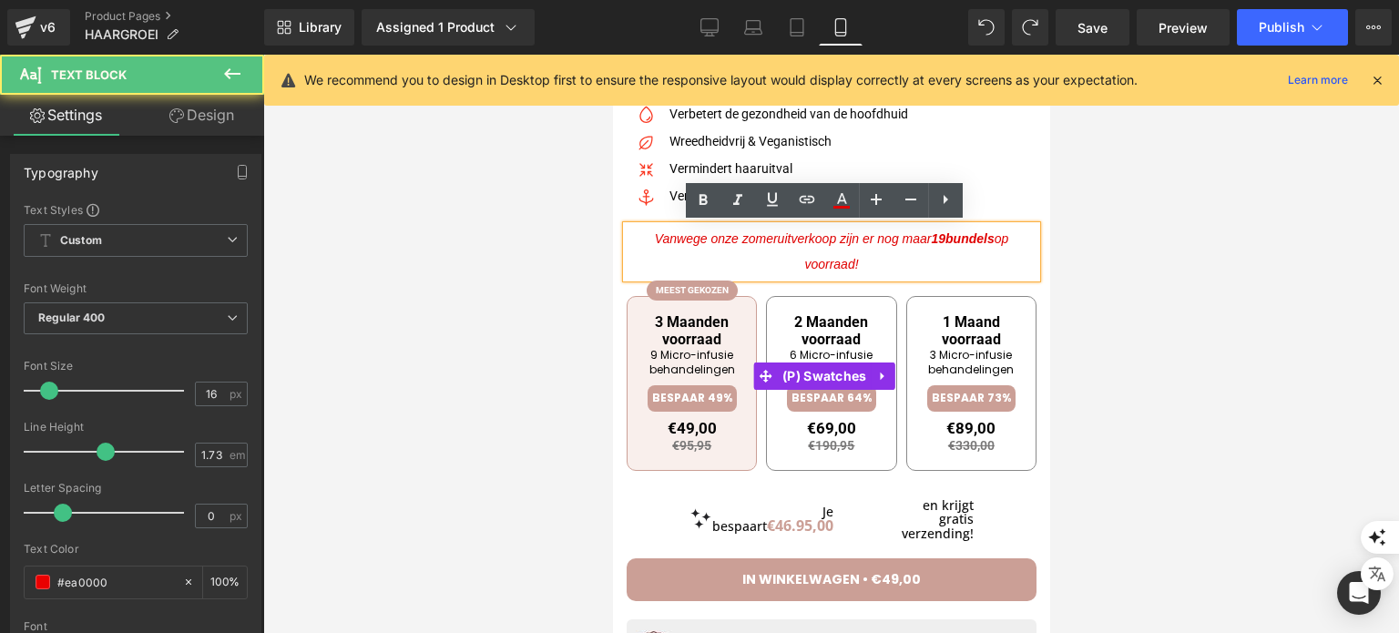
click at [893, 270] on div "3 Maanden voorraad 9 Micro-infusie behandelingen BESPAAR 49% €49,00 €95,95 Incl…" at bounding box center [831, 377] width 410 height 234
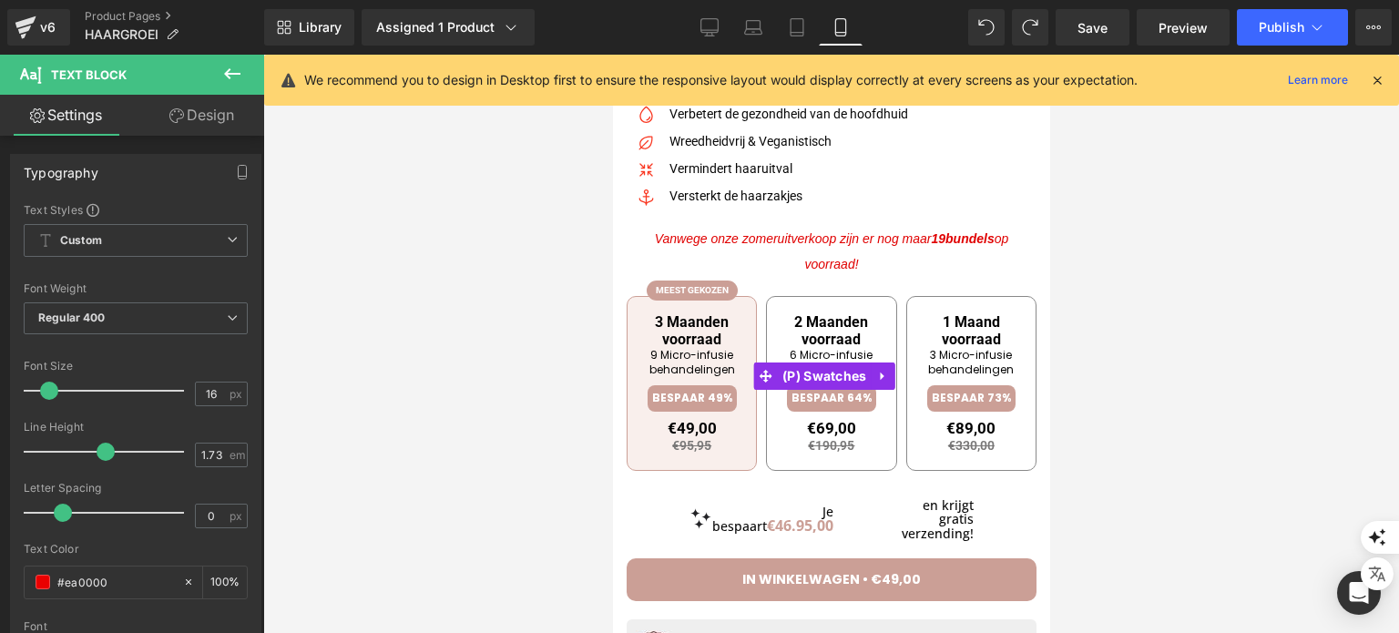
click at [875, 266] on div "3 Maanden voorraad 9 Micro-infusie behandelingen BESPAAR 49% €49,00 €95,95 Incl…" at bounding box center [831, 377] width 410 height 234
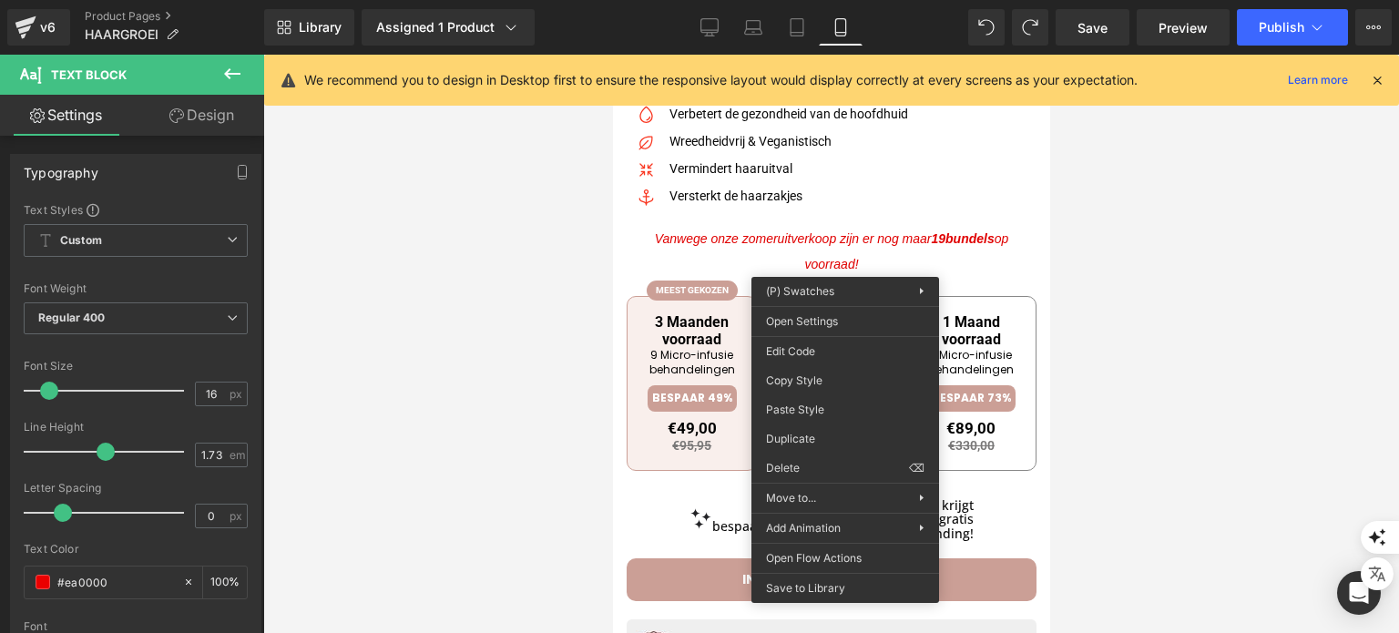
click at [838, 261] on div "3 Maanden voorraad 9 Micro-infusie behandelingen BESPAAR 49% €49,00 €95,95 Incl…" at bounding box center [831, 377] width 410 height 234
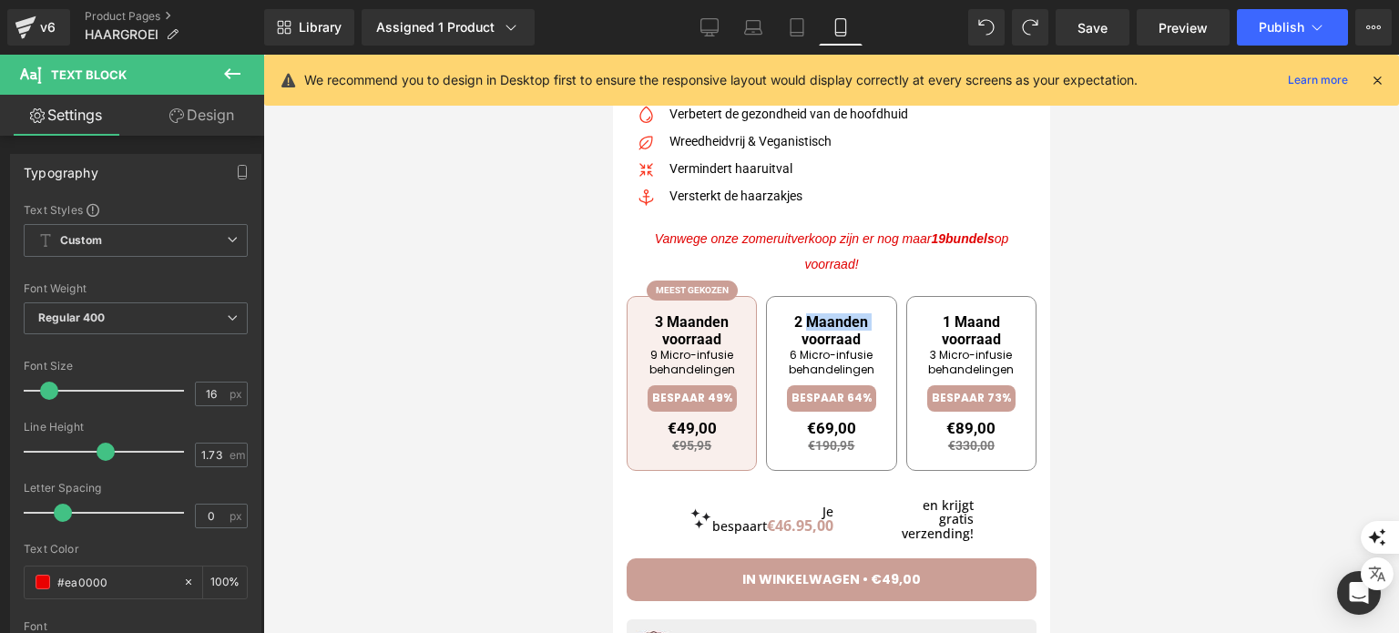
click at [838, 261] on div "3 Maanden voorraad 9 Micro-infusie behandelingen BESPAAR 49% €49,00 €95,95 Incl…" at bounding box center [831, 377] width 410 height 234
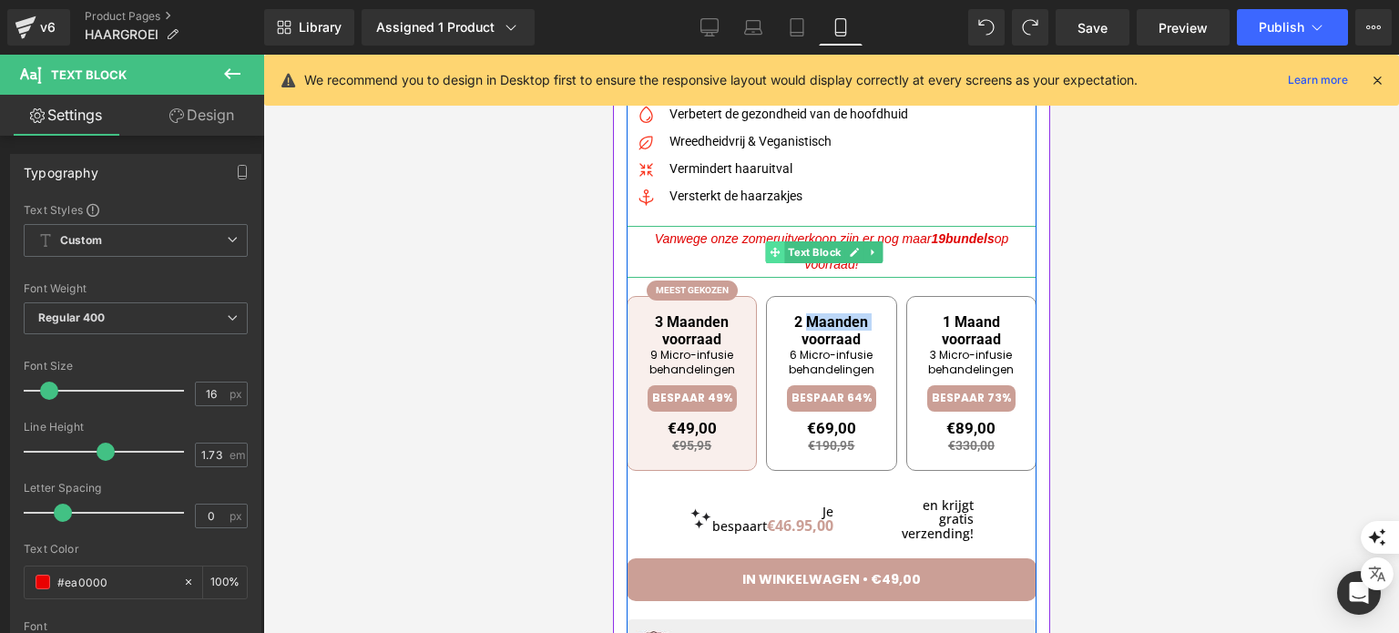
click at [777, 242] on span at bounding box center [774, 252] width 19 height 22
click at [755, 233] on span "Vanwege onze zomeruitverkoop zijn er nog maar 19" at bounding box center [799, 238] width 290 height 15
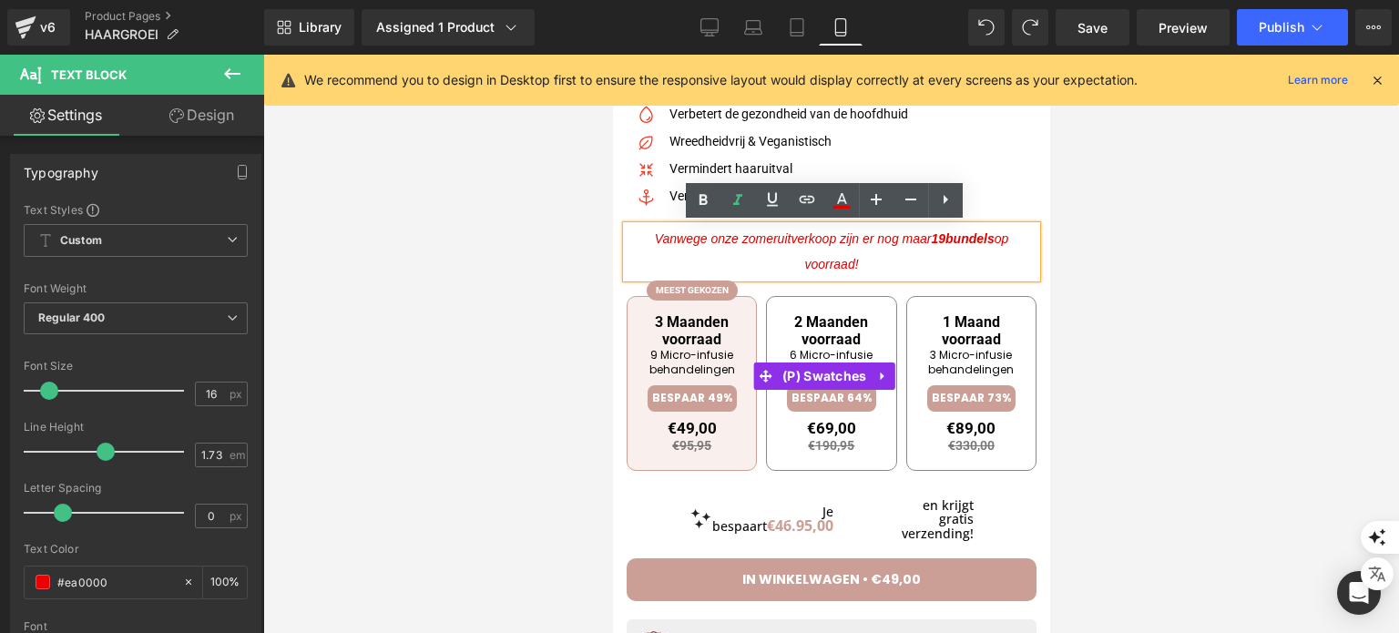
click at [846, 260] on div "3 Maanden voorraad 9 Micro-infusie behandelingen BESPAAR 49% €49,00 €95,95 Incl…" at bounding box center [831, 377] width 410 height 234
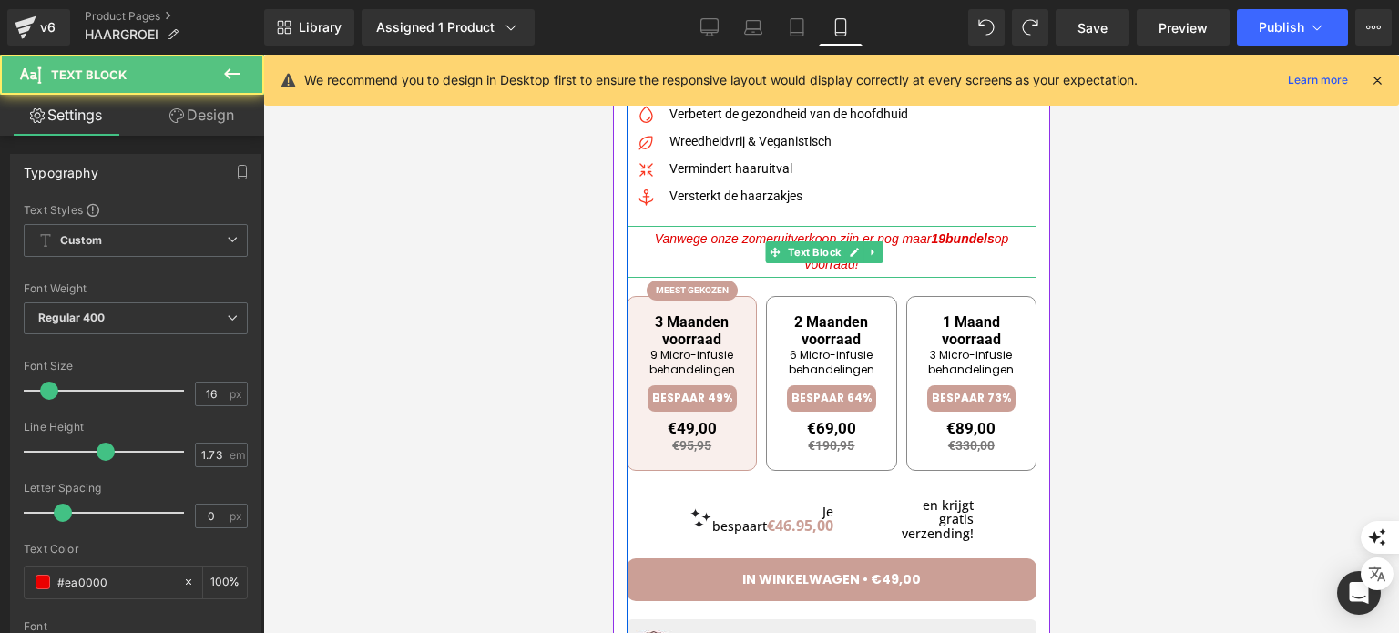
click at [853, 233] on span "Vanwege onze zomeruitverkoop zijn er nog maar 19" at bounding box center [799, 238] width 290 height 15
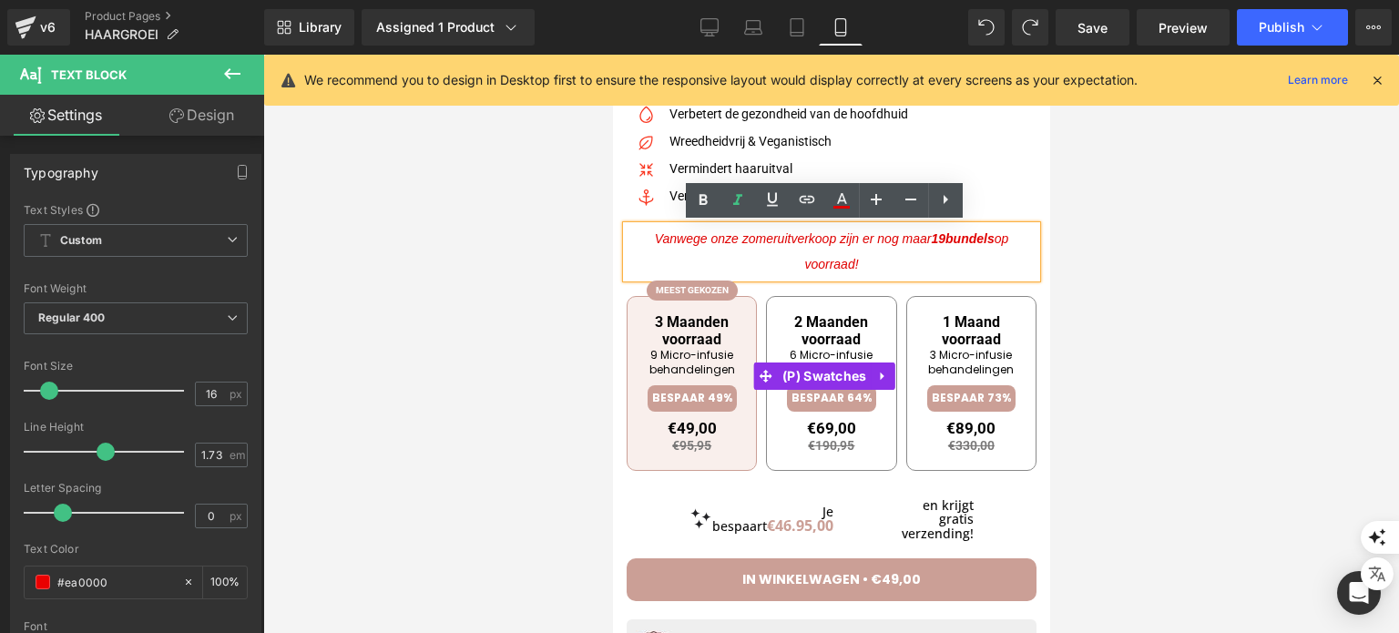
drag, startPoint x: 853, startPoint y: 233, endPoint x: 882, endPoint y: 262, distance: 41.2
click at [882, 262] on div "Liquid Al meer dan 15.000 vrouwen boven de 45 gebruiken SoothingSkin voor volle…" at bounding box center [831, 379] width 410 height 1273
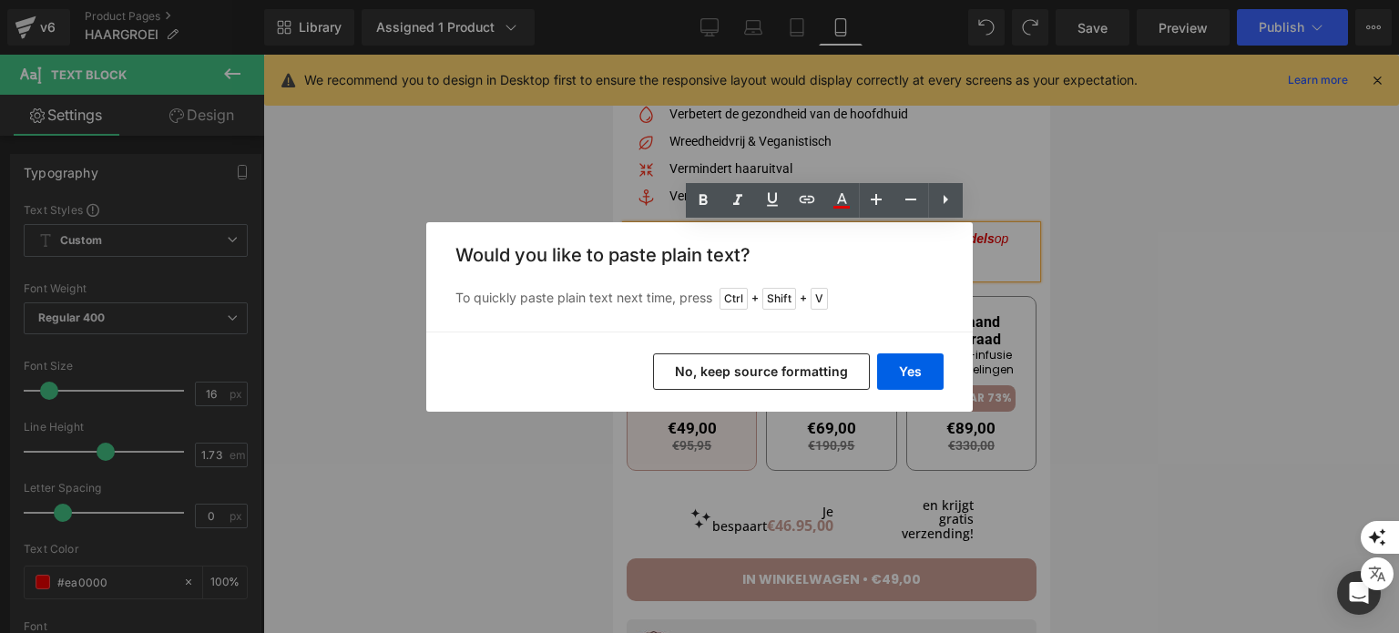
click at [814, 385] on button "No, keep source formatting" at bounding box center [761, 371] width 217 height 36
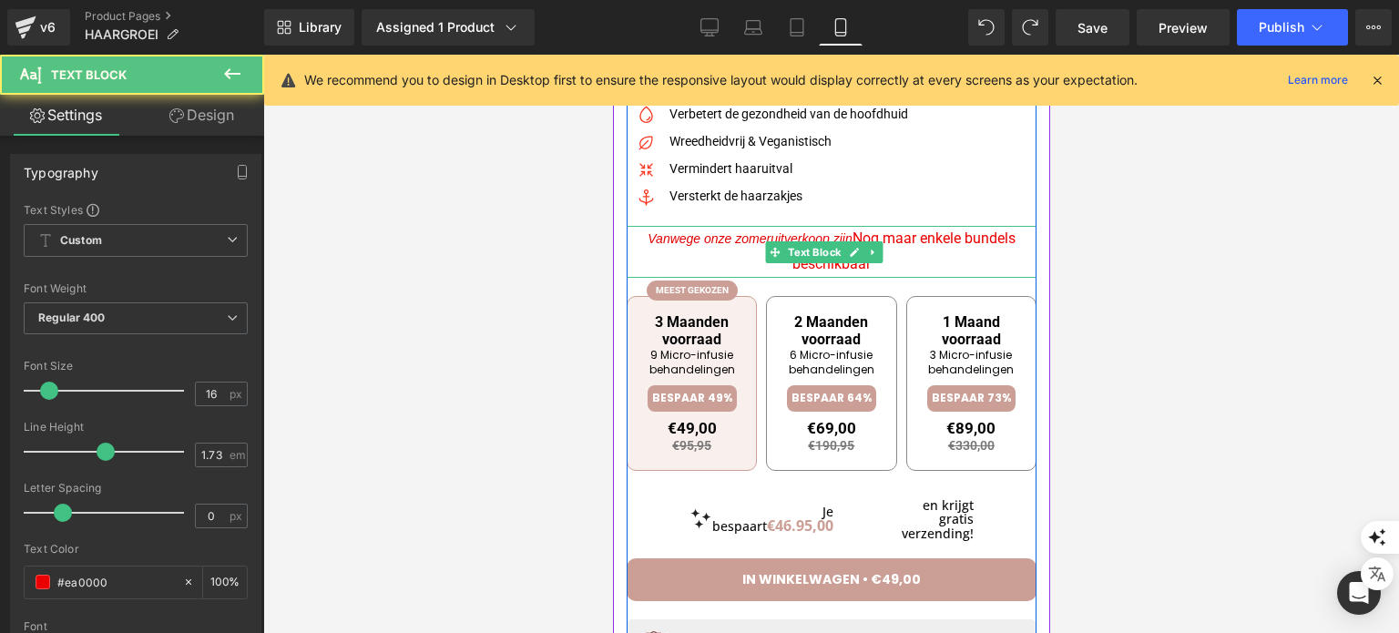
click at [859, 236] on span "Nog maar enkele bundels beschikbaar" at bounding box center [902, 251] width 223 height 44
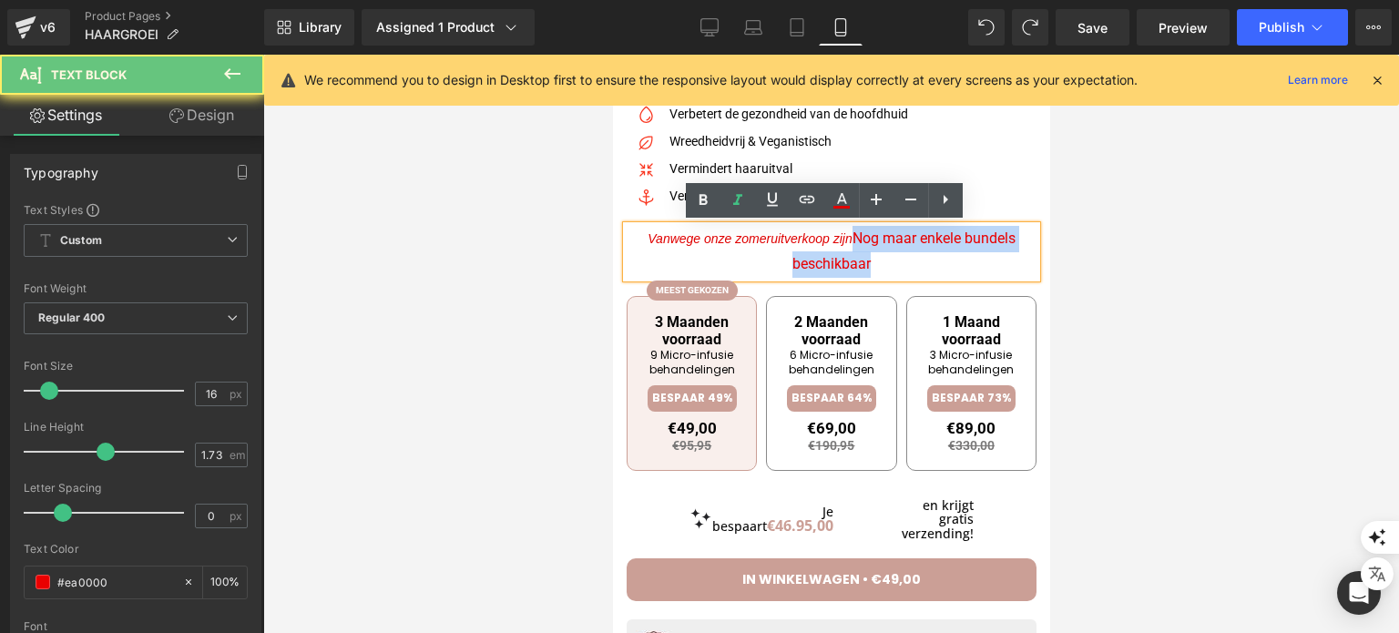
drag, startPoint x: 860, startPoint y: 236, endPoint x: 886, endPoint y: 280, distance: 51.9
click at [886, 280] on div "Liquid Al meer dan 15.000 vrouwen boven de 45 gebruiken SoothingSkin voor volle…" at bounding box center [831, 379] width 410 height 1273
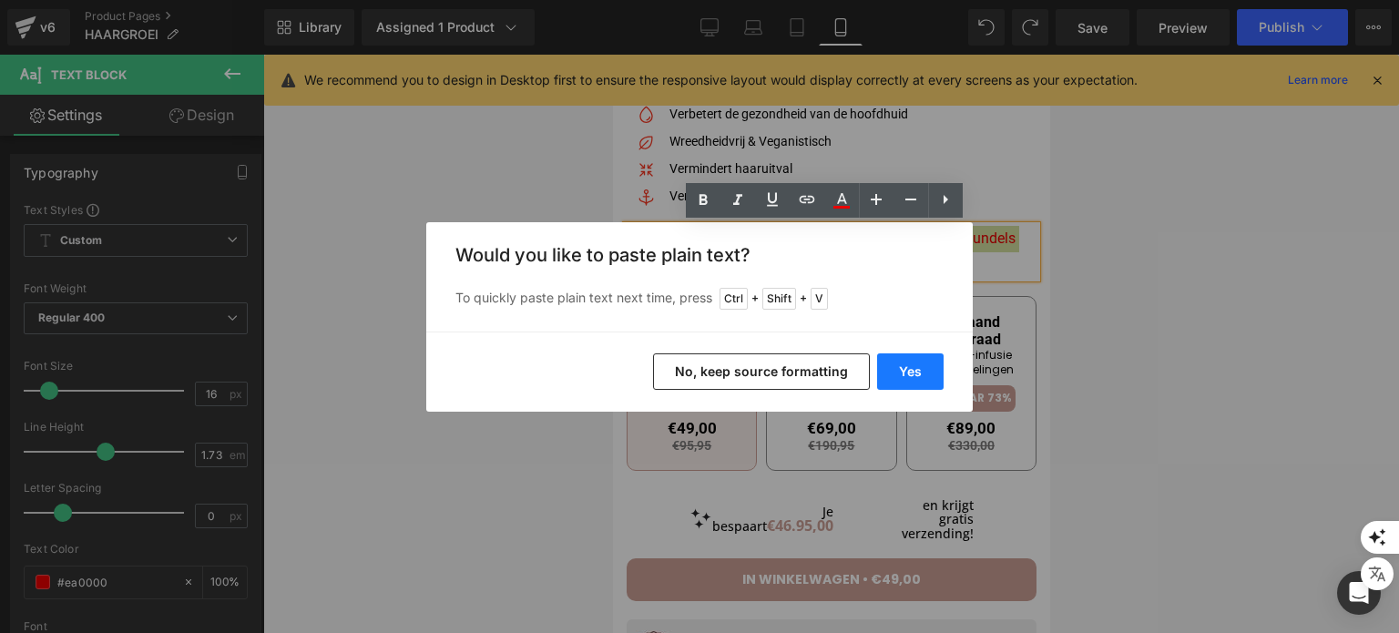
click at [917, 366] on button "Yes" at bounding box center [910, 371] width 66 height 36
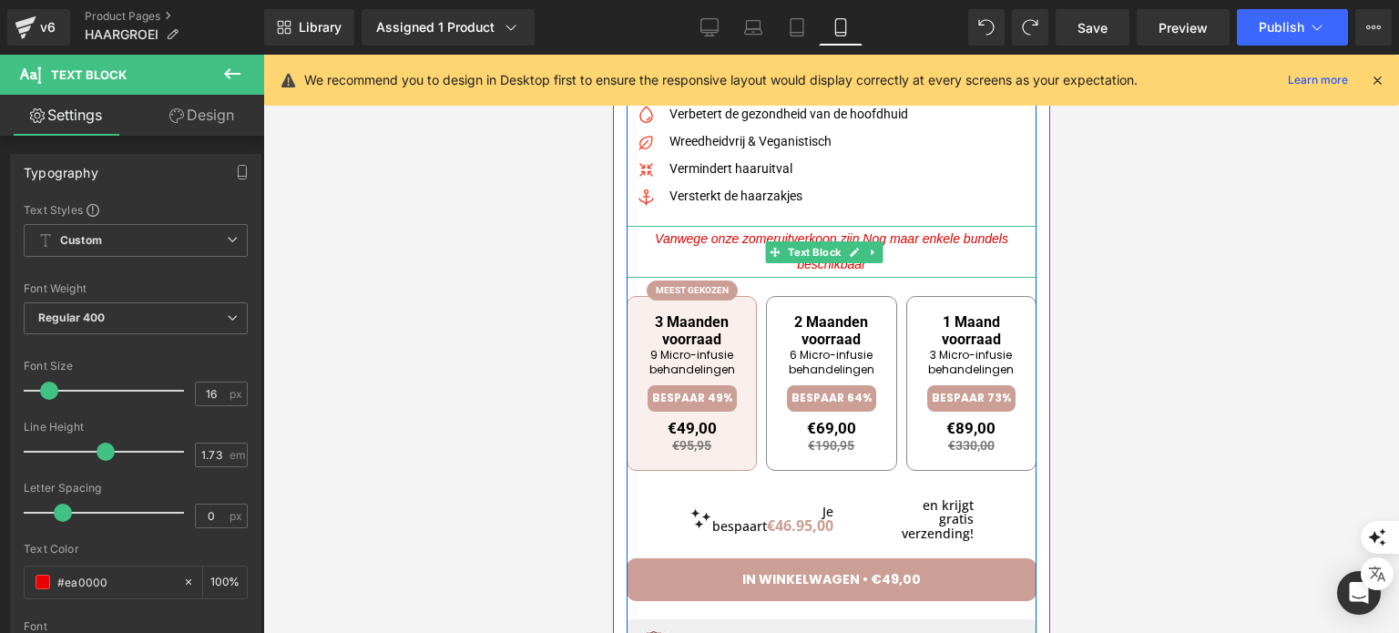
click at [855, 242] on link at bounding box center [853, 252] width 19 height 22
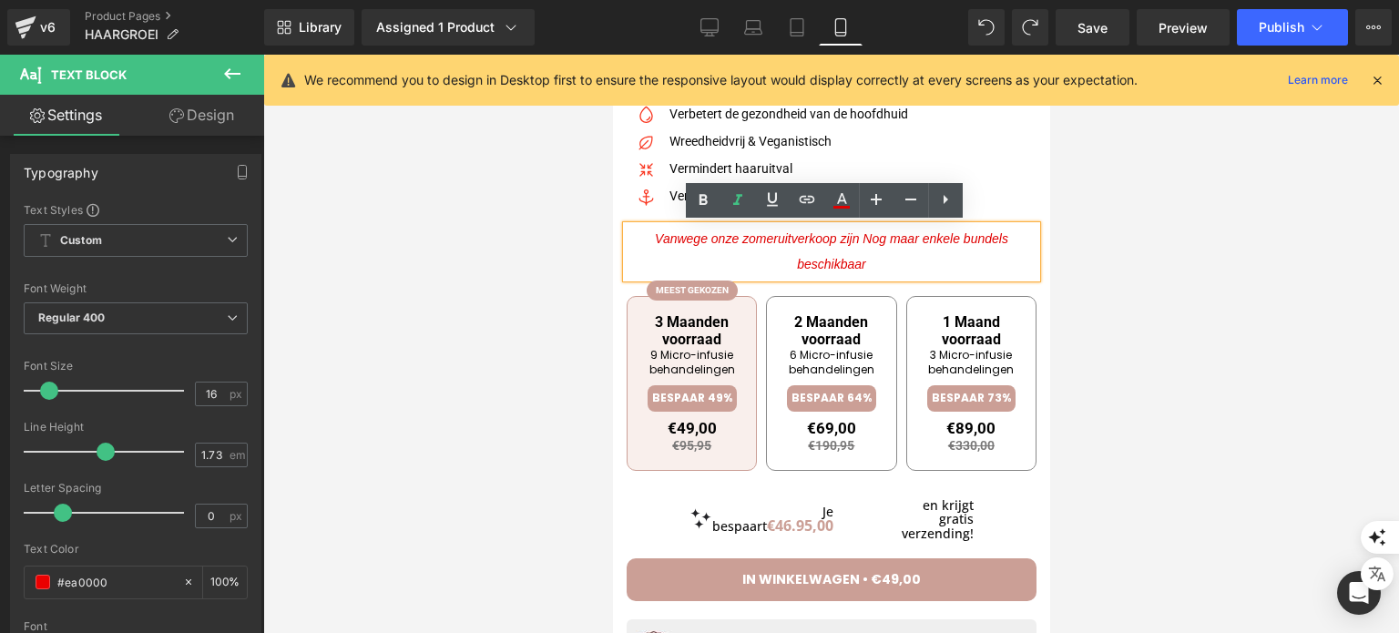
click at [865, 235] on span "Vanwege onze zomeruitverkoop zijn Nog maar enkele bundels beschikbaar" at bounding box center [830, 251] width 353 height 41
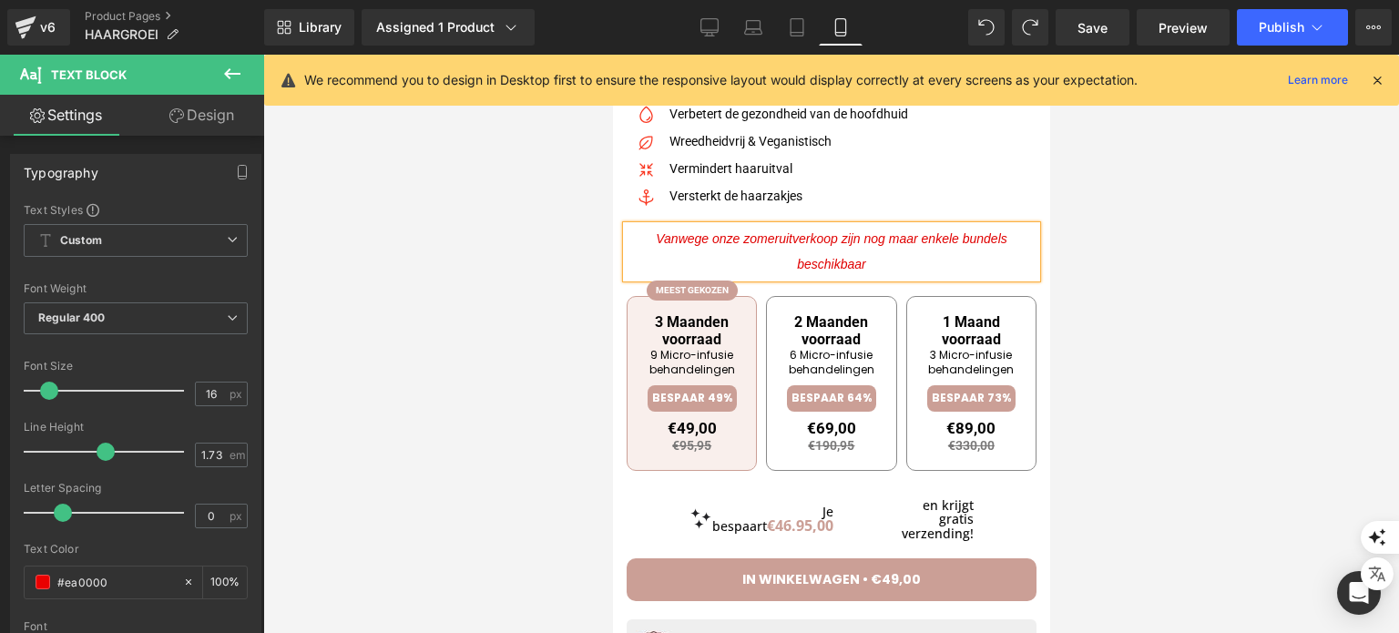
click at [1197, 321] on div at bounding box center [831, 344] width 1136 height 578
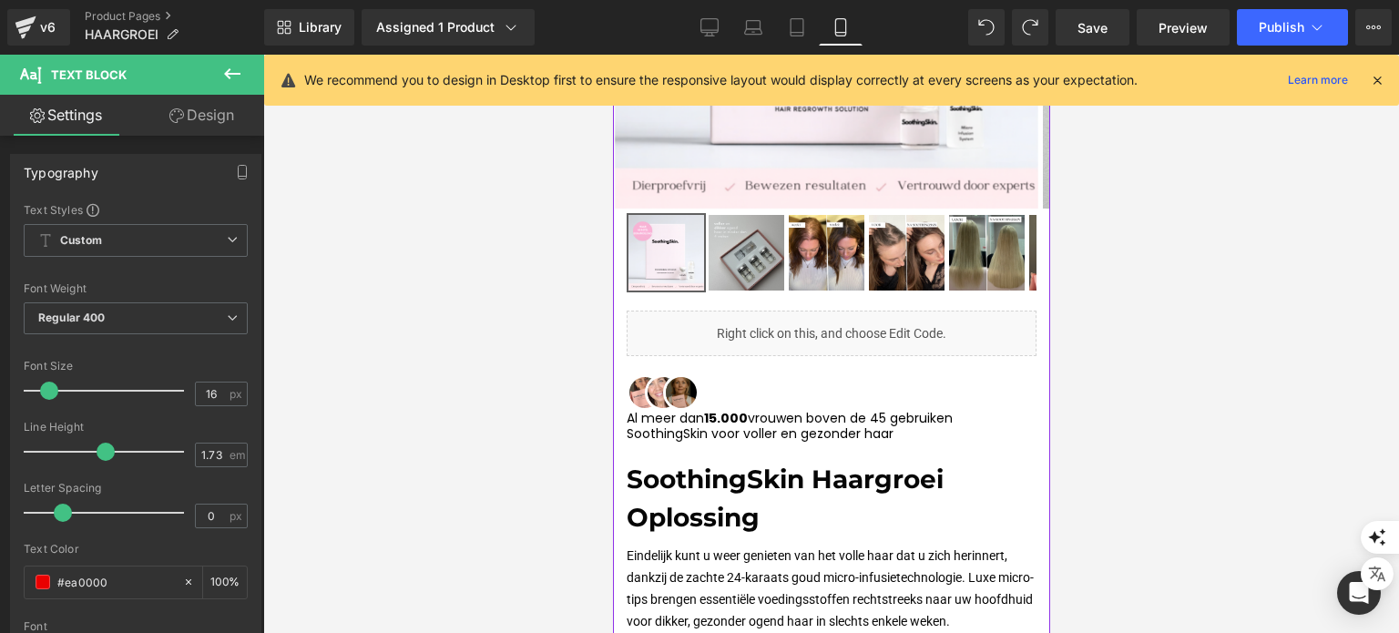
scroll to position [0, 0]
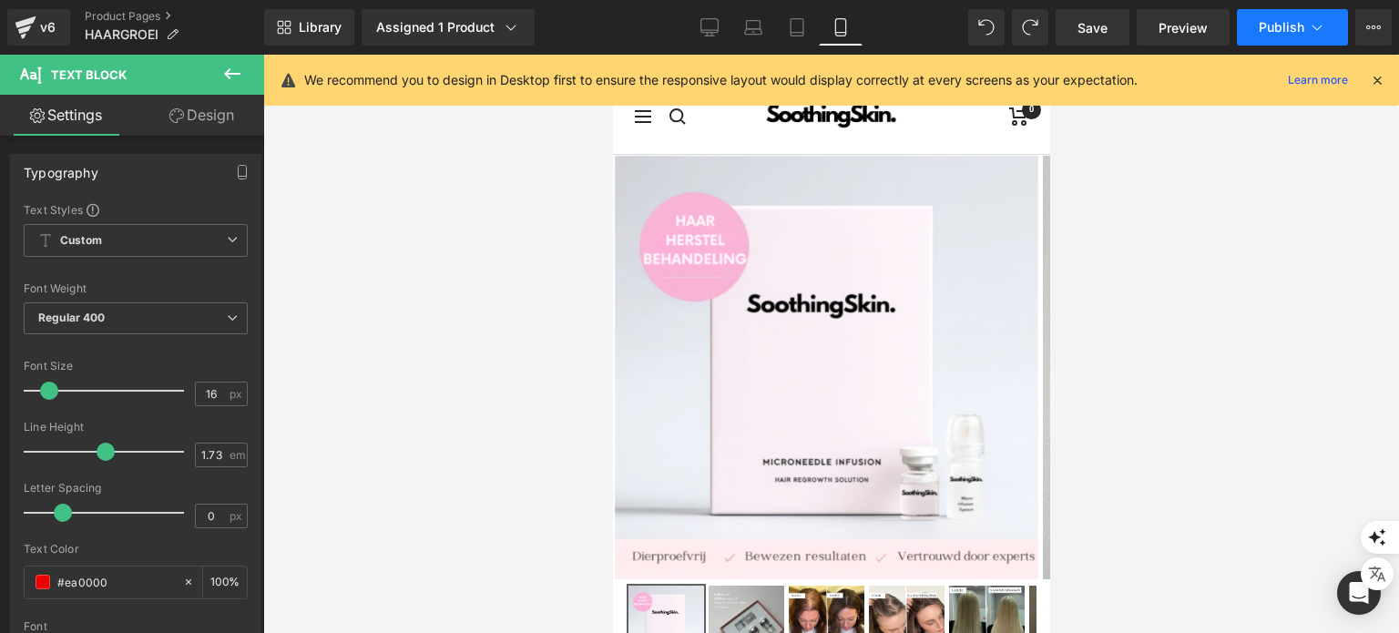
click at [1304, 33] on button "Publish" at bounding box center [1292, 27] width 111 height 36
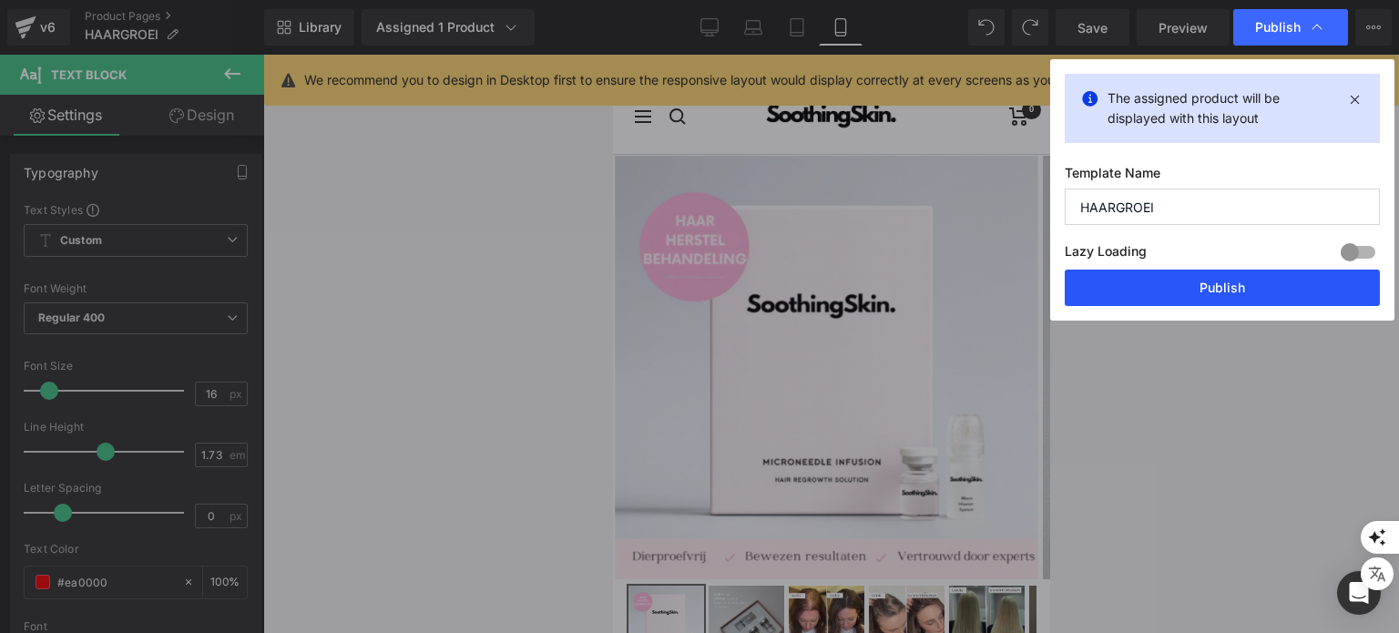
drag, startPoint x: 1140, startPoint y: 276, endPoint x: 394, endPoint y: 280, distance: 745.8
click at [1140, 276] on button "Publish" at bounding box center [1222, 288] width 315 height 36
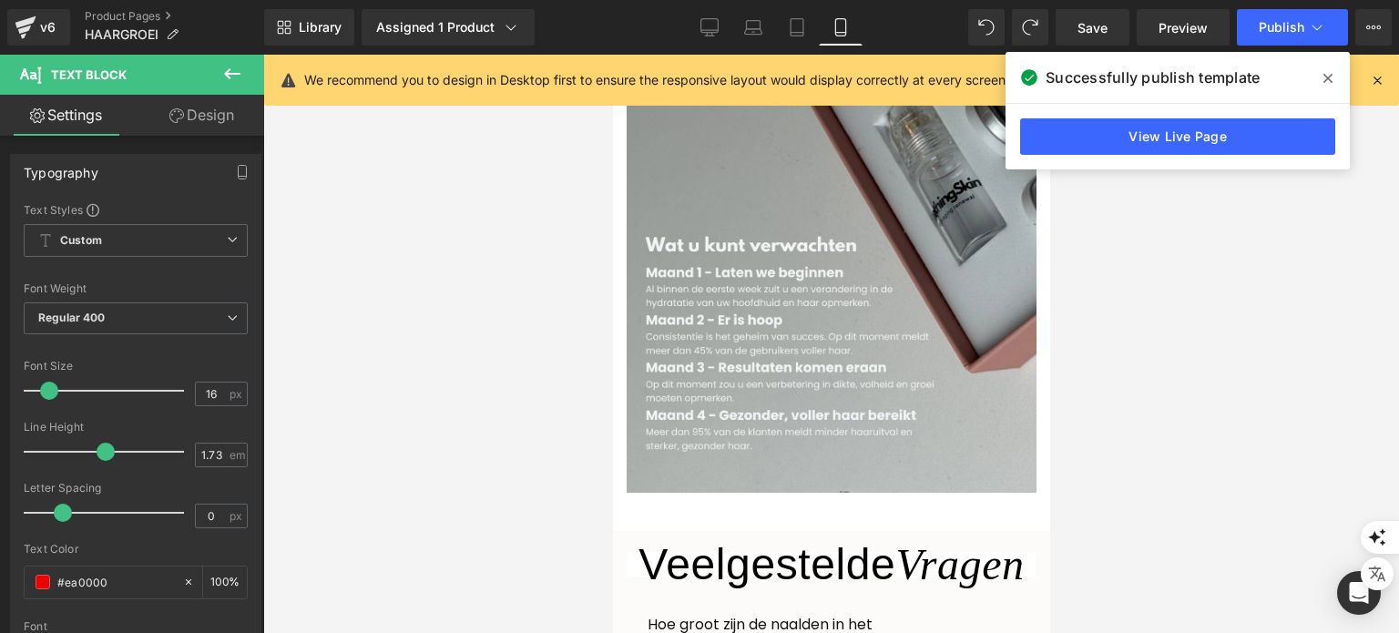
scroll to position [5427, 0]
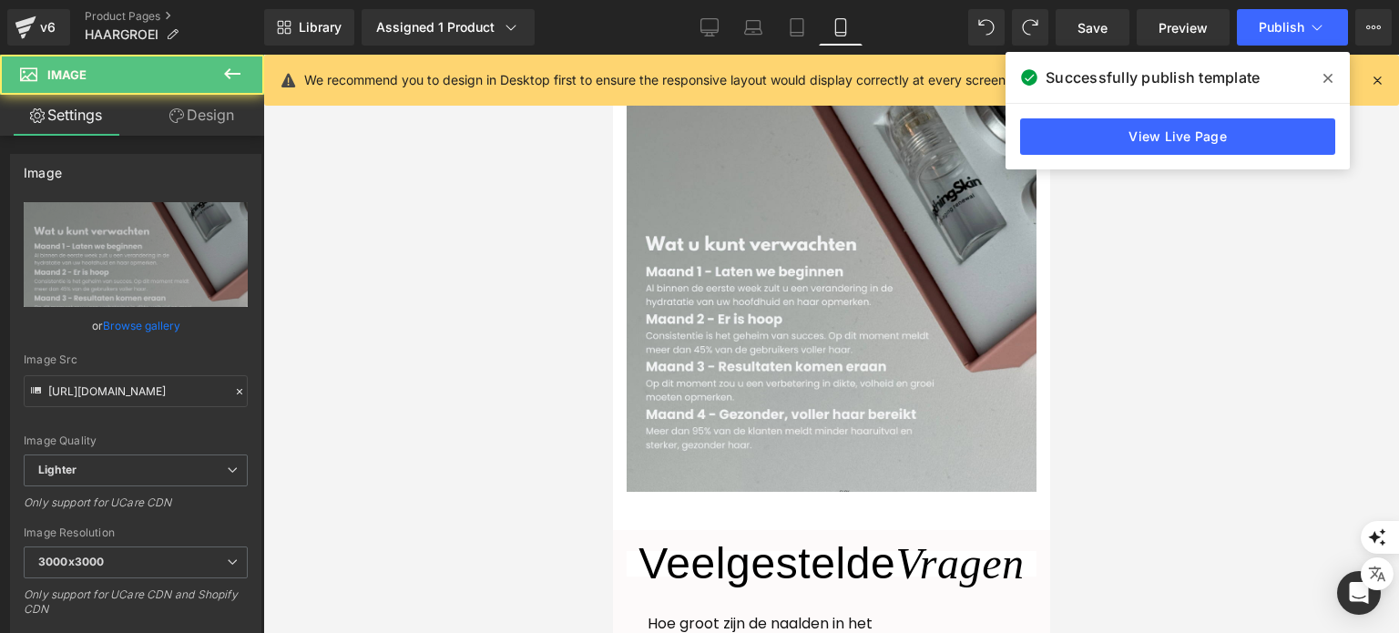
click at [963, 309] on img at bounding box center [831, 287] width 410 height 410
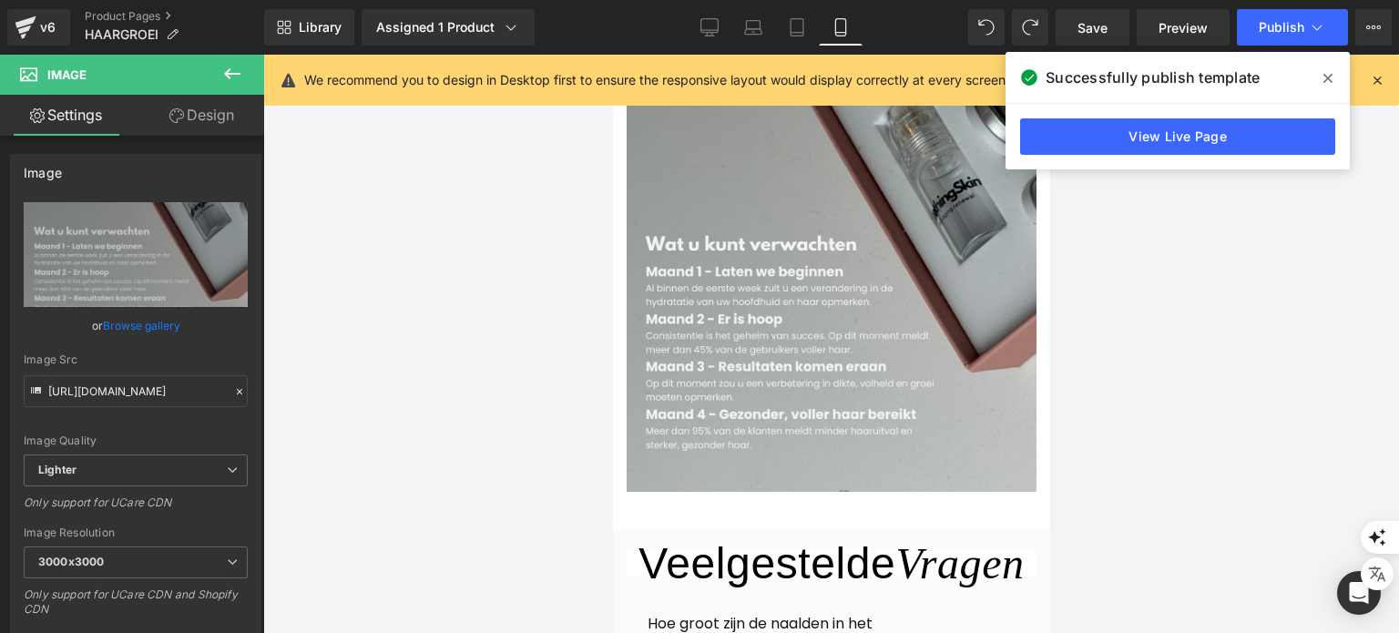
click at [565, 378] on div at bounding box center [831, 344] width 1136 height 578
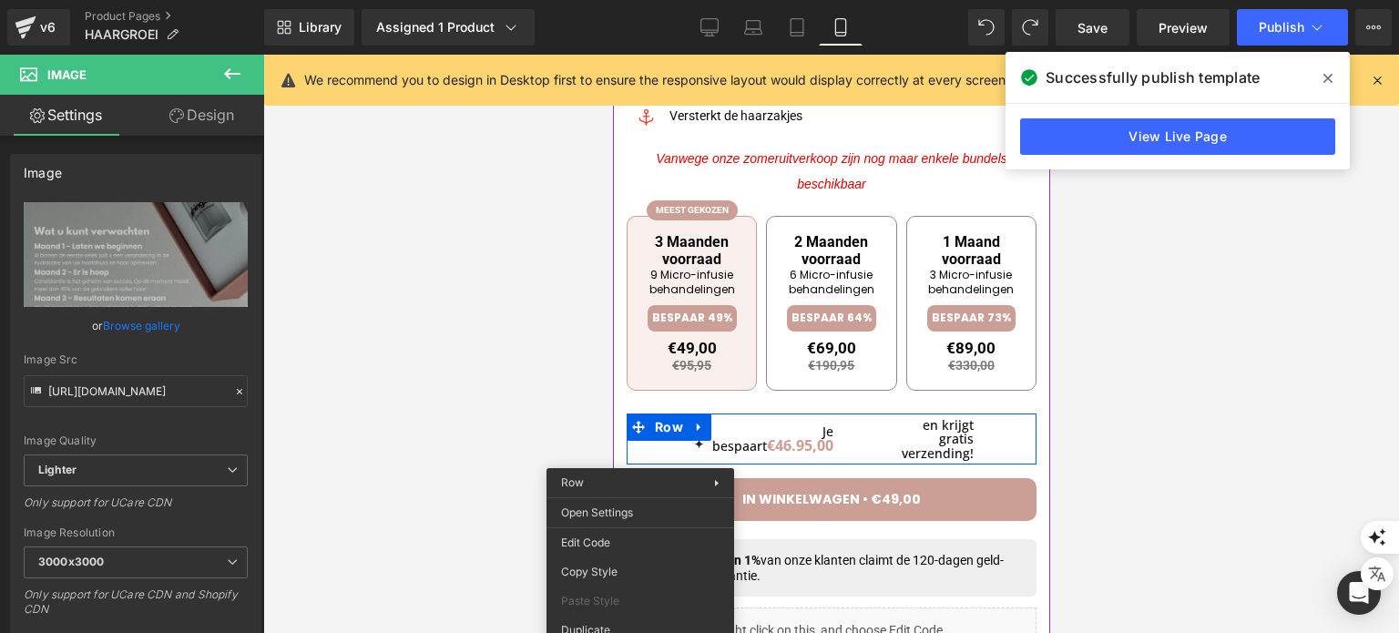
scroll to position [1001, 0]
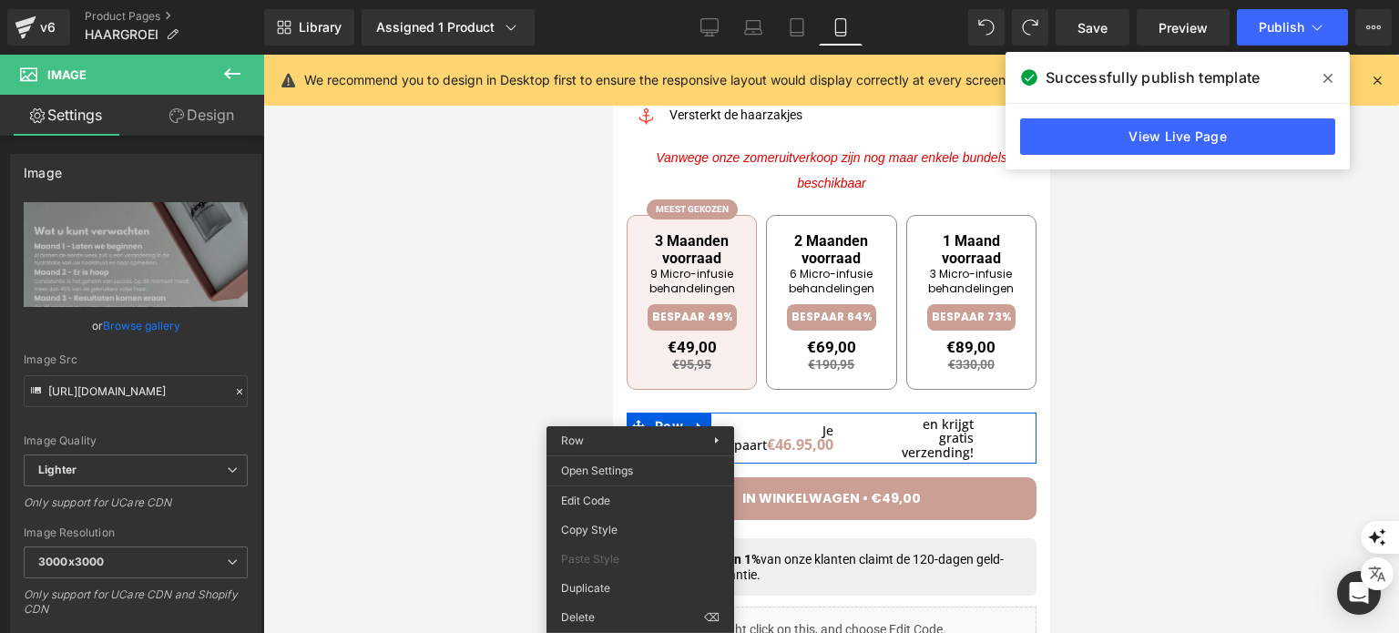
click at [465, 378] on div at bounding box center [831, 344] width 1136 height 578
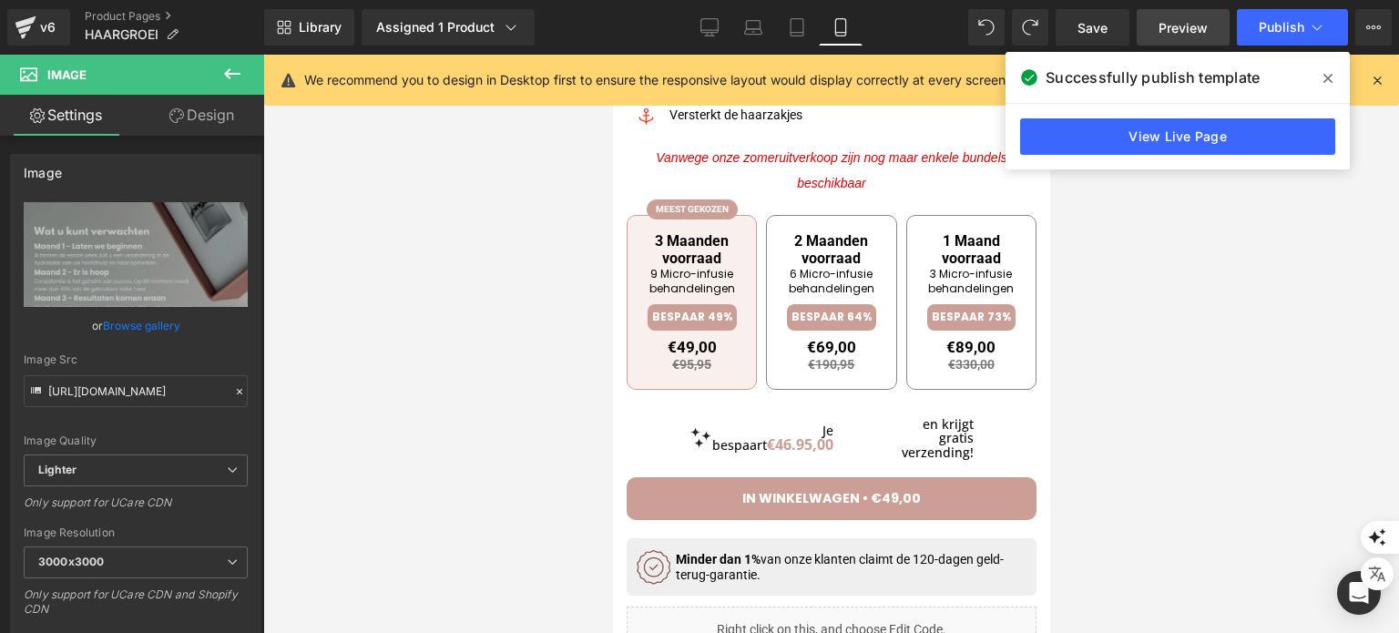
click at [1186, 33] on span "Preview" at bounding box center [1182, 27] width 49 height 19
